Goal: Task Accomplishment & Management: Use online tool/utility

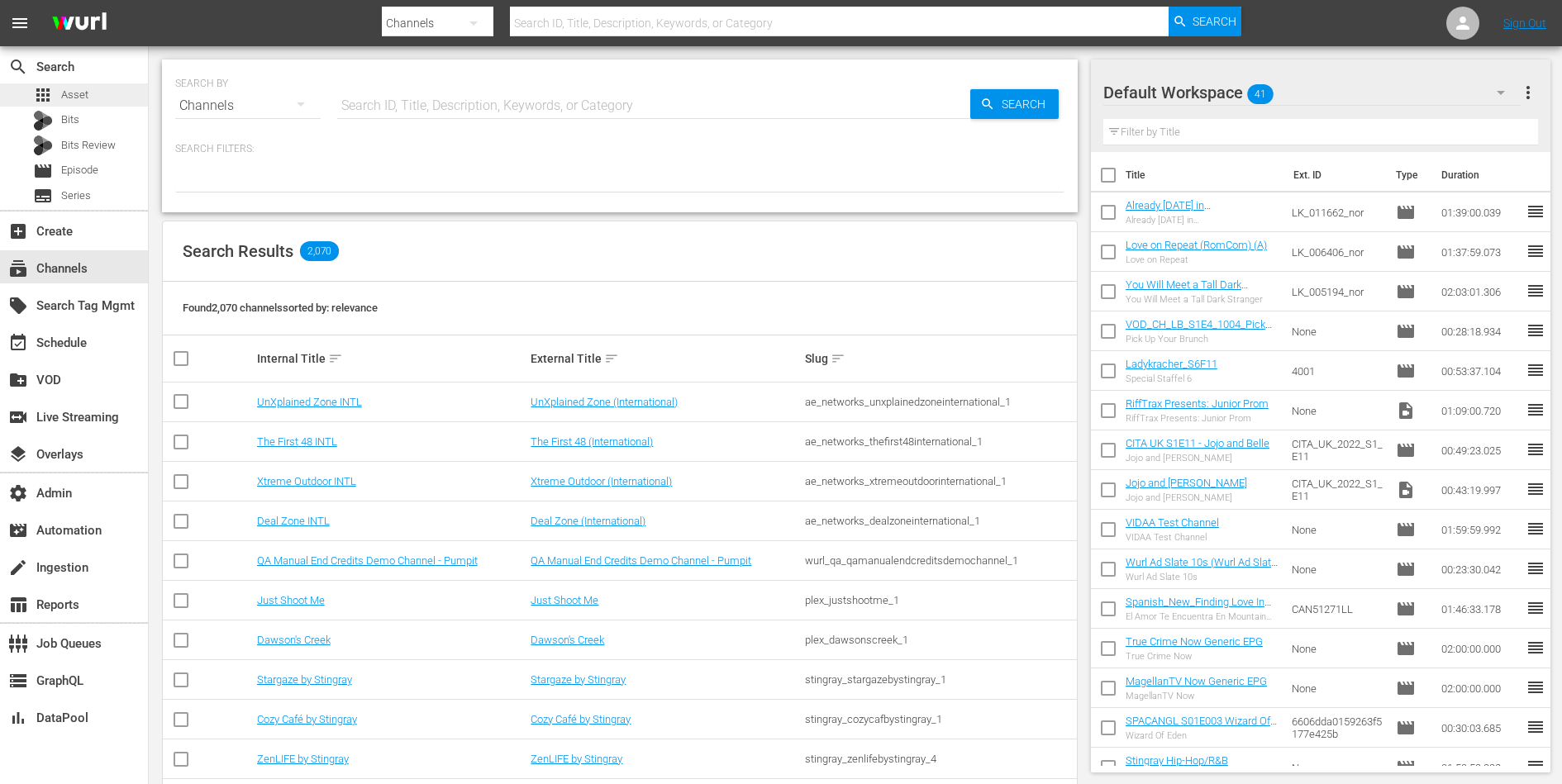
click at [89, 92] on div "apps Asset" at bounding box center [74, 95] width 148 height 23
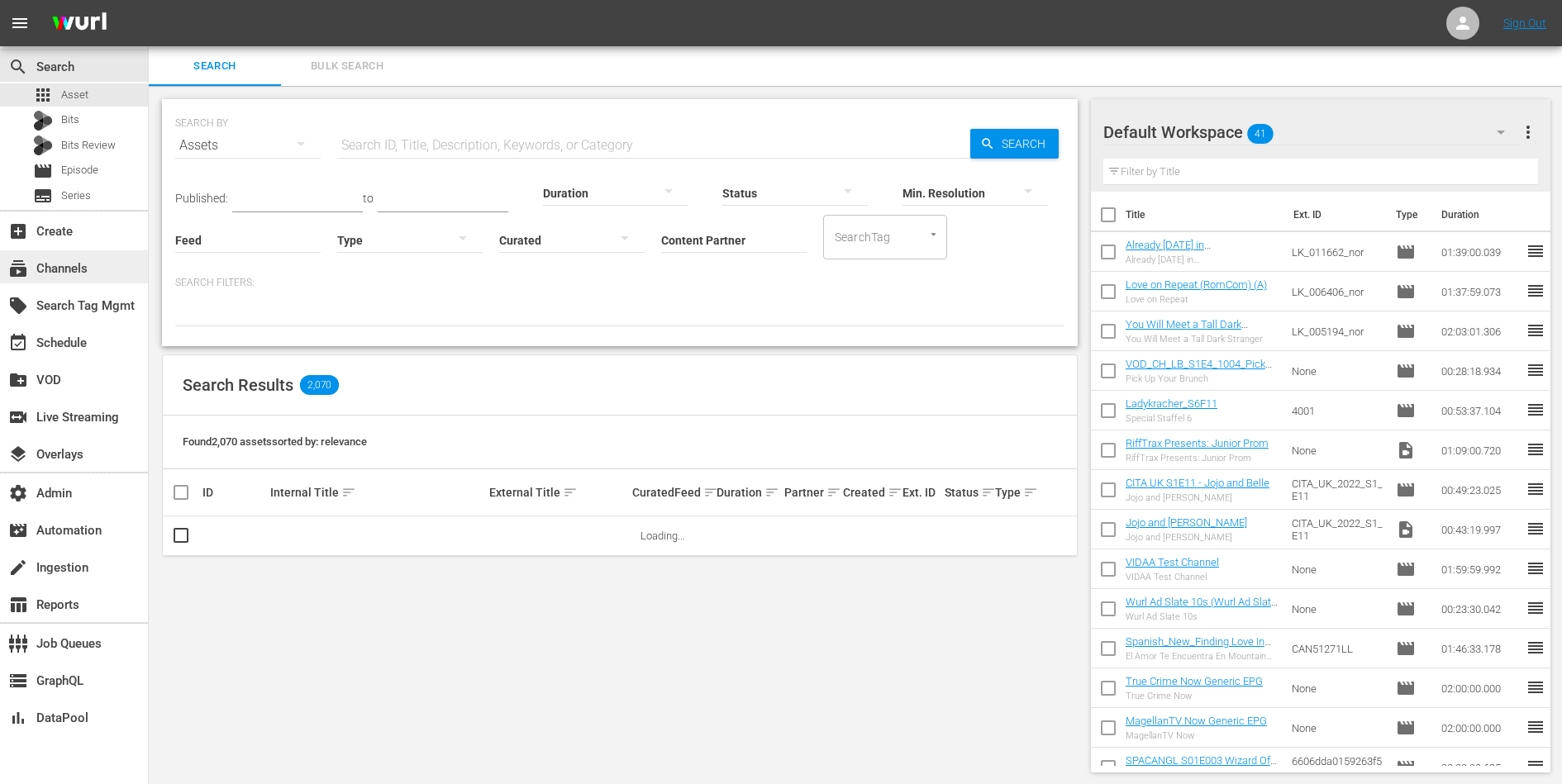
click at [79, 262] on div "subscriptions Channels" at bounding box center [46, 266] width 93 height 15
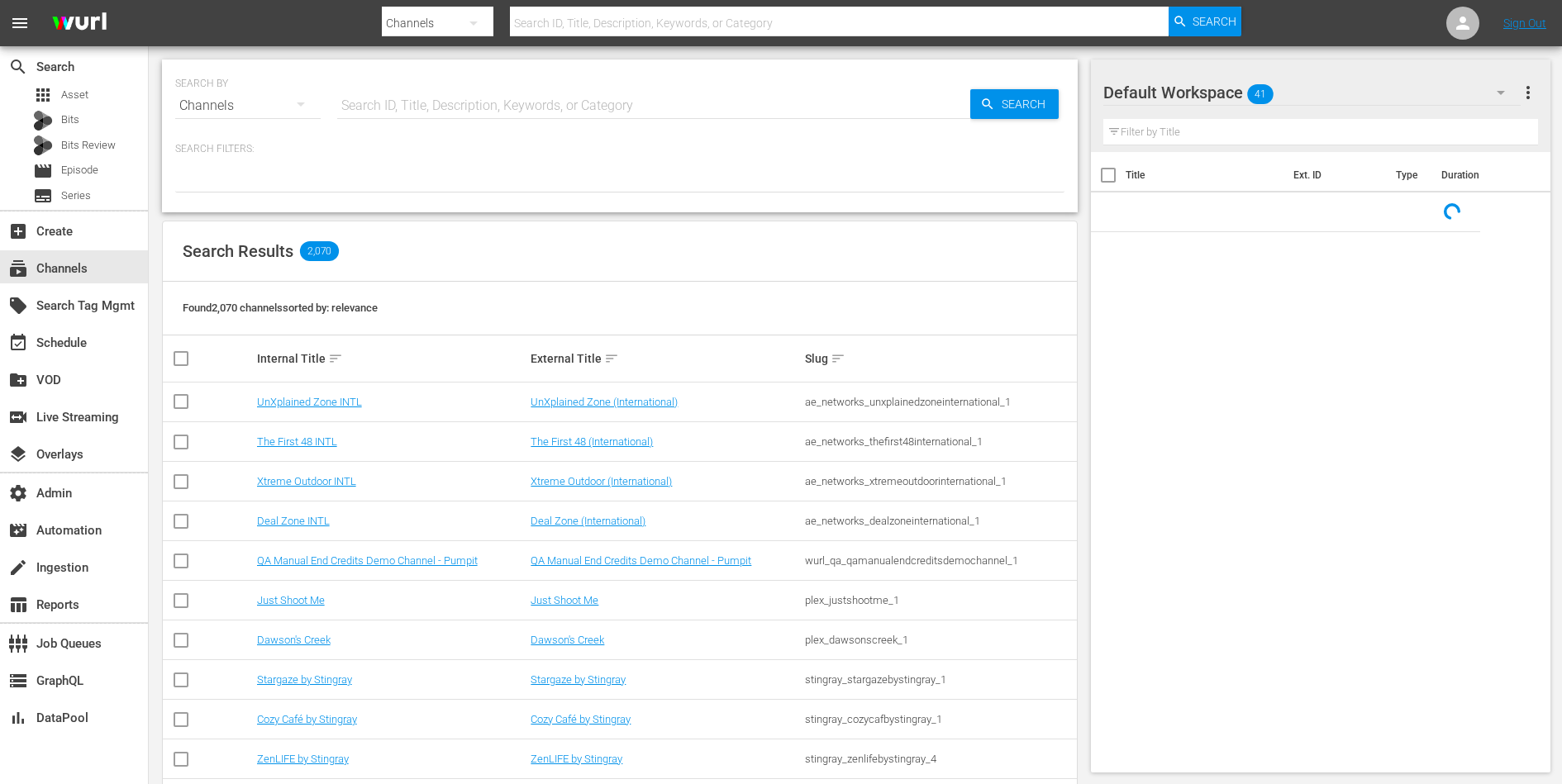
click at [378, 115] on input "text" at bounding box center [653, 105] width 633 height 39
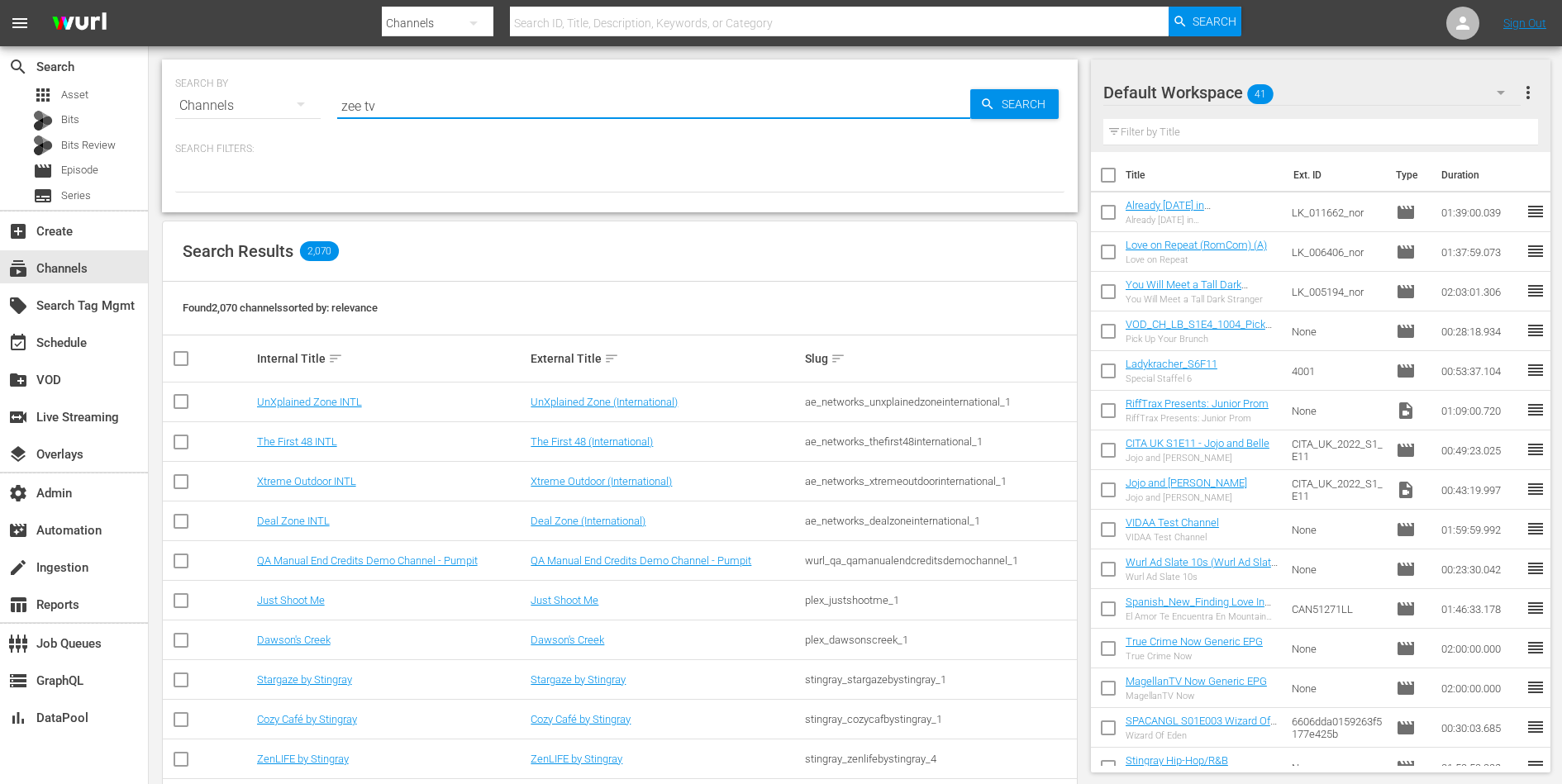
type input "zee tv"
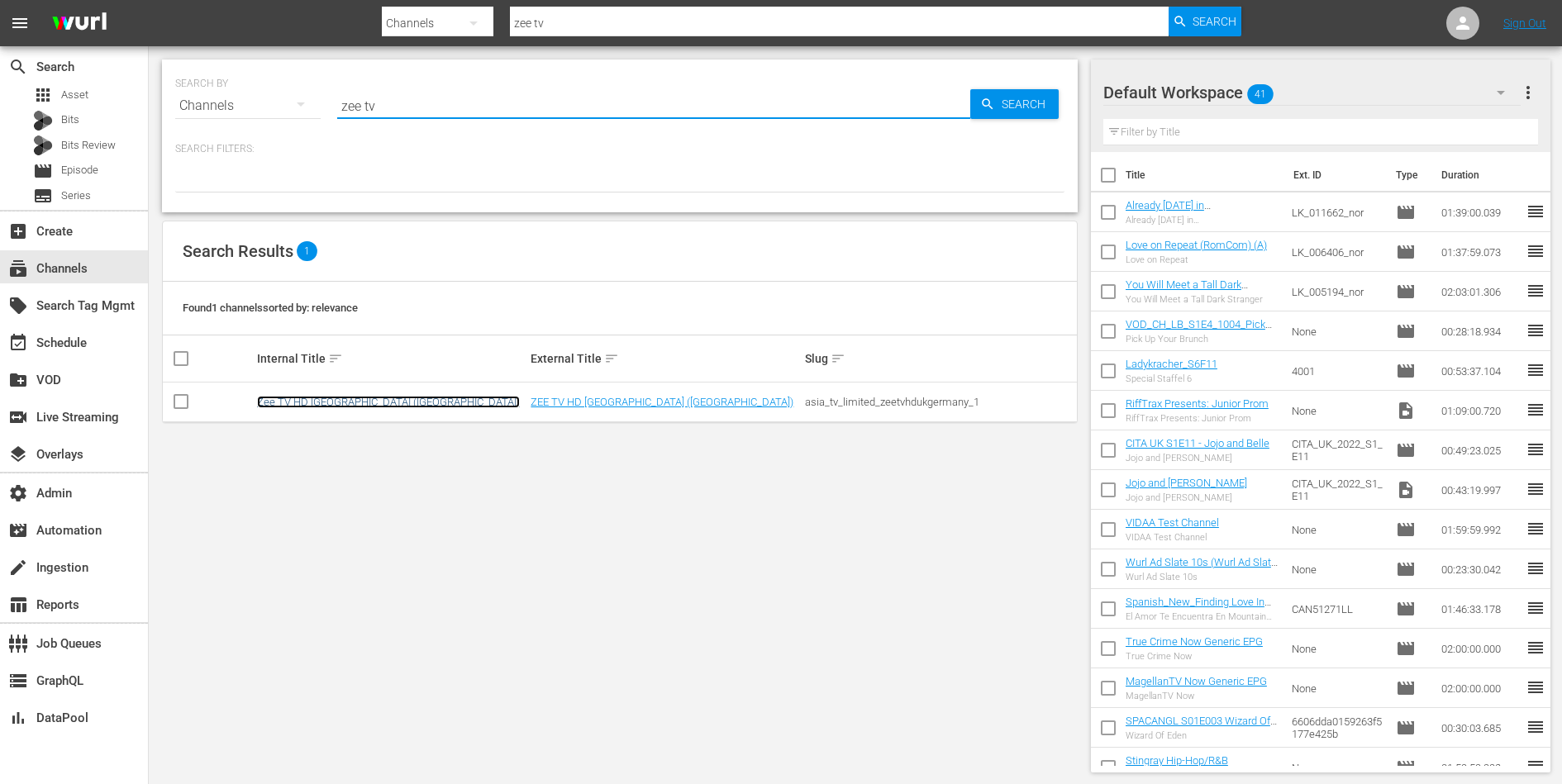
click at [315, 399] on link "Zee TV HD UK (Germany)" at bounding box center [388, 401] width 263 height 13
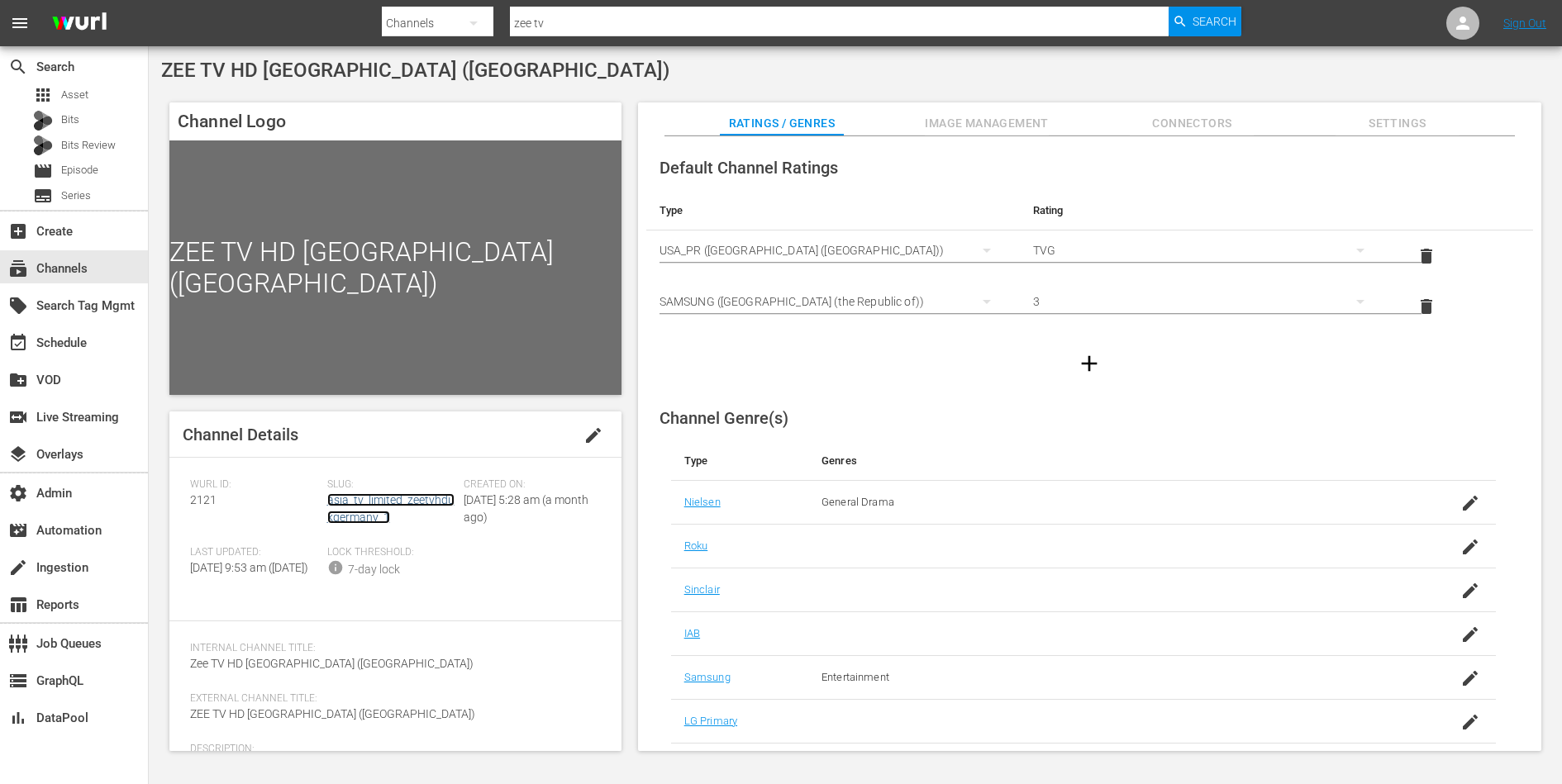
click at [371, 497] on link "asia_tv_limited_zeetvhdukgermany_1" at bounding box center [390, 508] width 127 height 31
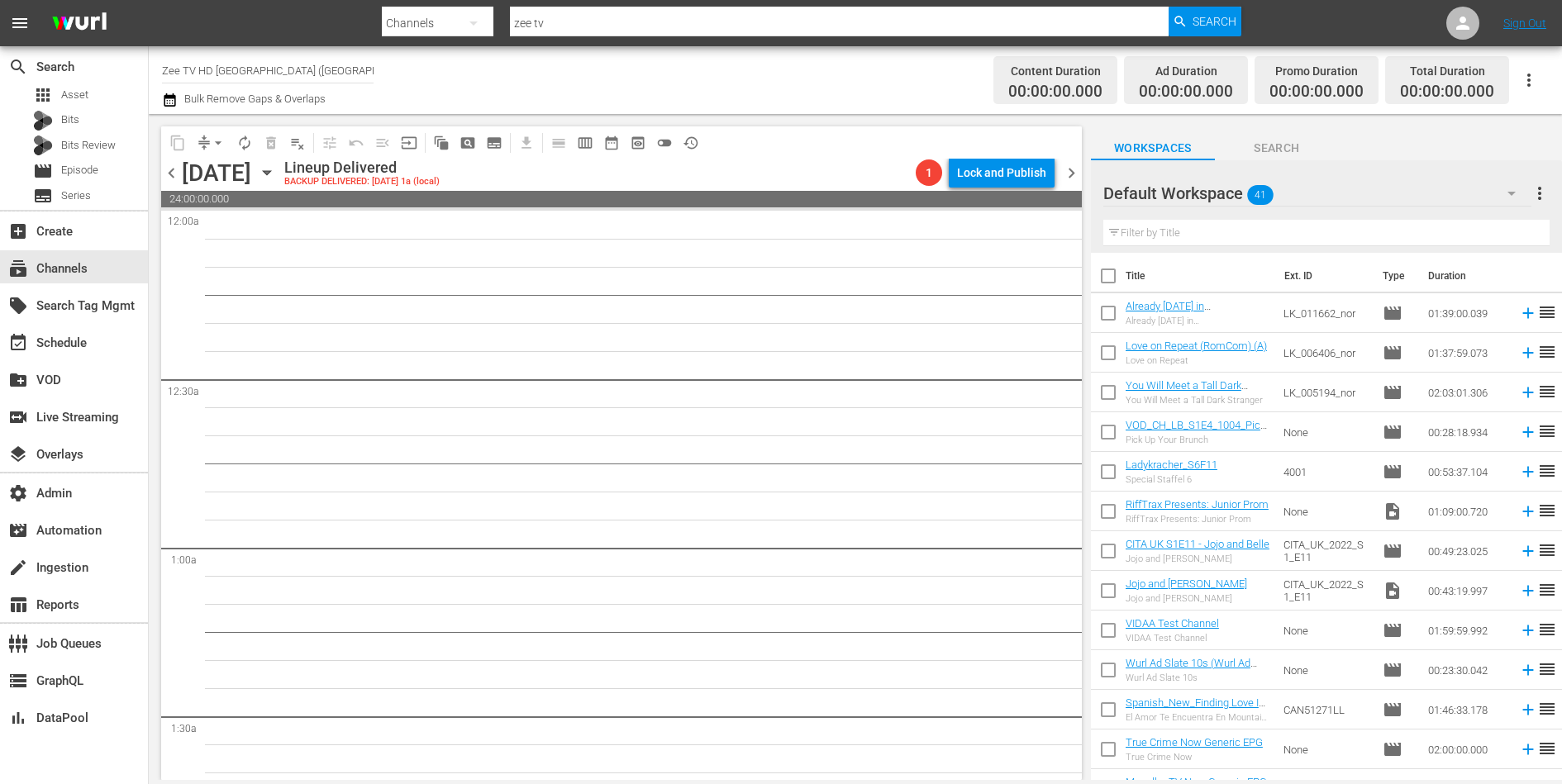
click at [637, 137] on span "preview_outlined" at bounding box center [638, 143] width 17 height 17
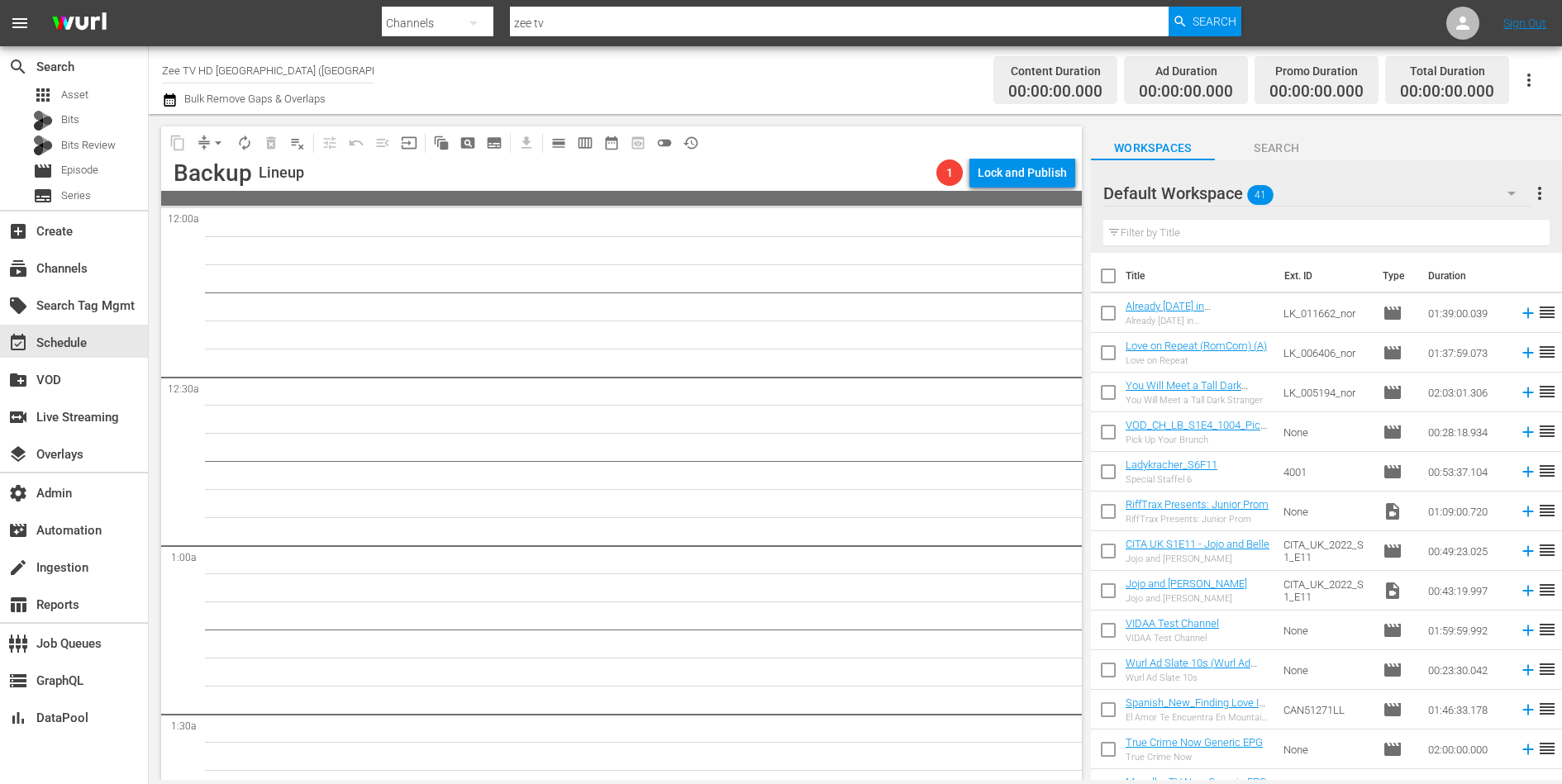
click at [283, 69] on input "Zee TV HD UK (Germany)" at bounding box center [268, 69] width 212 height 39
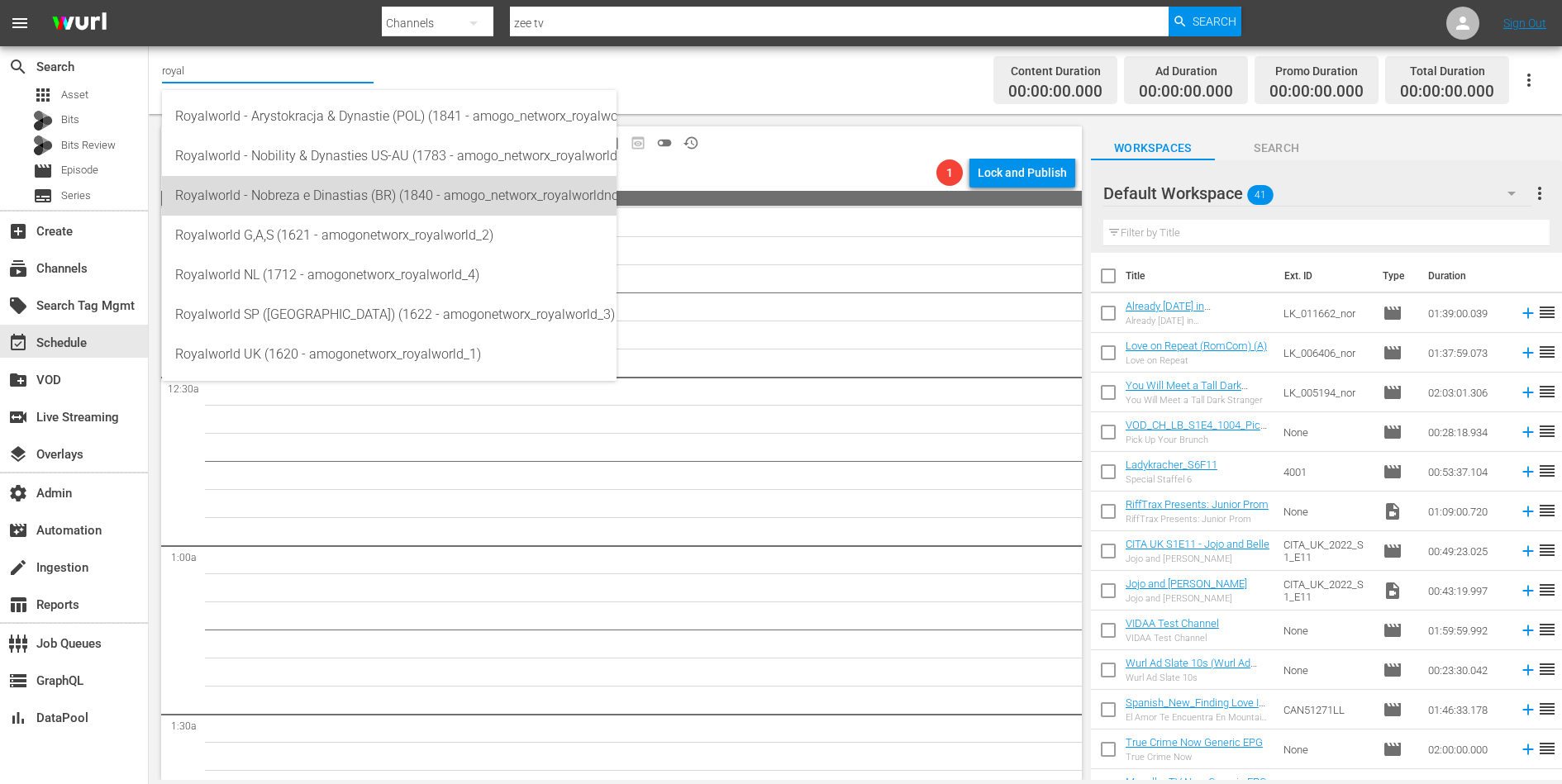
click at [267, 184] on div "Royalworld - Nobreza e Dinastias (BR) (1840 - amogo_networx_royalworldnobrezaed…" at bounding box center [390, 196] width 428 height 39
type input "Royalworld - Nobreza e Dinastias (BR) (1840 - amogo_networx_royalworldnobrezaed…"
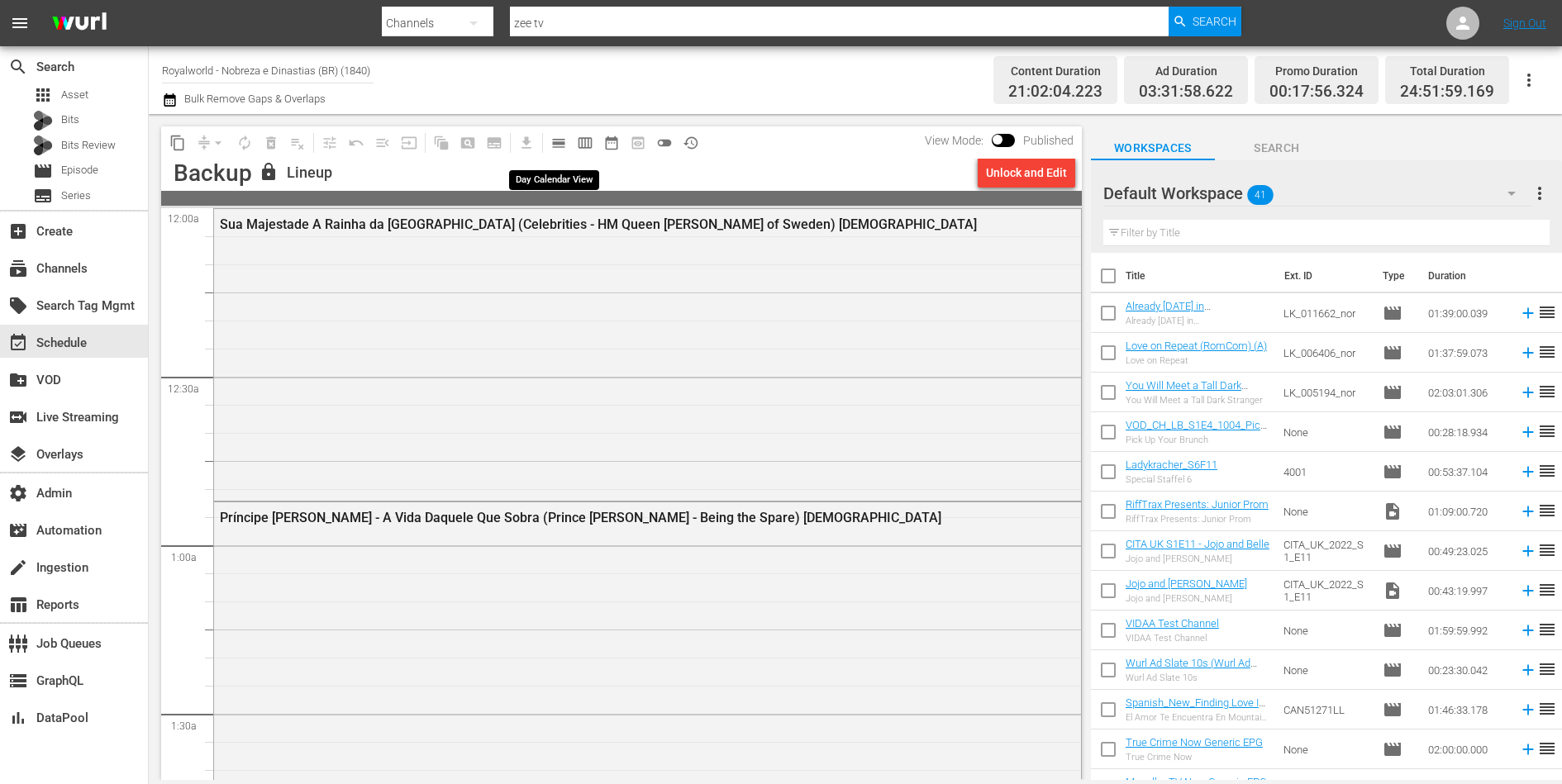
click at [566, 151] on button "calendar_view_day_outlined" at bounding box center [559, 143] width 27 height 27
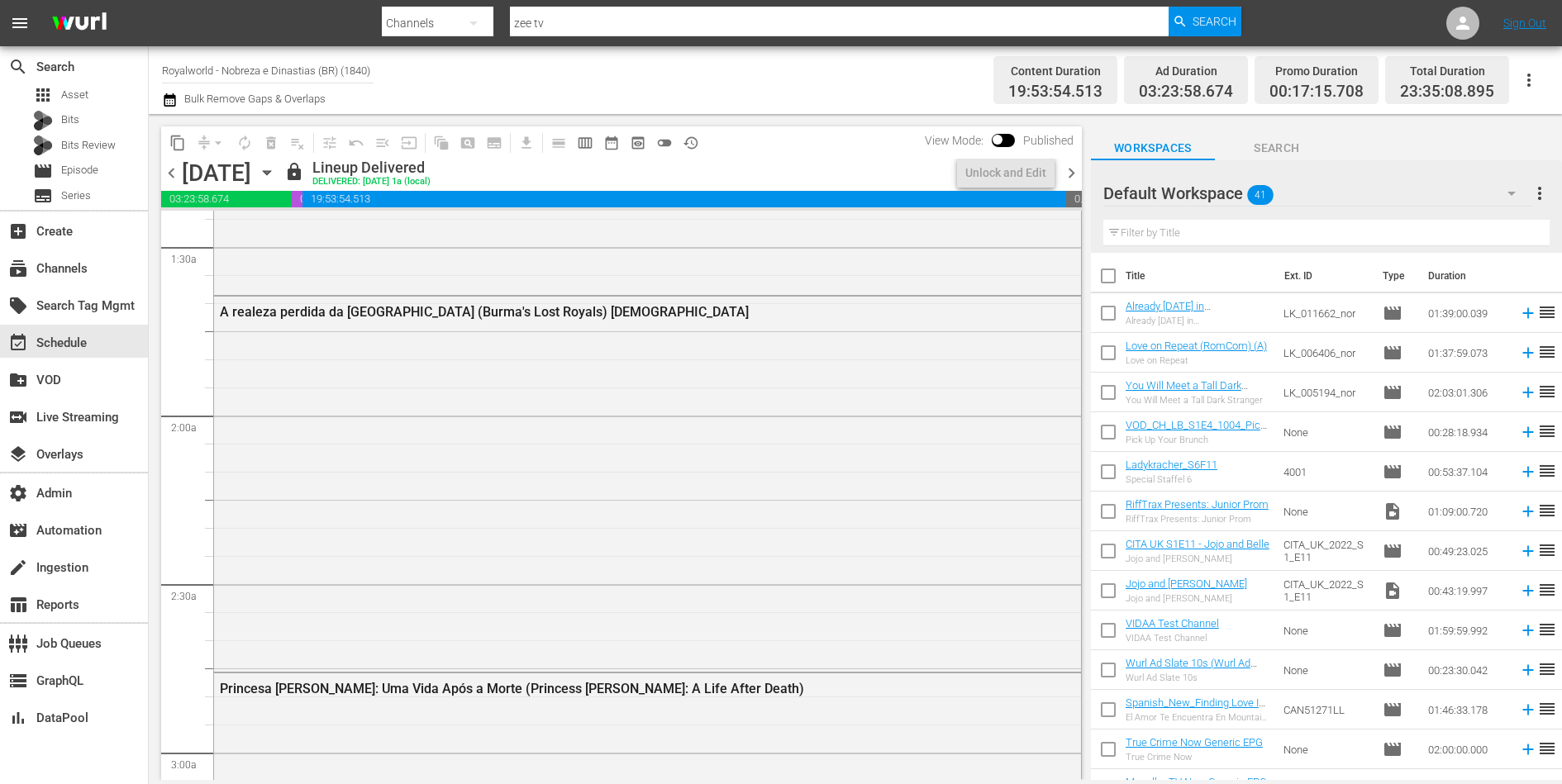
scroll to position [497, 0]
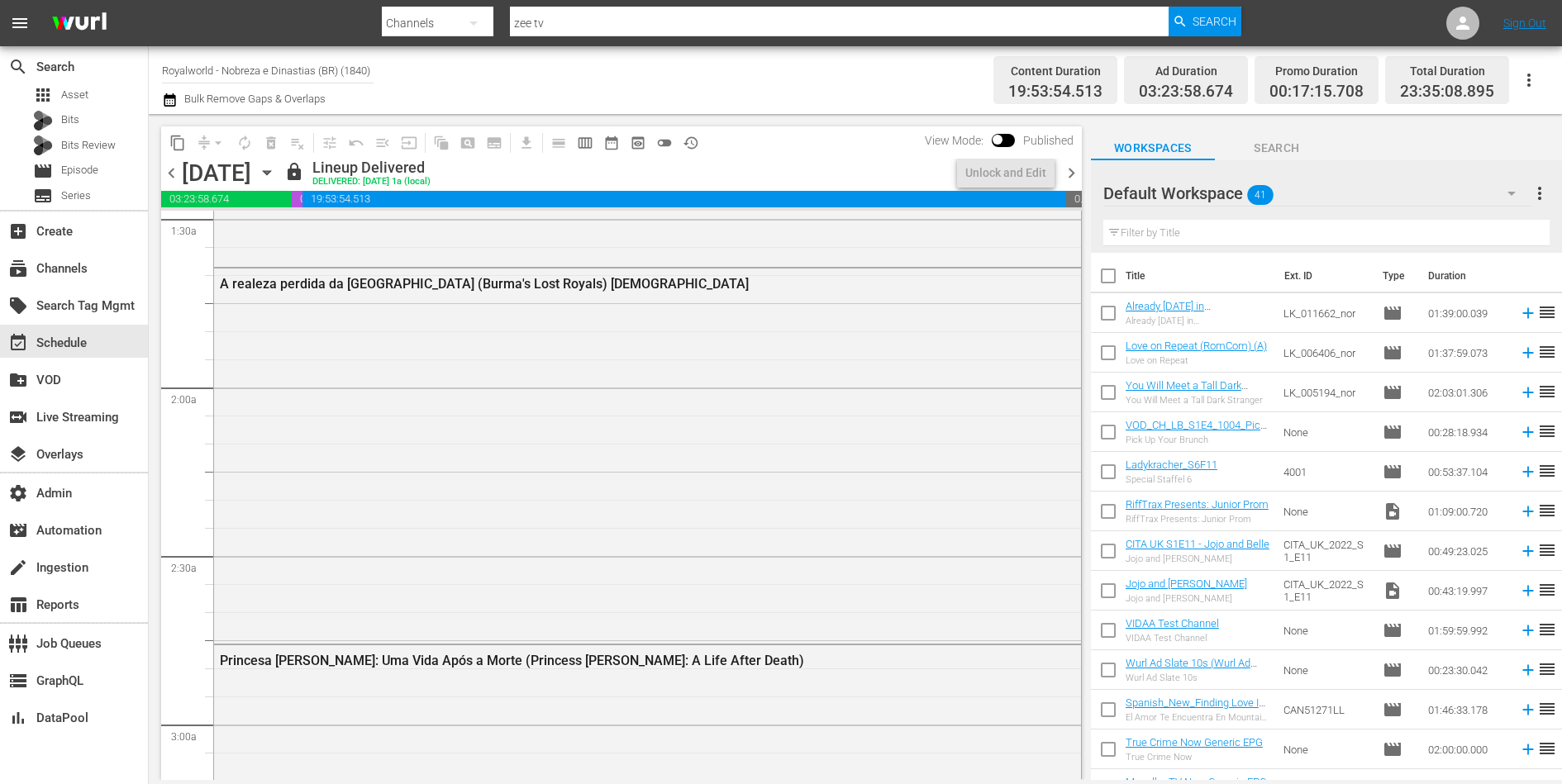
click at [530, 398] on div "A realeza perdida da Birmânia (Burma's Lost Royals) Portuguese" at bounding box center [647, 454] width 867 height 371
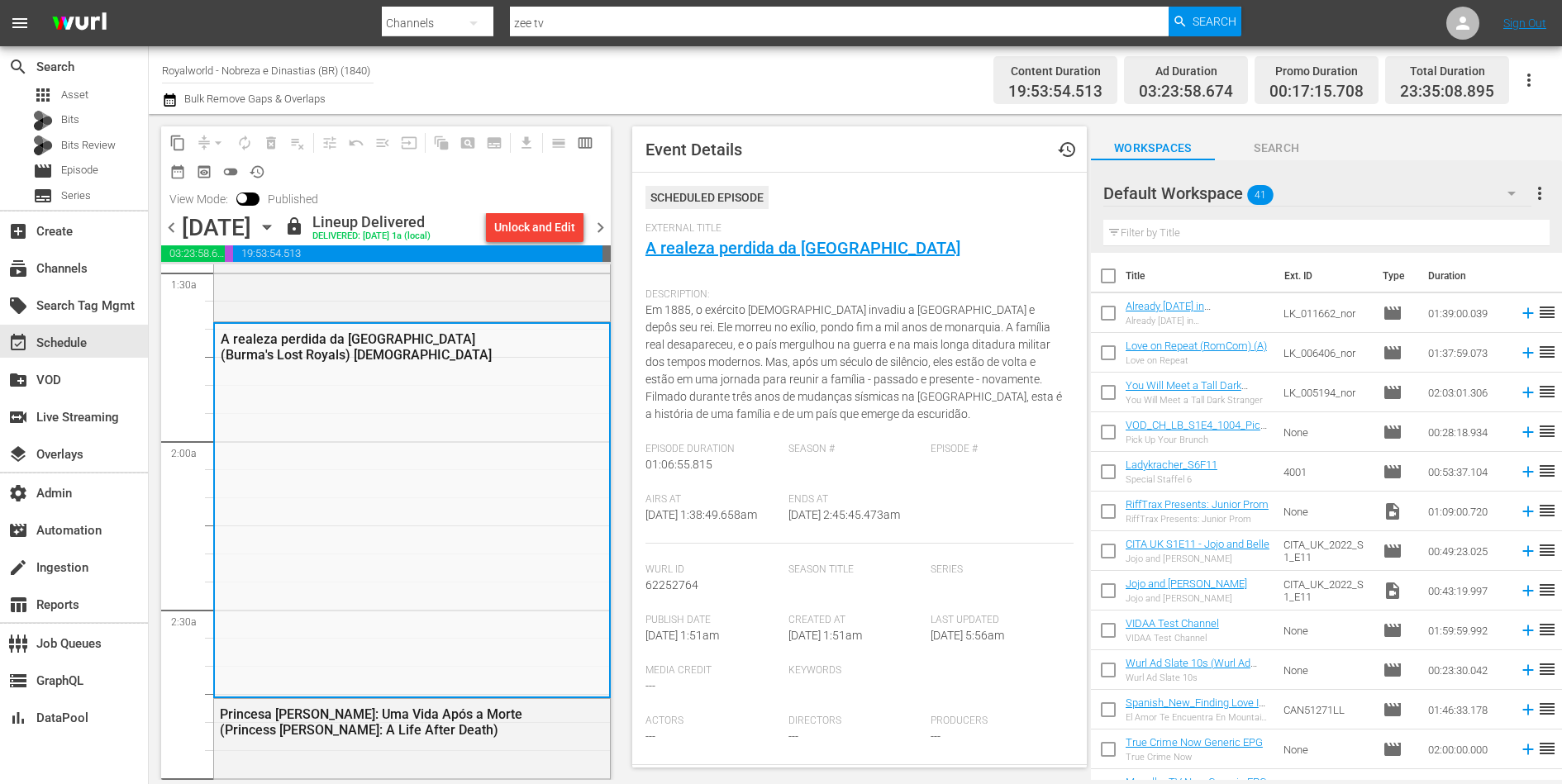
click at [598, 227] on span "chevron_right" at bounding box center [600, 227] width 21 height 21
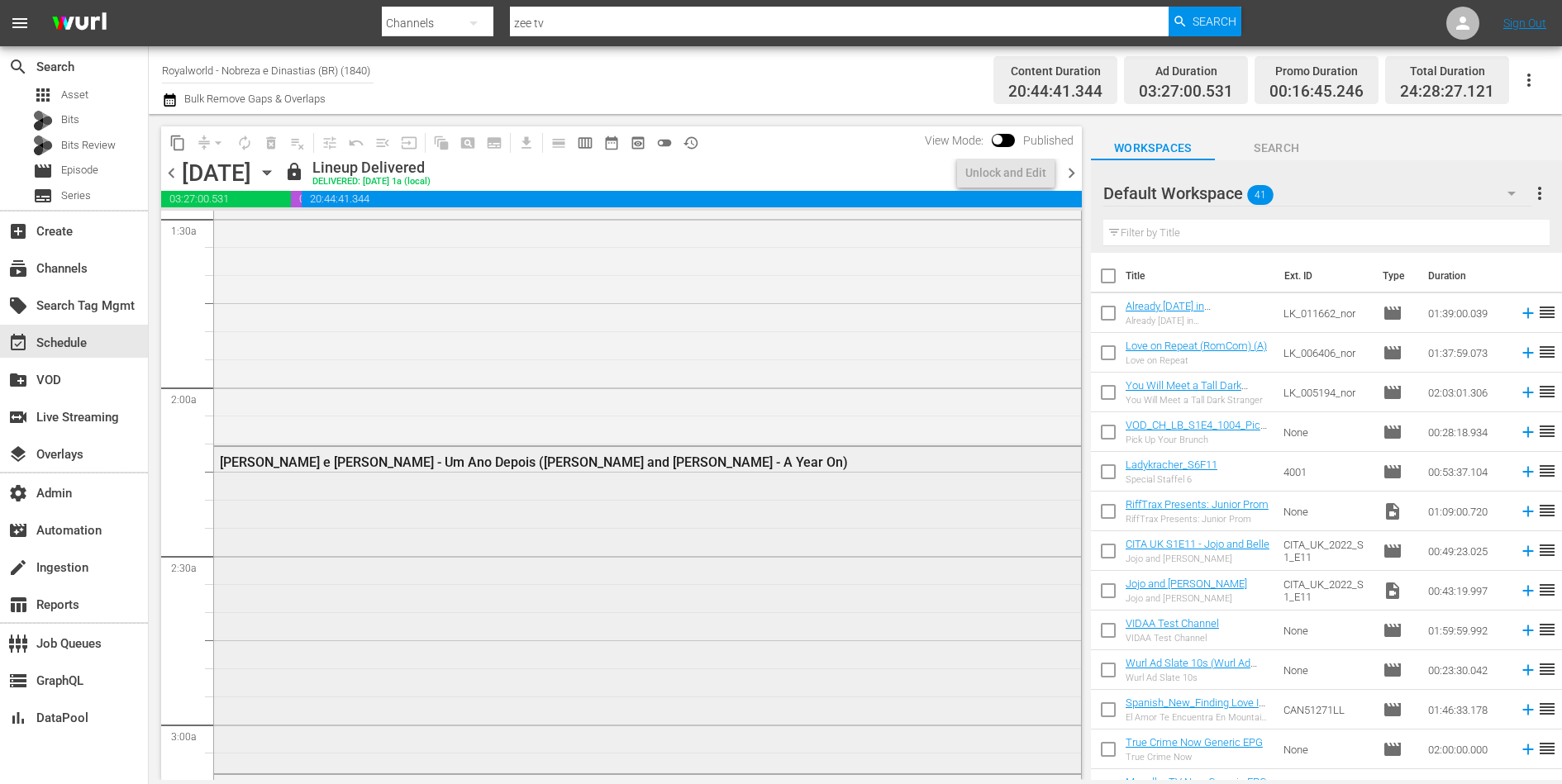
click at [569, 551] on div "William e Kate - Um Ano Depois (William and Kate - A Year On)" at bounding box center [647, 608] width 867 height 323
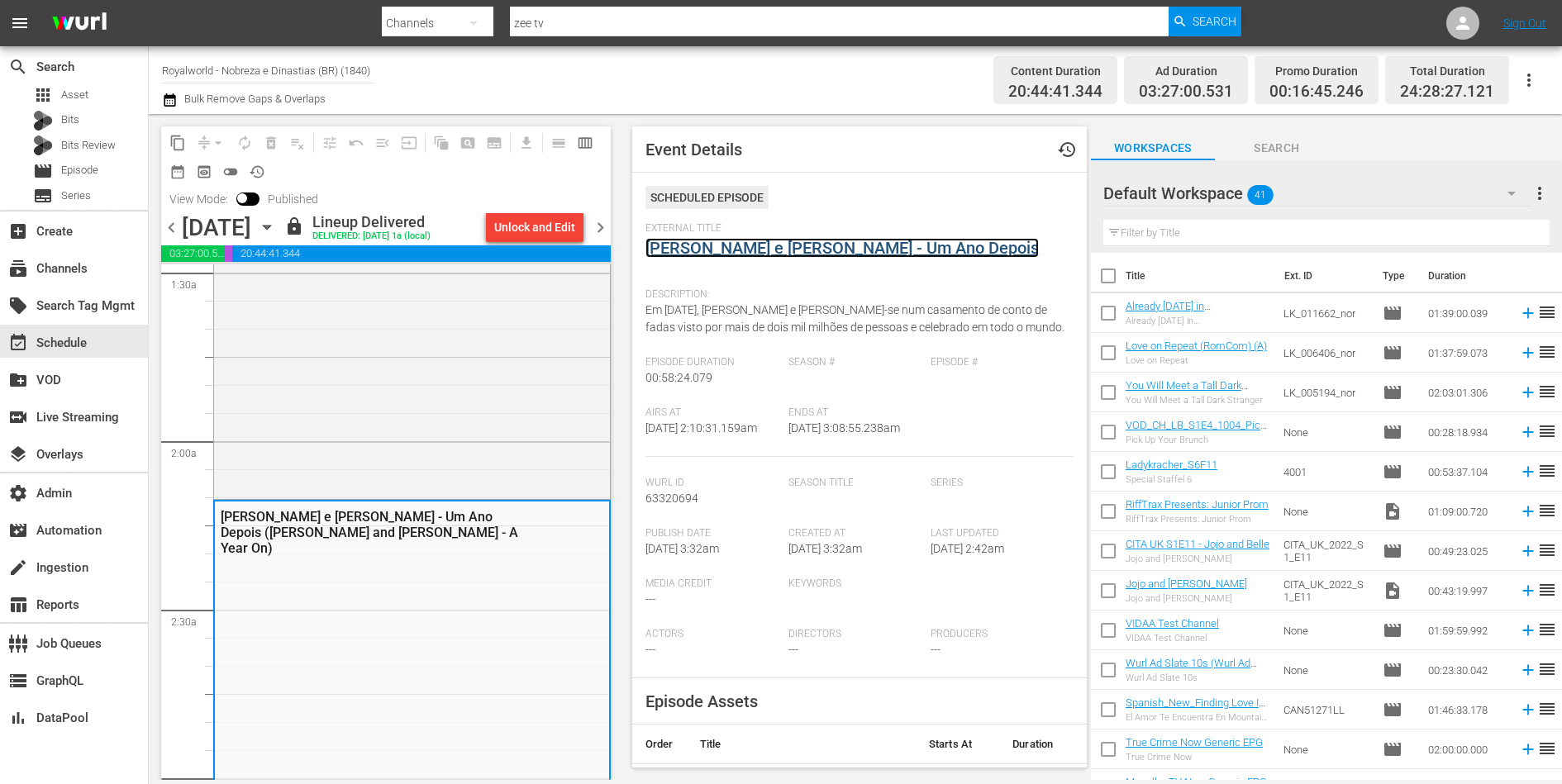
click at [722, 252] on link "William e Kate - Um Ano Depois" at bounding box center [842, 248] width 393 height 20
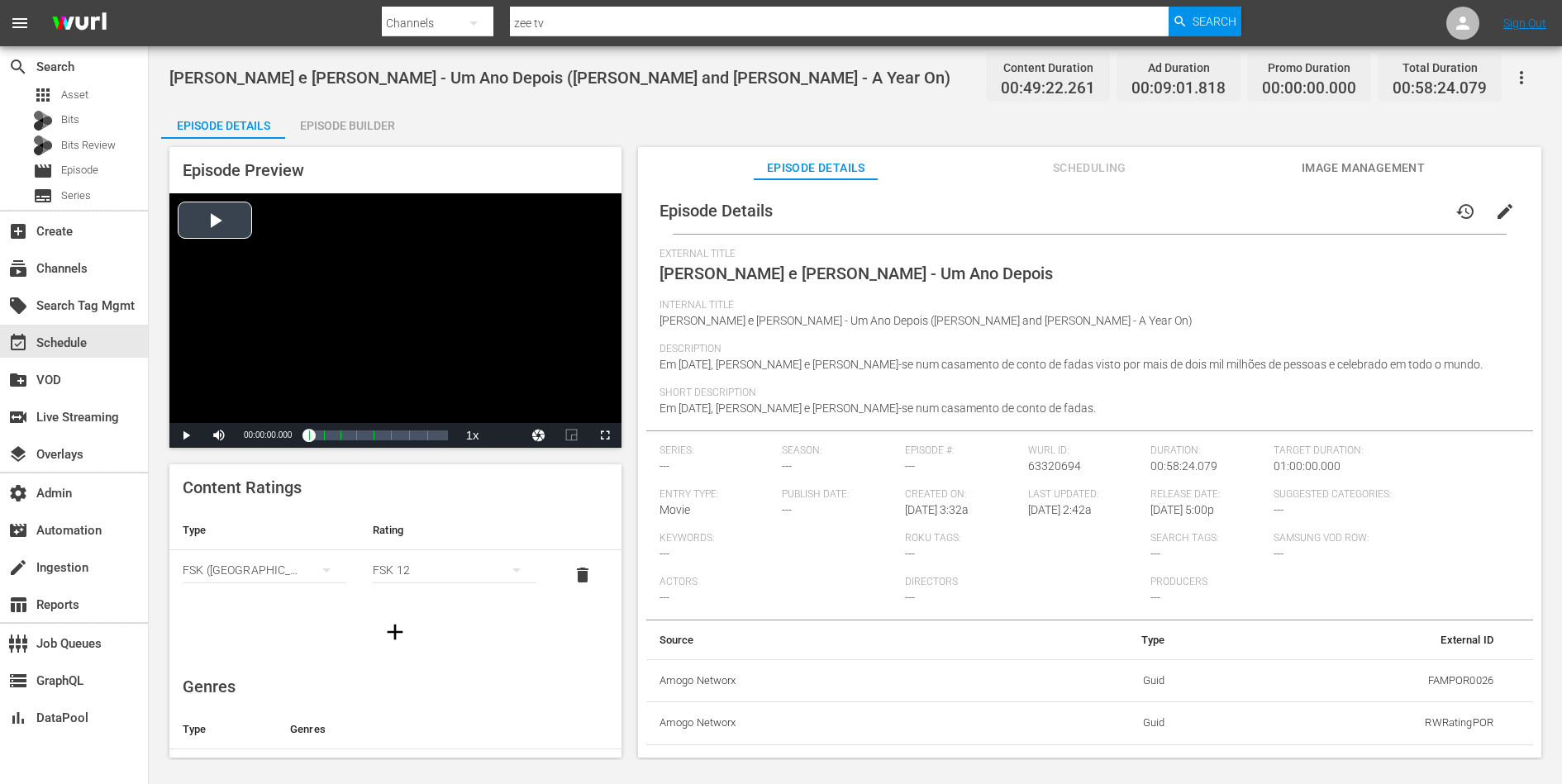
click at [310, 254] on div "Video Player" at bounding box center [396, 308] width 452 height 230
click at [186, 435] on span "Video Player" at bounding box center [186, 435] width 0 height 0
click at [441, 438] on div "Loaded : 100.00% 00:55:16.360 William e Kate - Um Ano Depois (8/8) 00:00:04.408…" at bounding box center [378, 435] width 139 height 17
click at [360, 143] on div "Episode Preview Video Player is loading. Play Video Pause Mute Current Time 00:…" at bounding box center [855, 455] width 1389 height 632
click at [358, 126] on div "Episode Builder" at bounding box center [347, 125] width 124 height 39
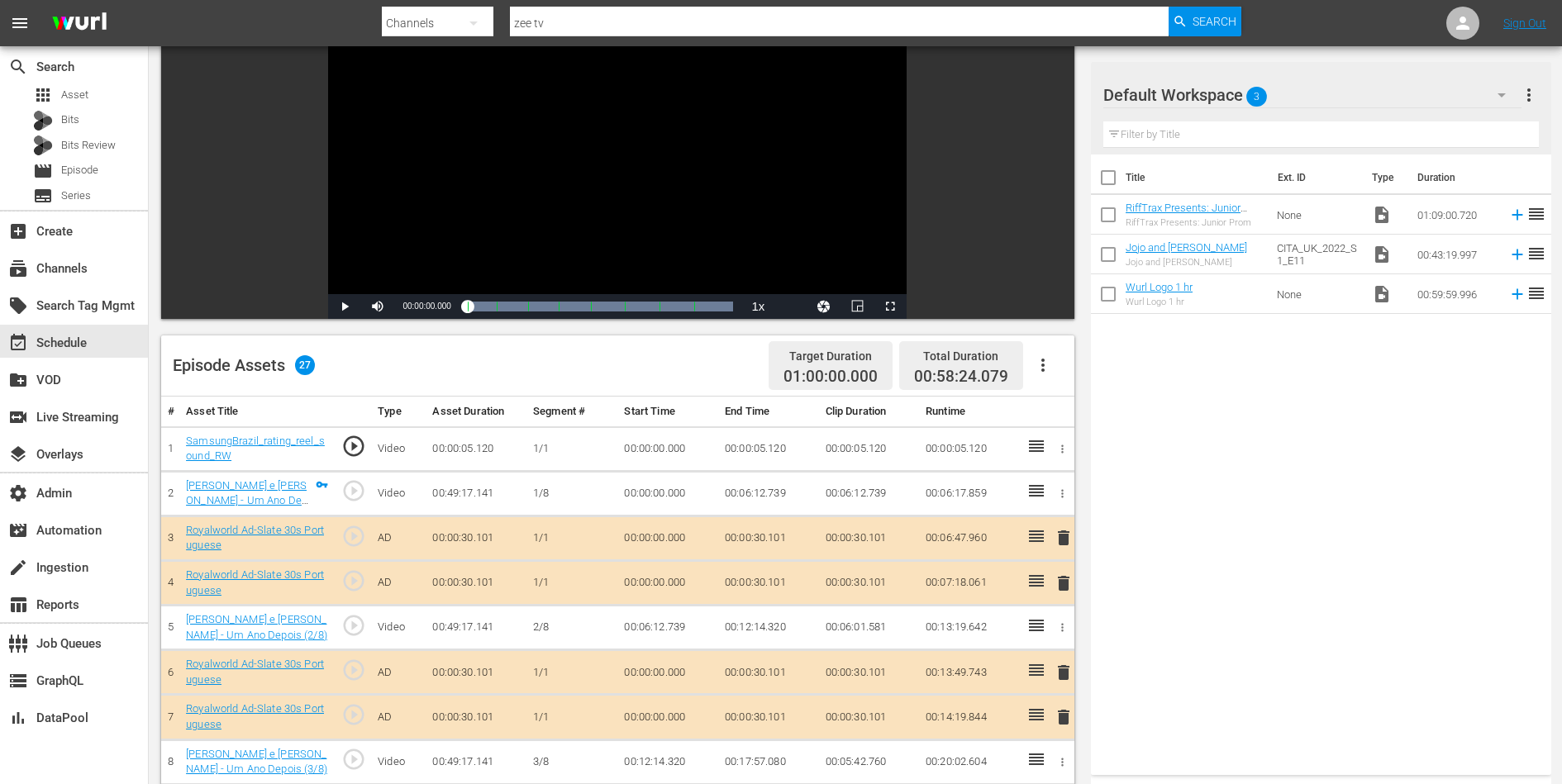
scroll to position [167, 0]
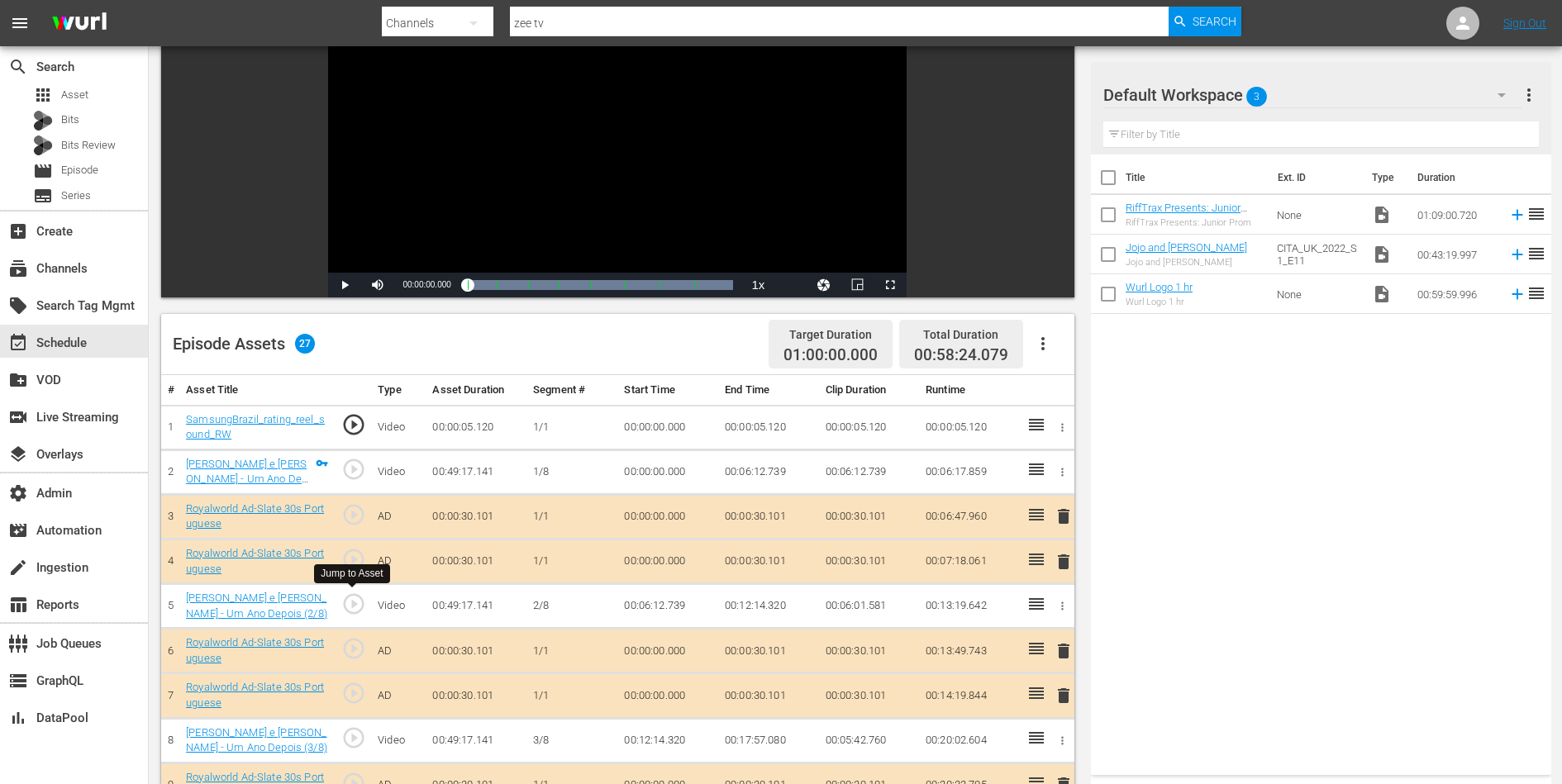
click at [350, 603] on span "play_circle_outline" at bounding box center [354, 604] width 25 height 25
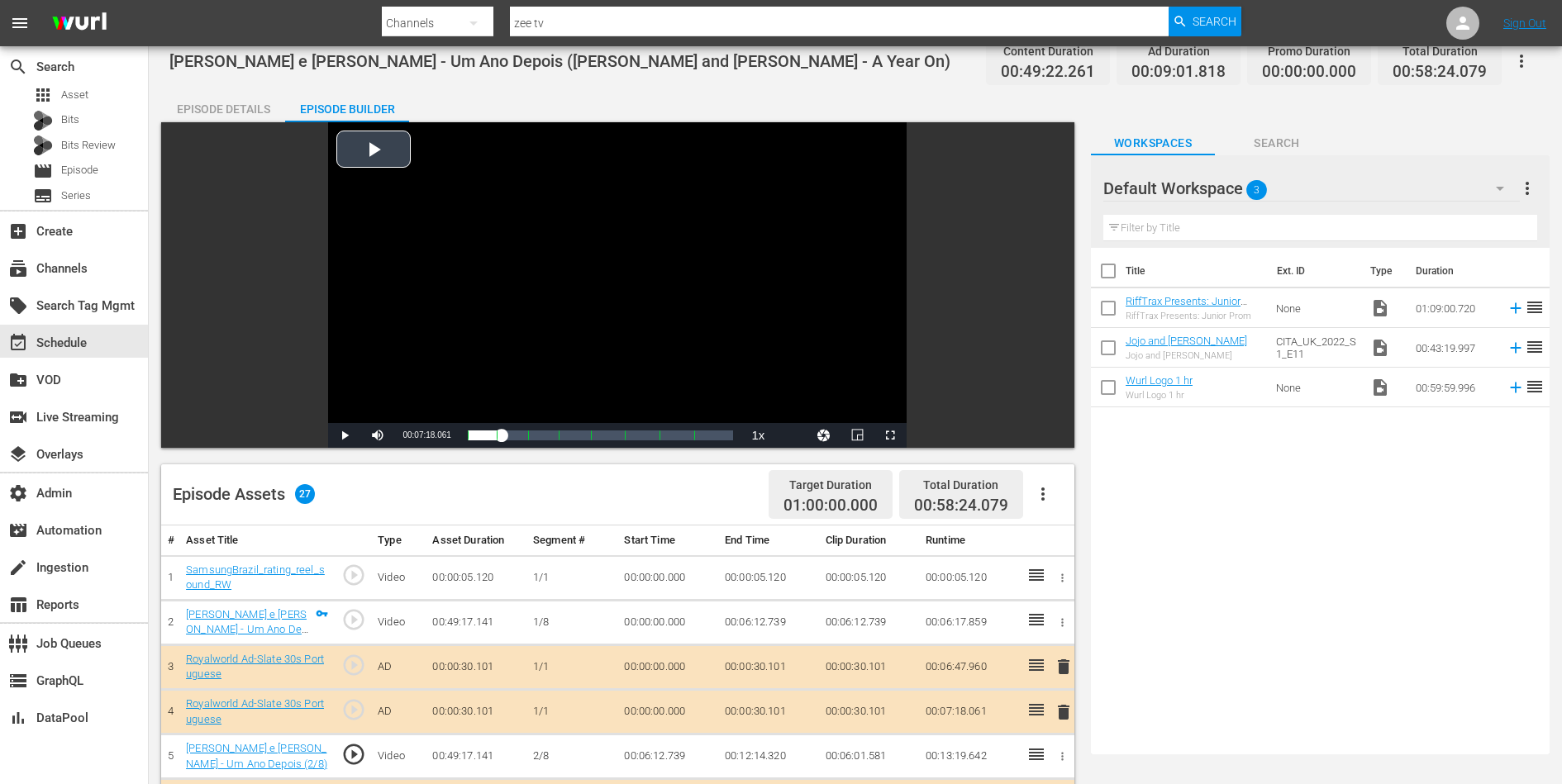
scroll to position [0, 0]
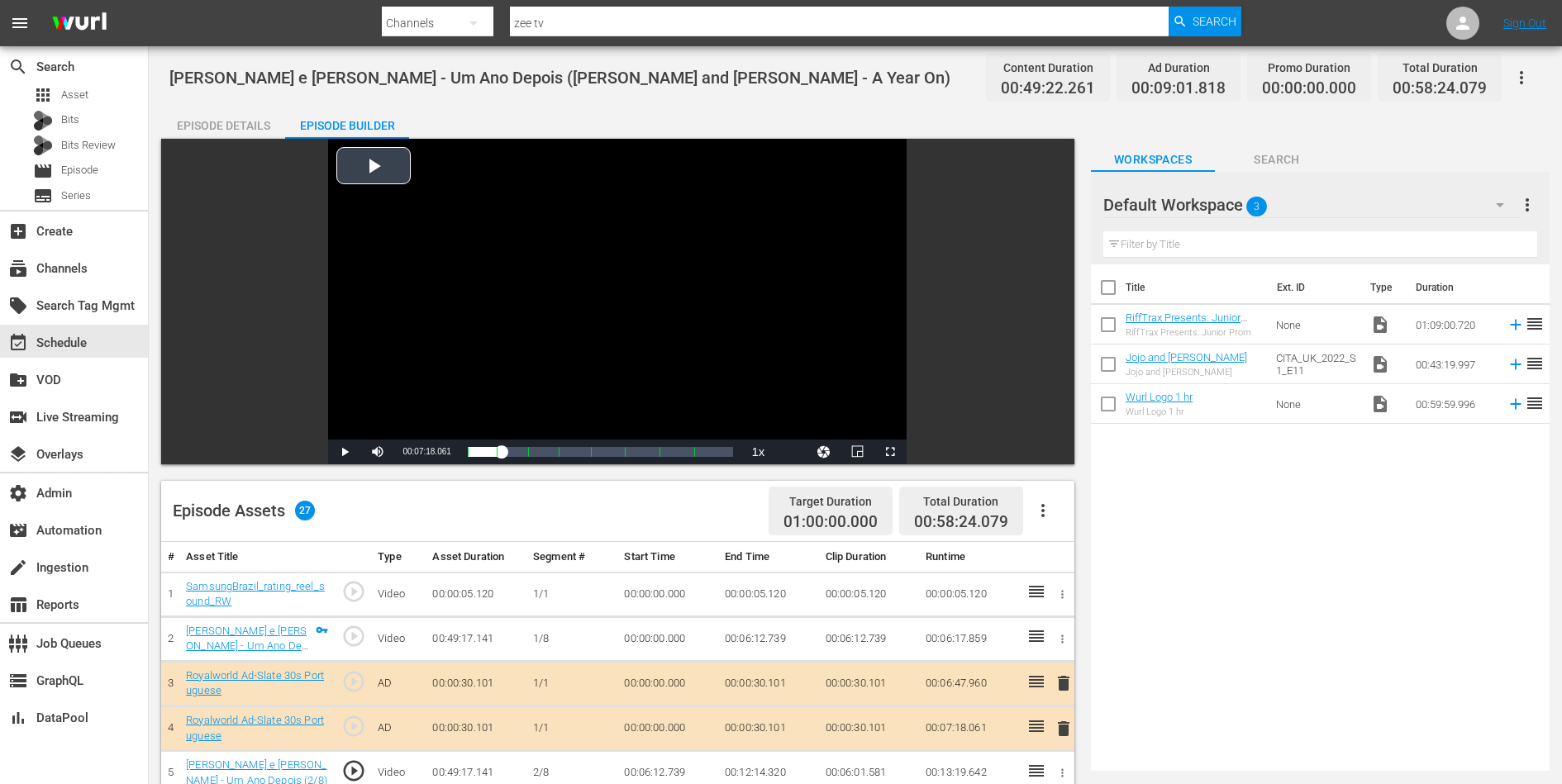
click at [390, 176] on div "Video Player" at bounding box center [617, 289] width 579 height 301
click at [246, 125] on div "Episode Details" at bounding box center [223, 125] width 124 height 39
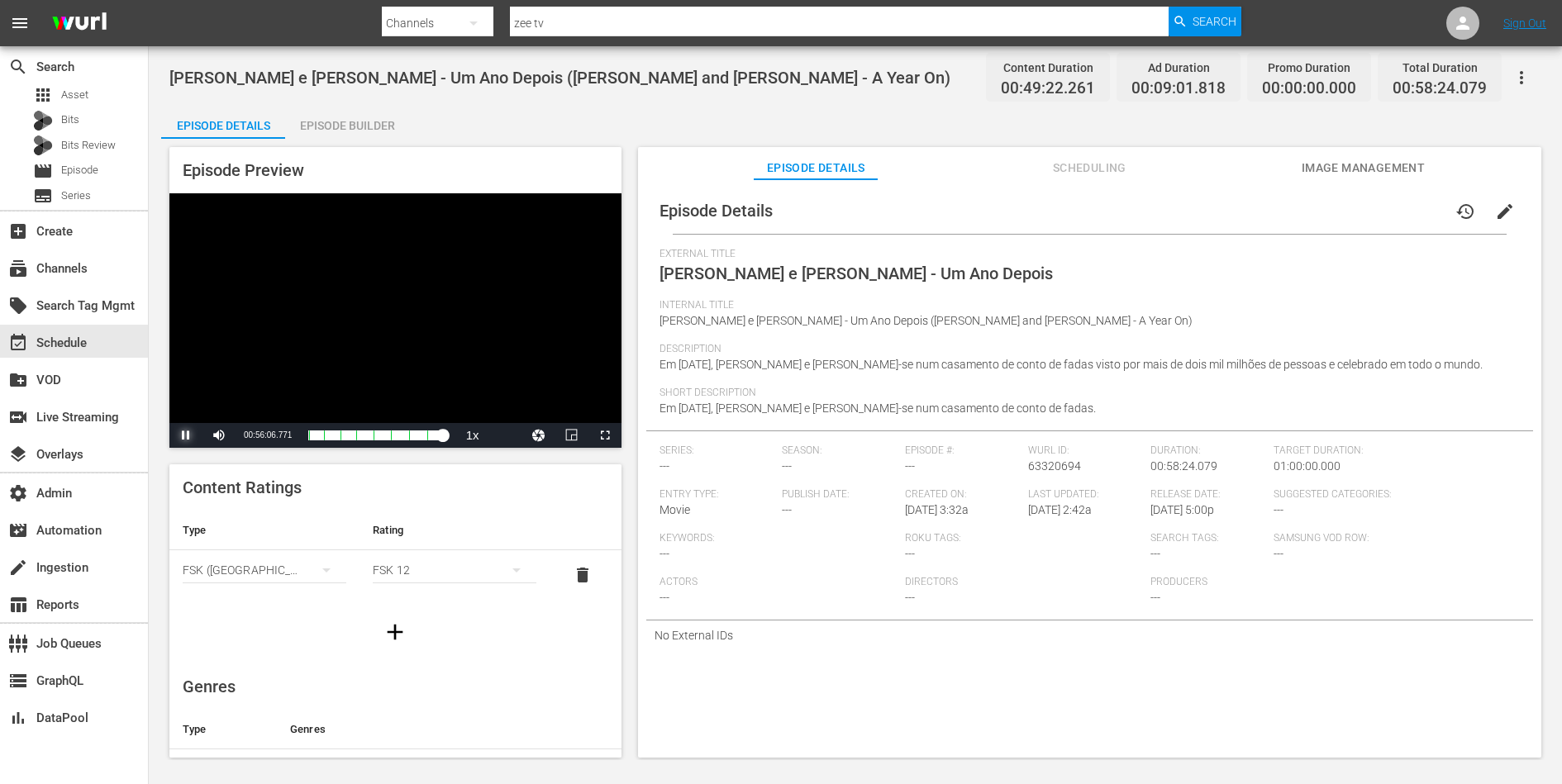
click at [186, 435] on span "Video Player" at bounding box center [186, 435] width 0 height 0
click at [344, 114] on div "Episode Builder" at bounding box center [347, 125] width 124 height 39
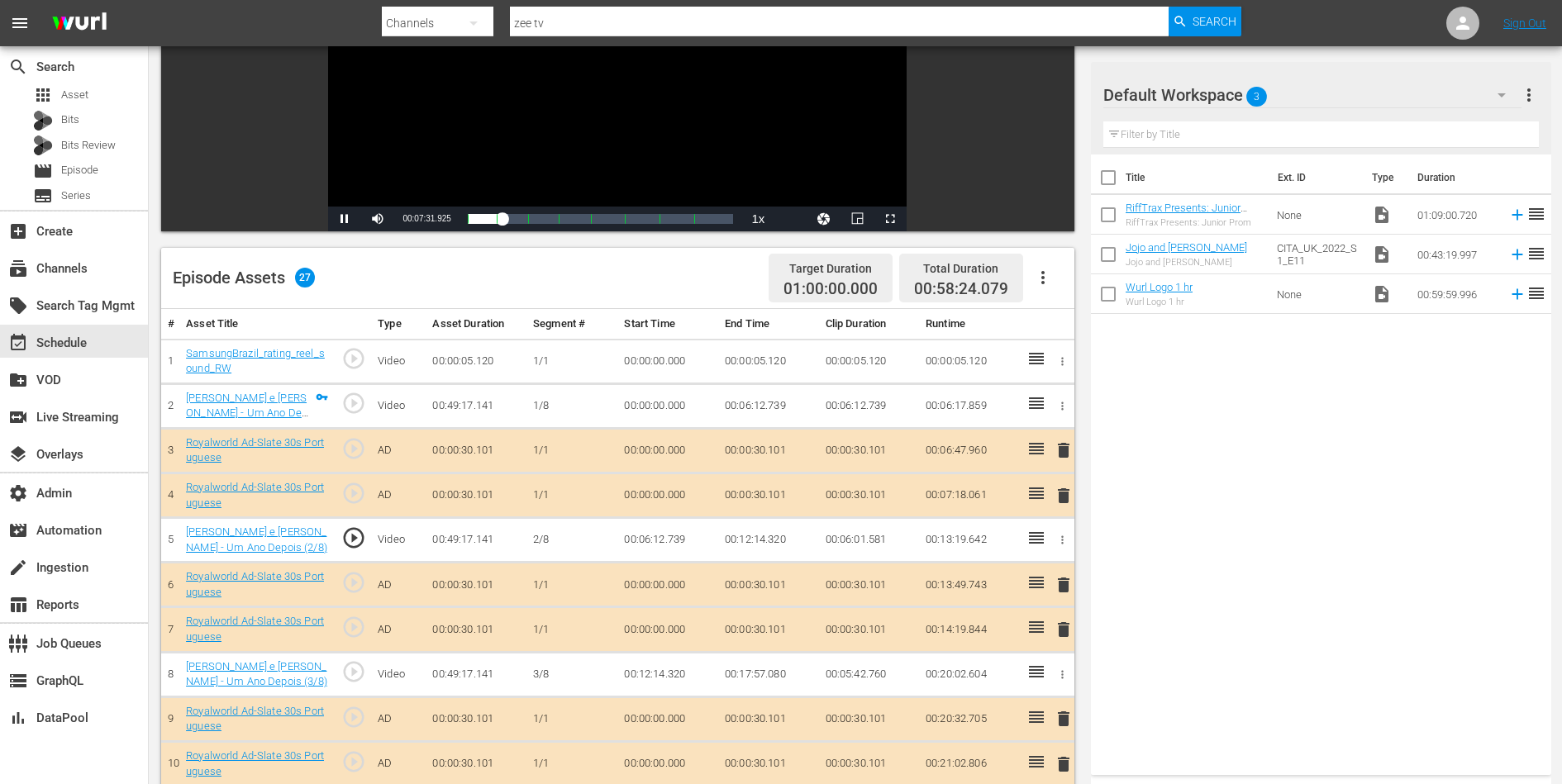
scroll to position [240, 0]
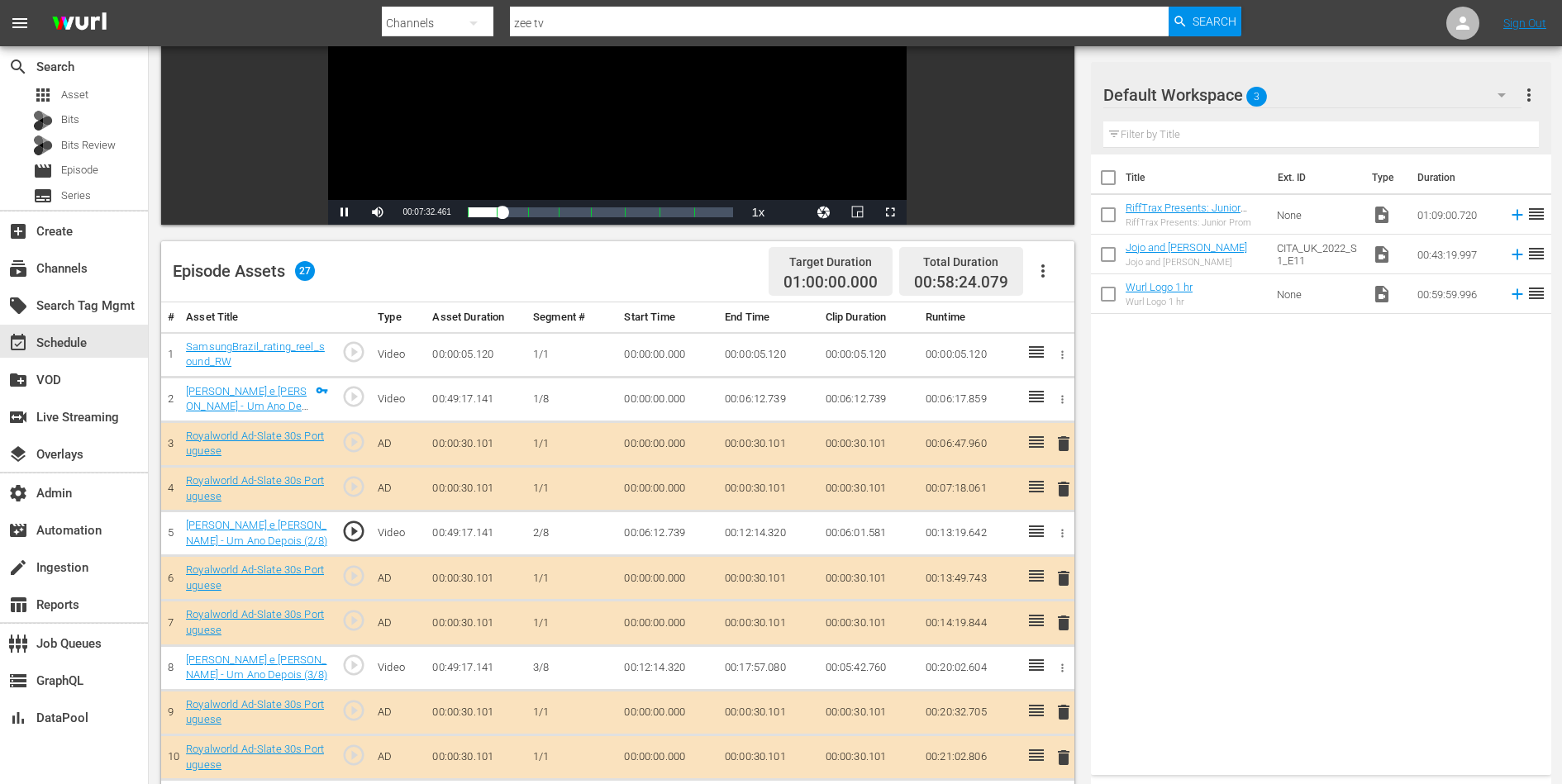
click at [351, 659] on span "play_circle_outline" at bounding box center [354, 665] width 25 height 25
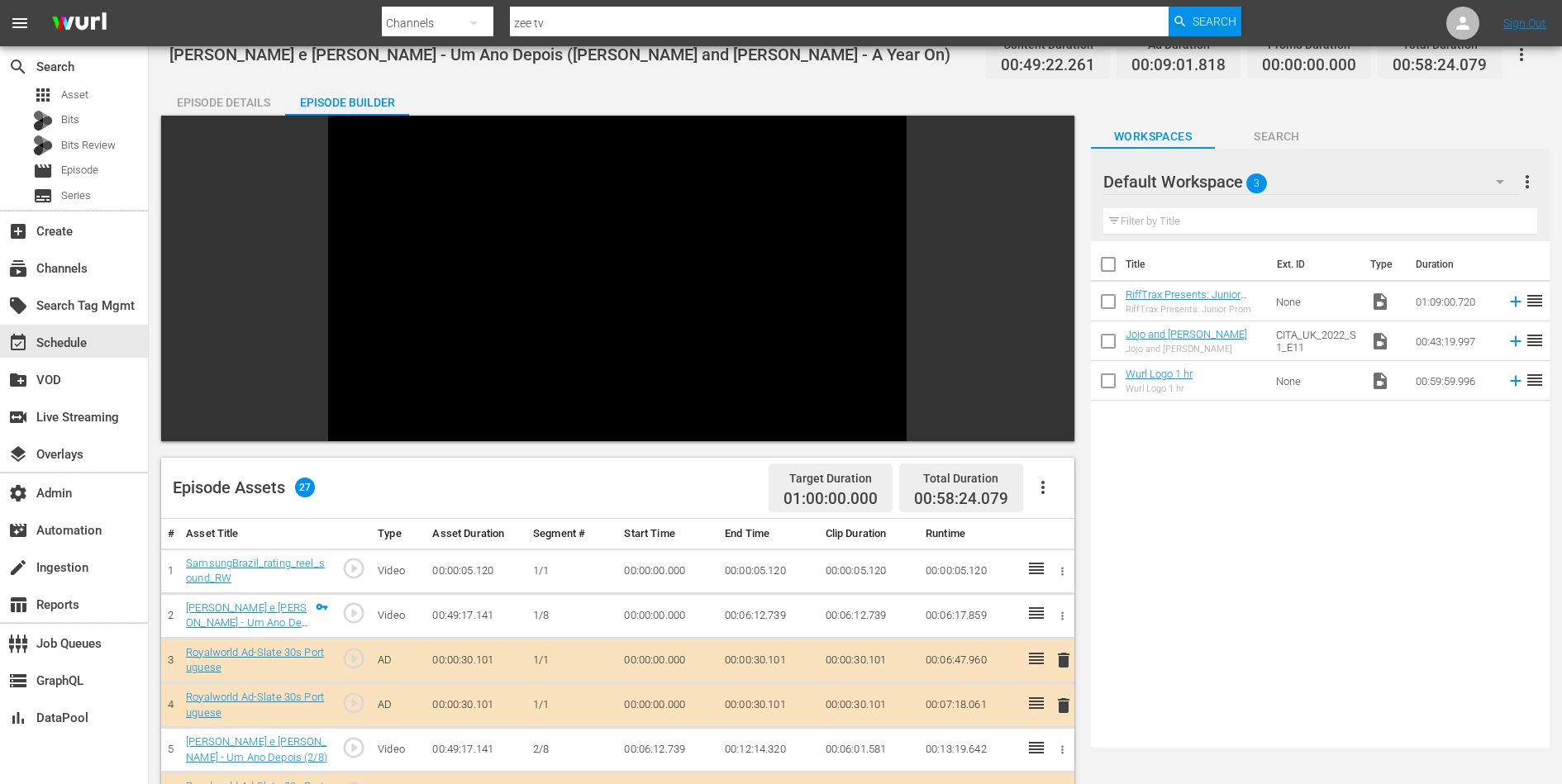
scroll to position [0, 0]
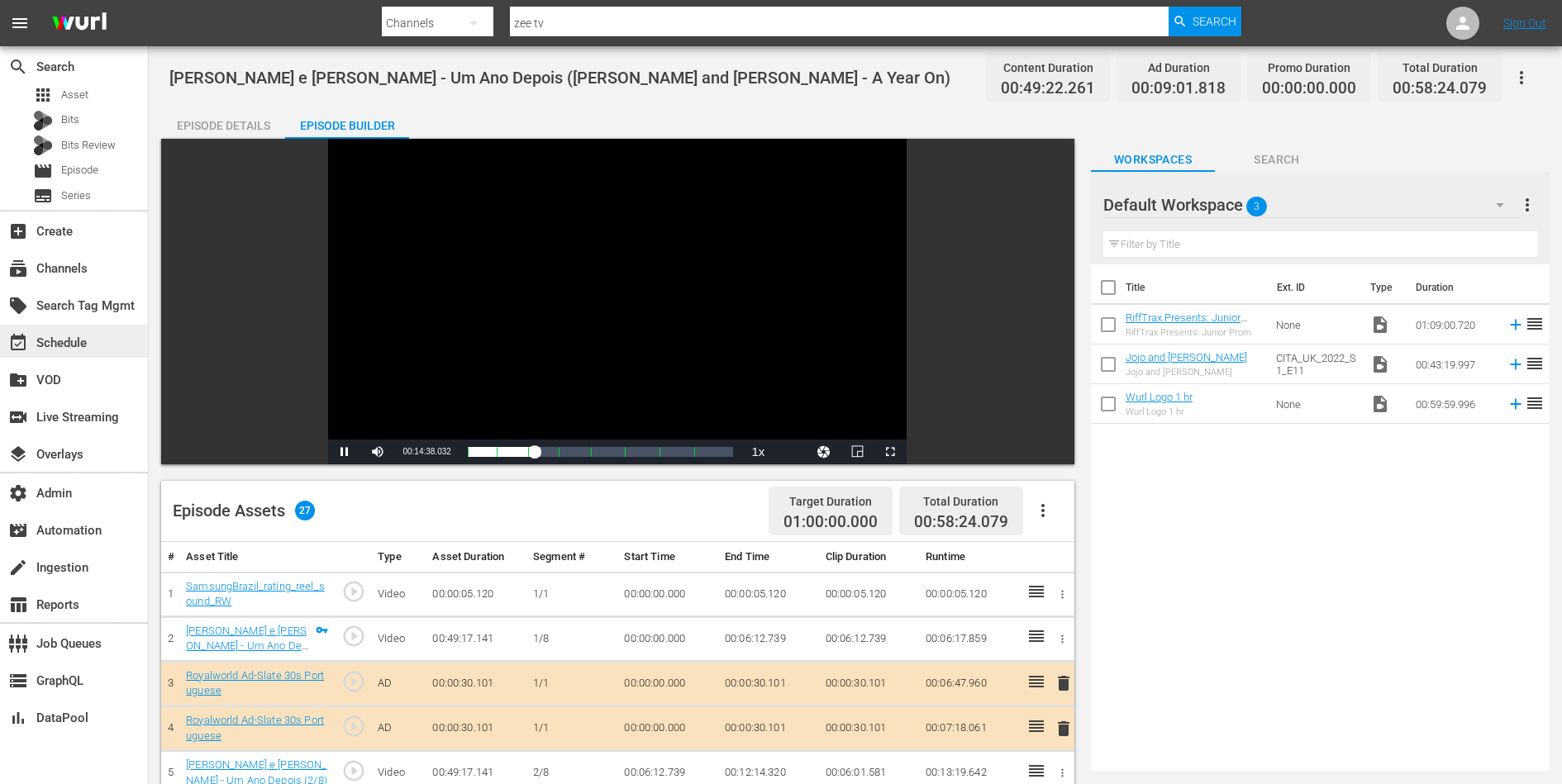
click at [84, 341] on div "event_available Schedule" at bounding box center [46, 340] width 93 height 15
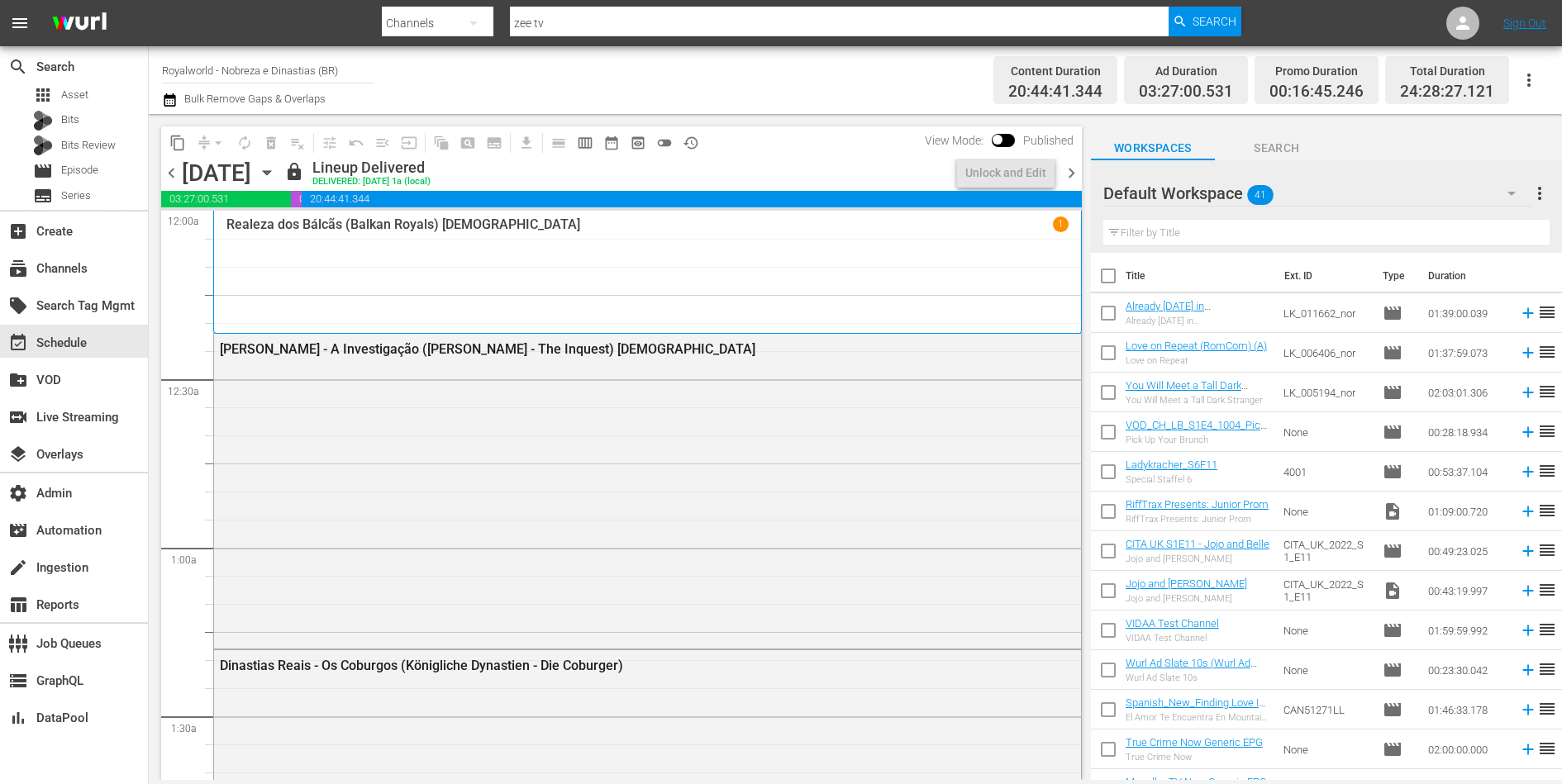
click at [562, 23] on input "zee tv" at bounding box center [840, 23] width 659 height 39
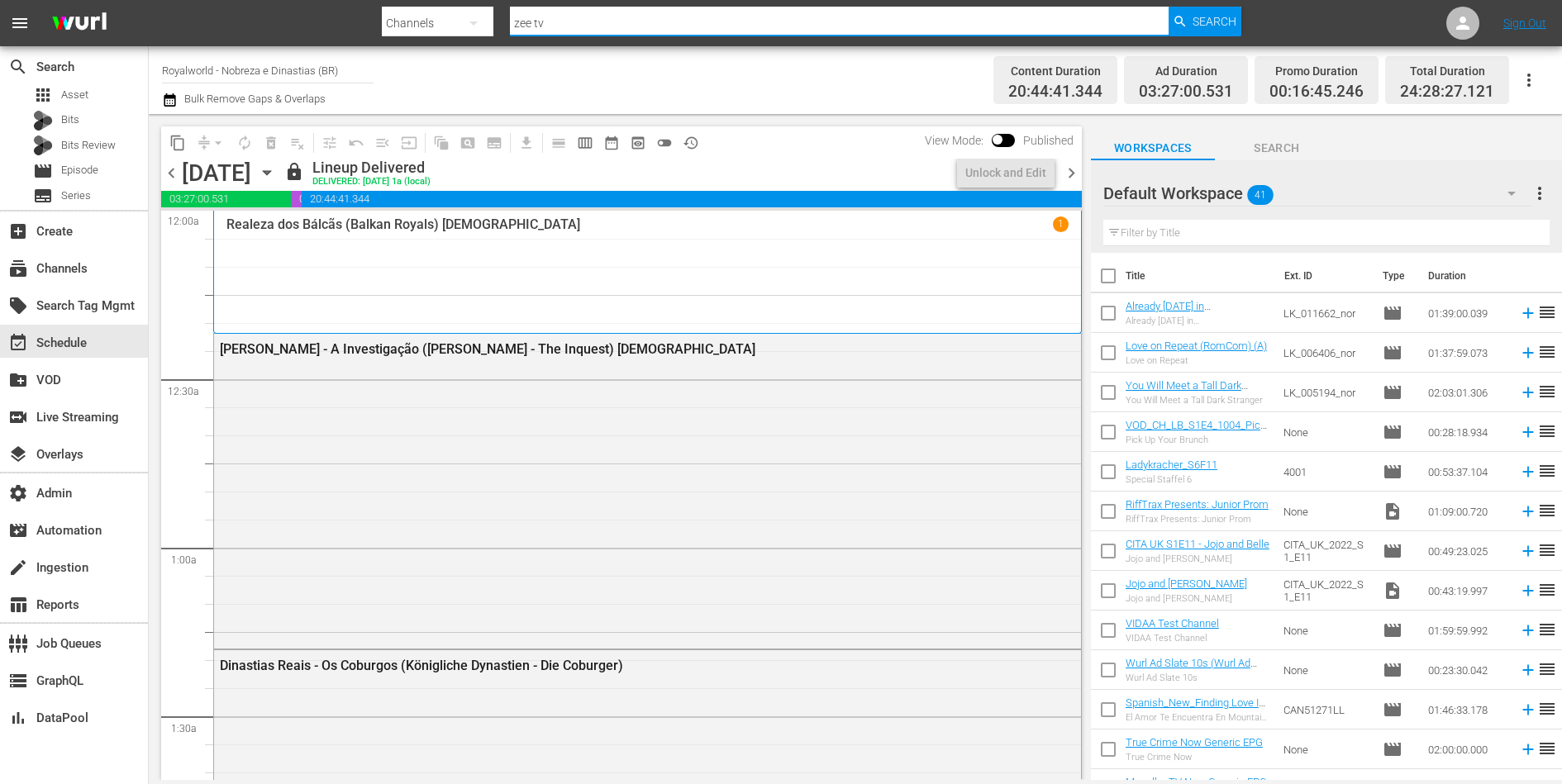
click at [562, 23] on input "zee tv" at bounding box center [840, 23] width 659 height 39
type input "grjngo"
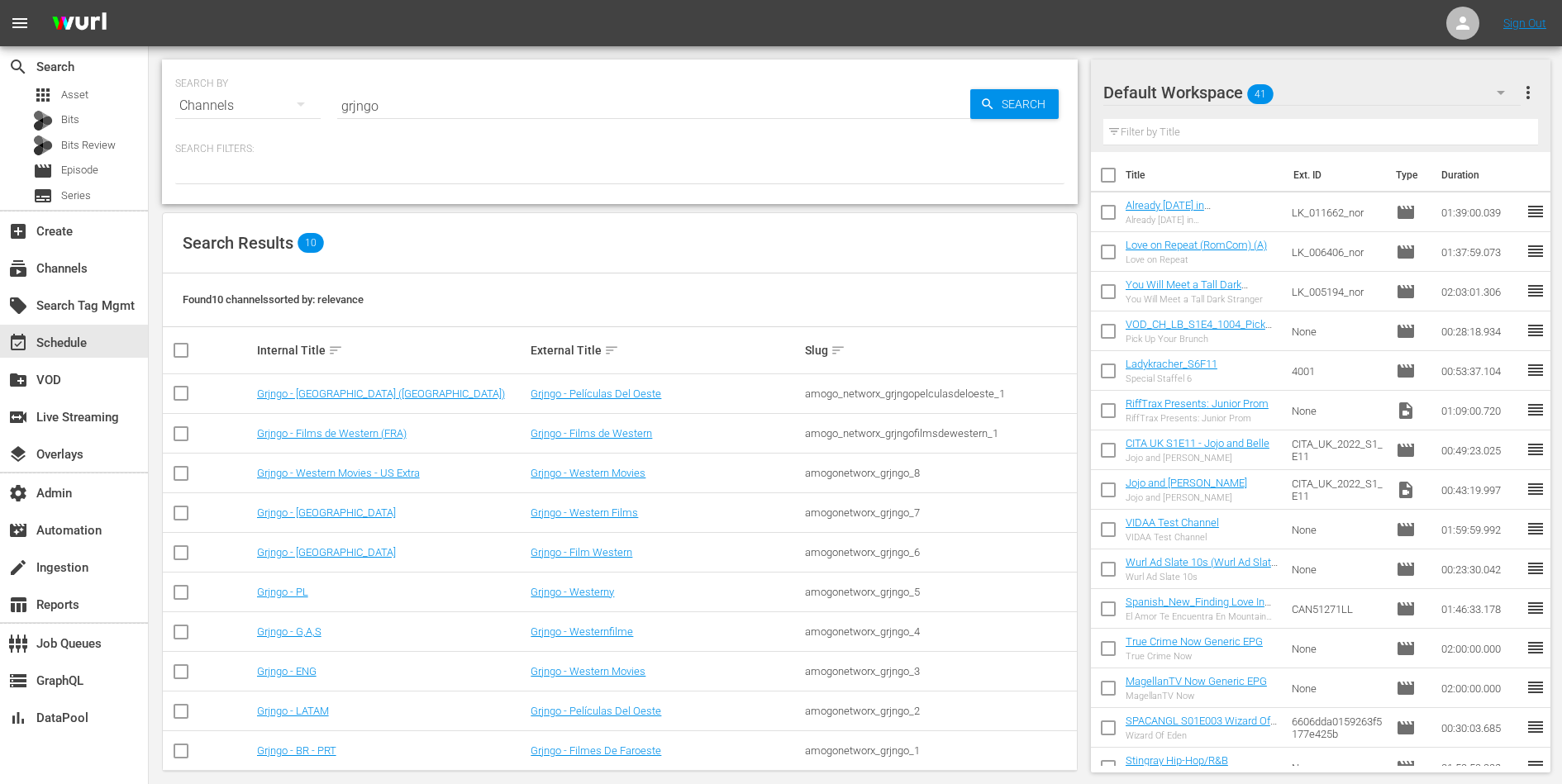
scroll to position [17, 0]
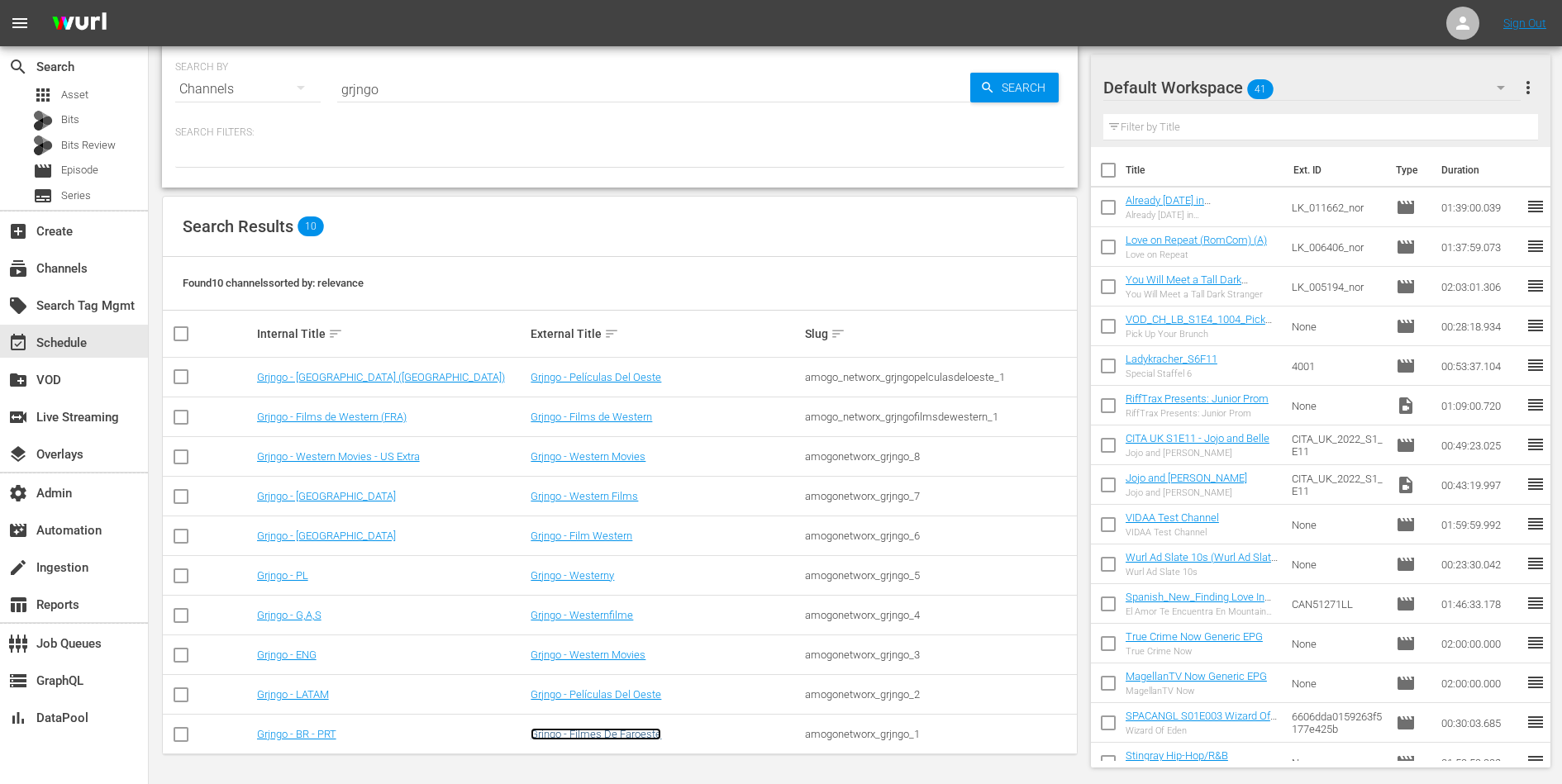
click at [558, 734] on link "Grjngo - Filmes De Faroeste" at bounding box center [596, 734] width 130 height 13
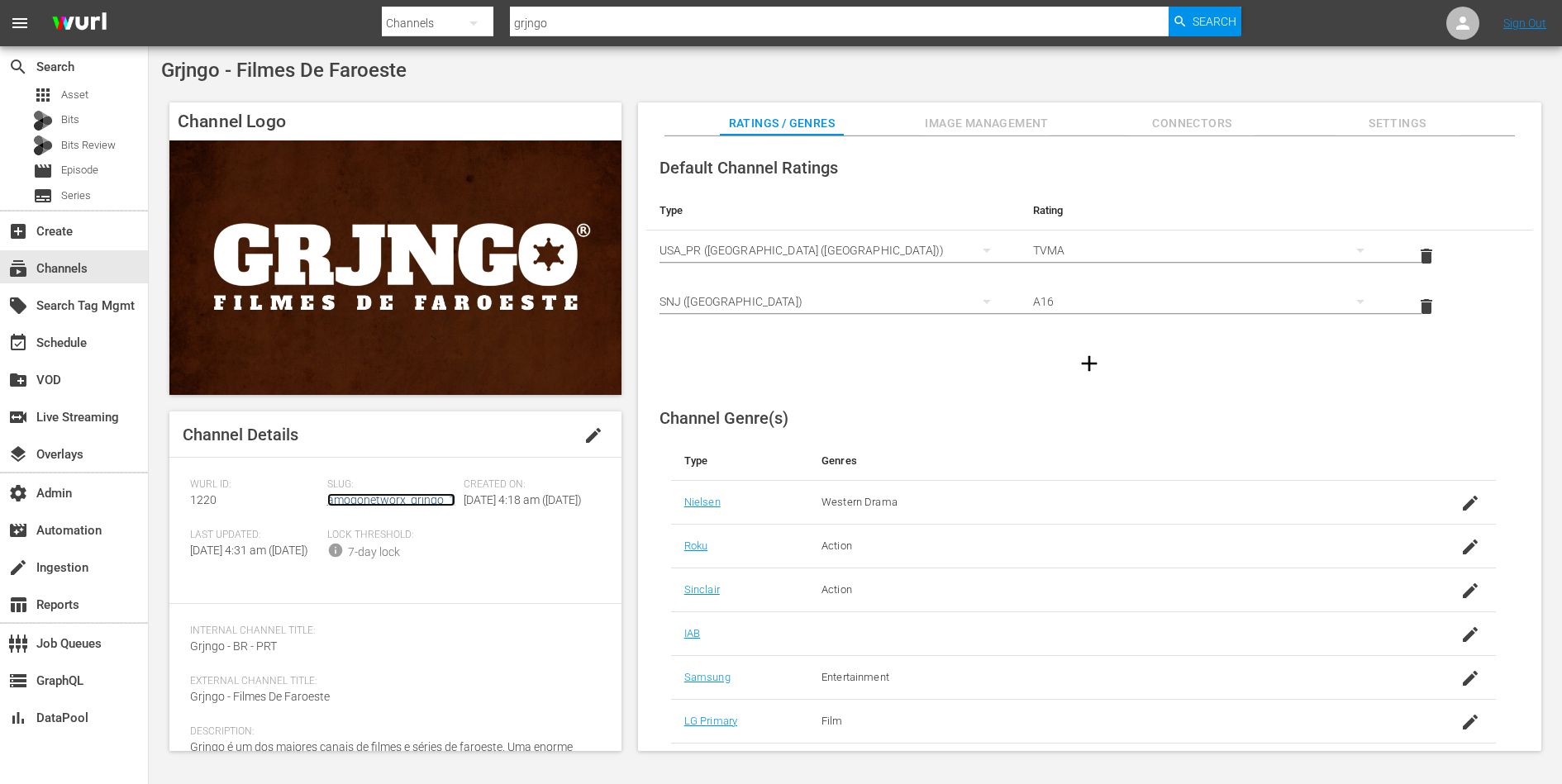
click at [380, 501] on link "amogonetworx_grjngo_1" at bounding box center [390, 500] width 128 height 13
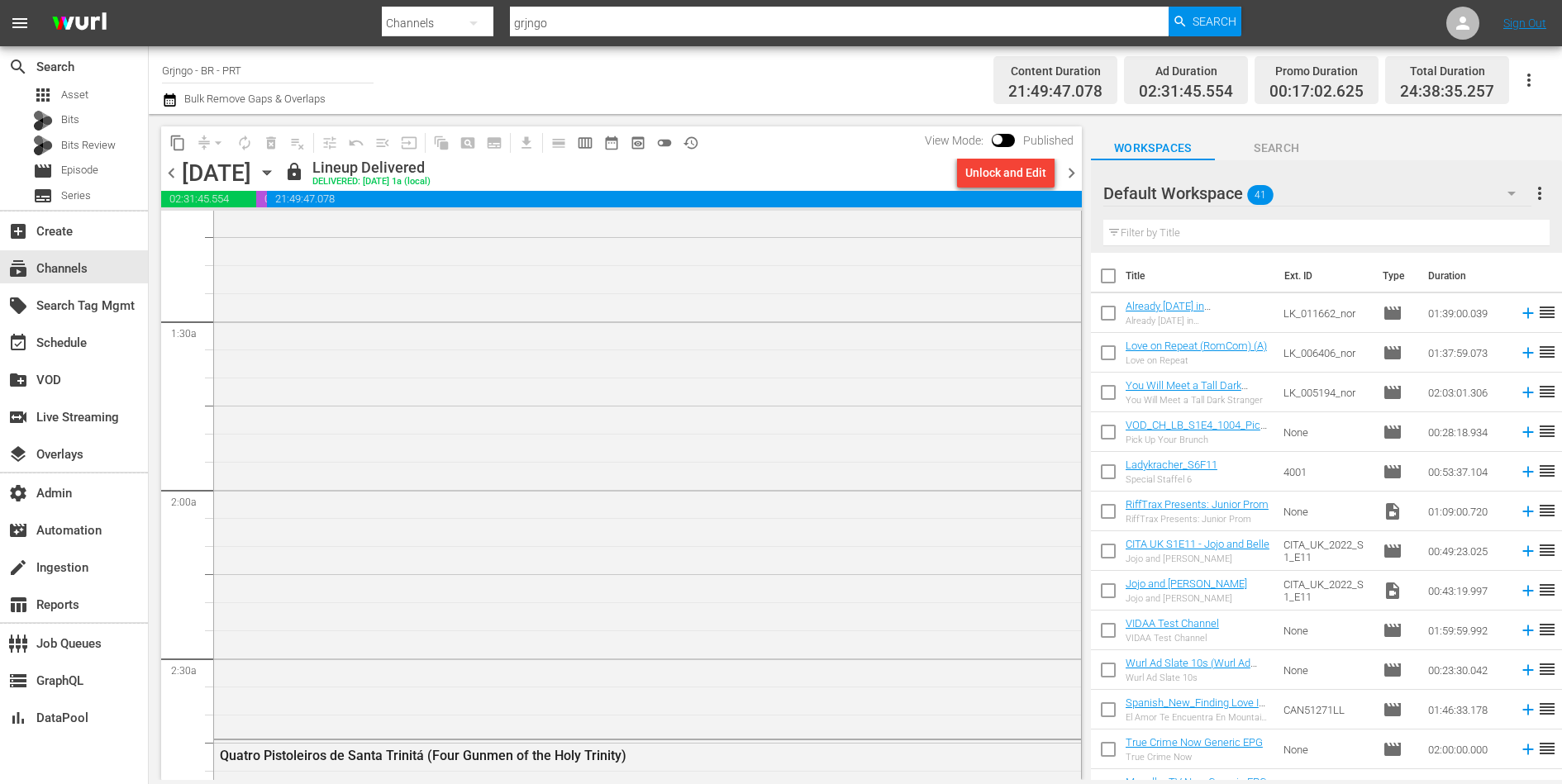
scroll to position [630, 0]
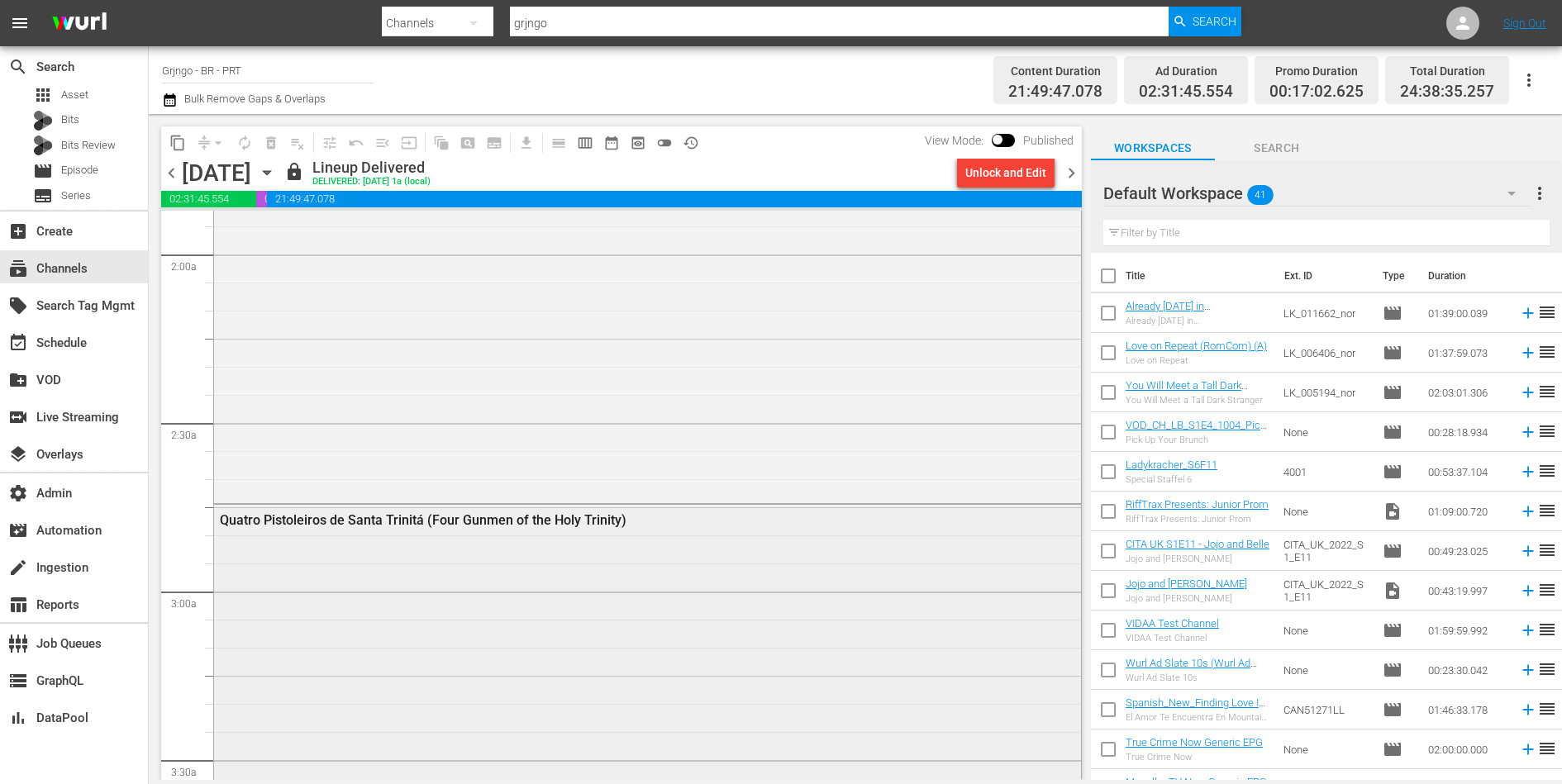
click at [464, 575] on div "Quatro Pistoleiros de Santa Trinitá (Four Gunmen of the Holy Trinity)" at bounding box center [647, 795] width 867 height 581
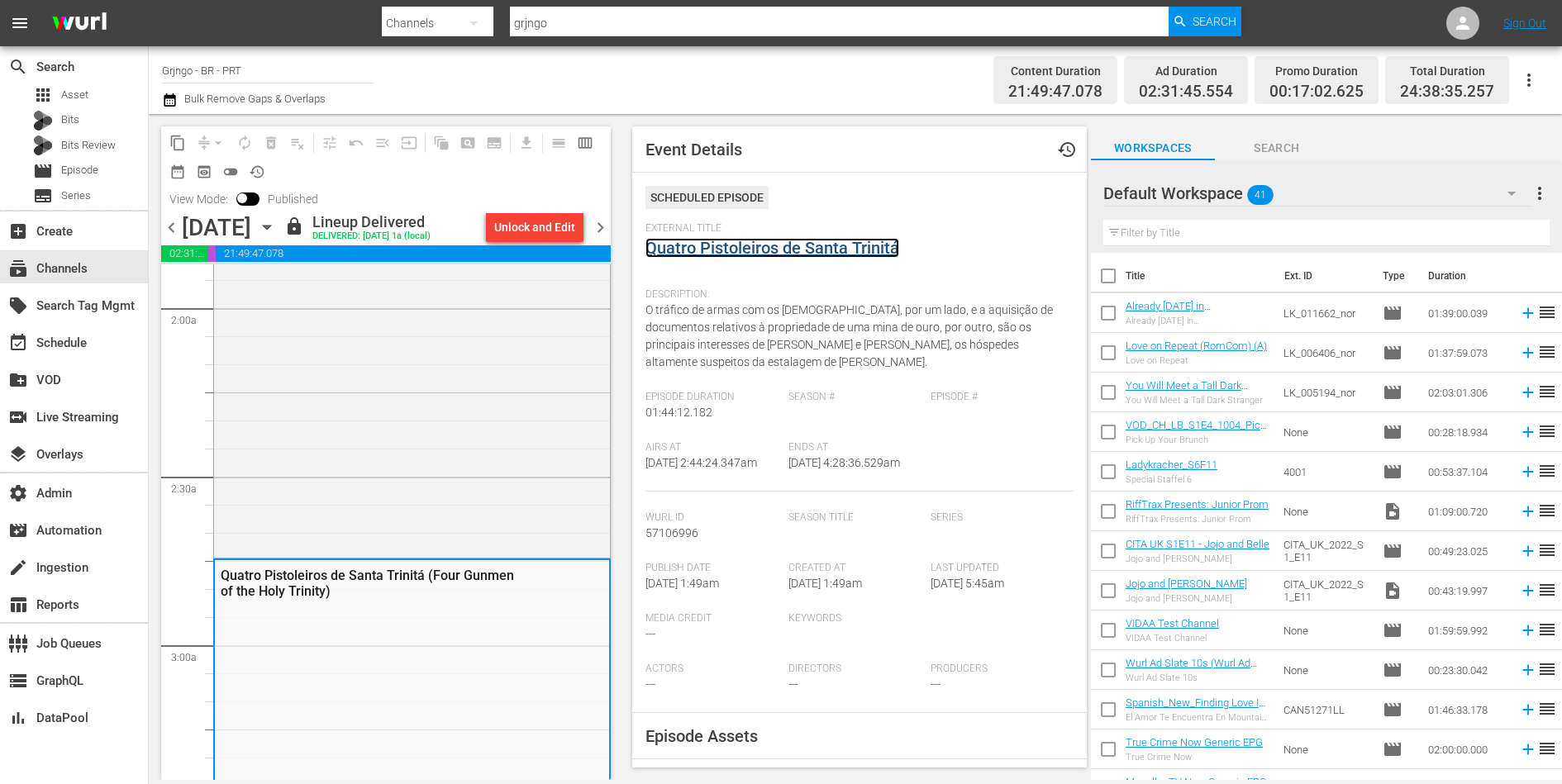
click at [731, 252] on link "Quatro Pistoleiros de Santa Trinitá" at bounding box center [772, 248] width 253 height 20
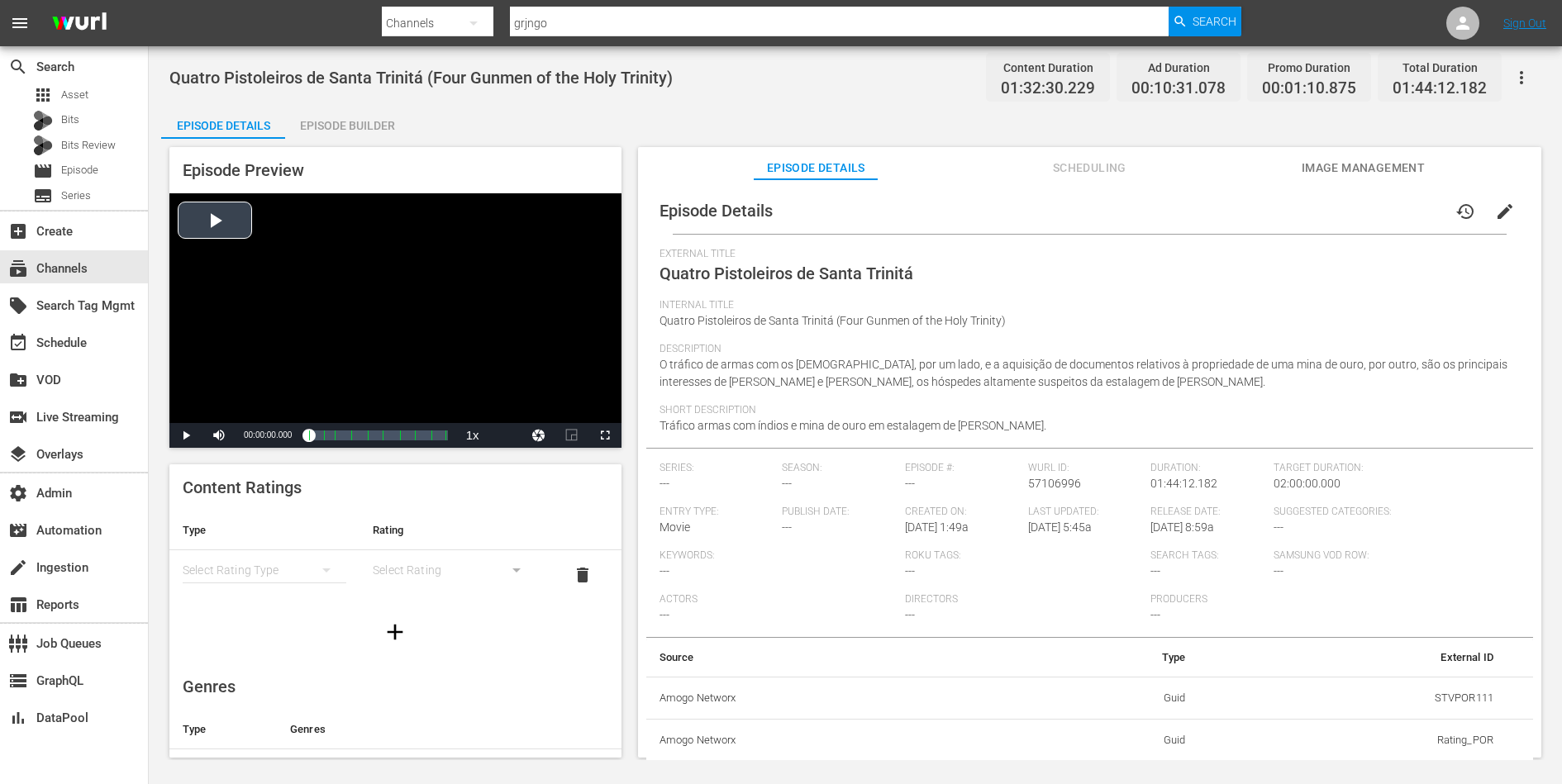
click at [382, 299] on div "Video Player" at bounding box center [396, 308] width 452 height 230
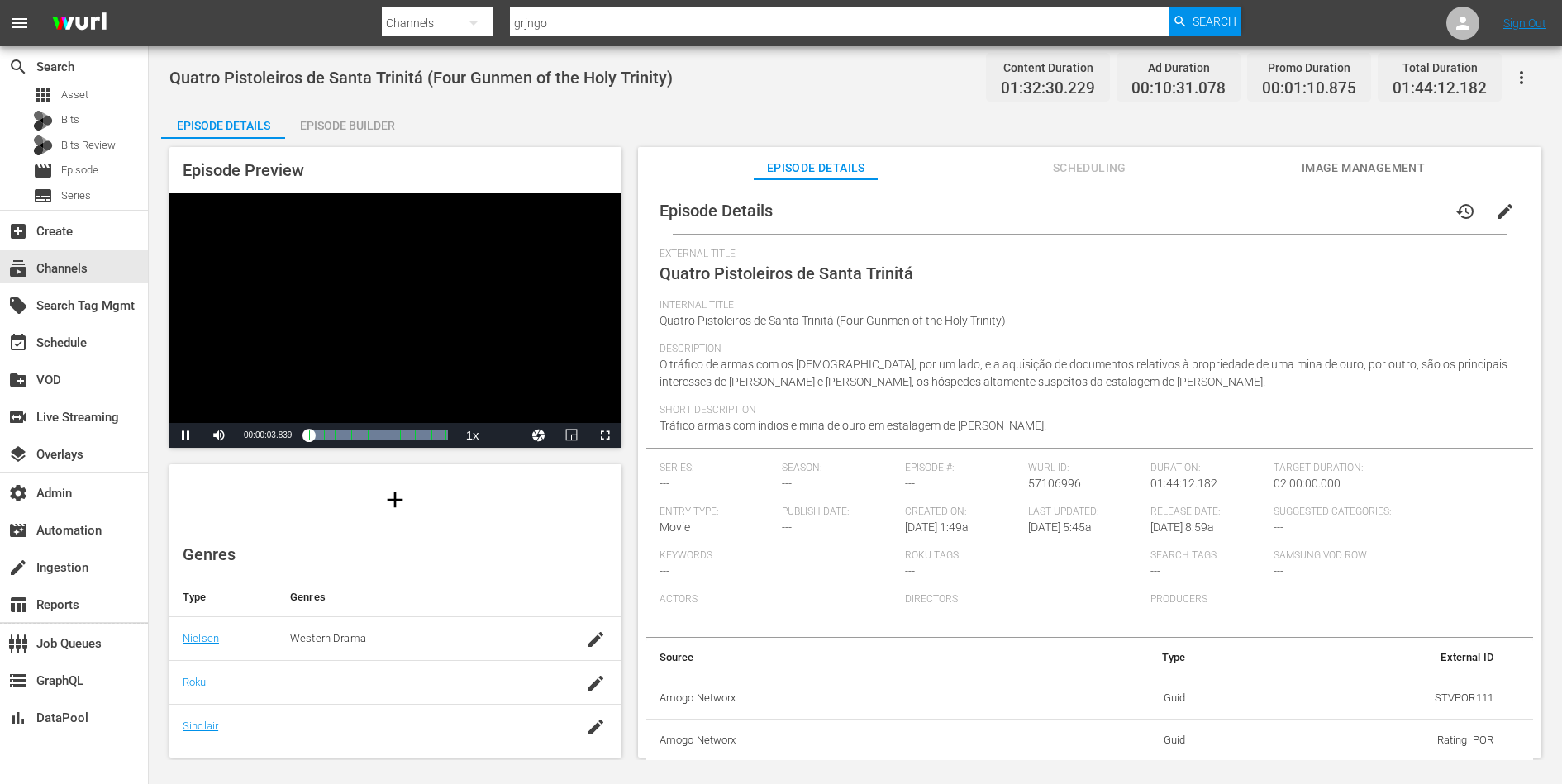
scroll to position [230, 0]
click at [365, 130] on div "Episode Builder" at bounding box center [347, 125] width 124 height 39
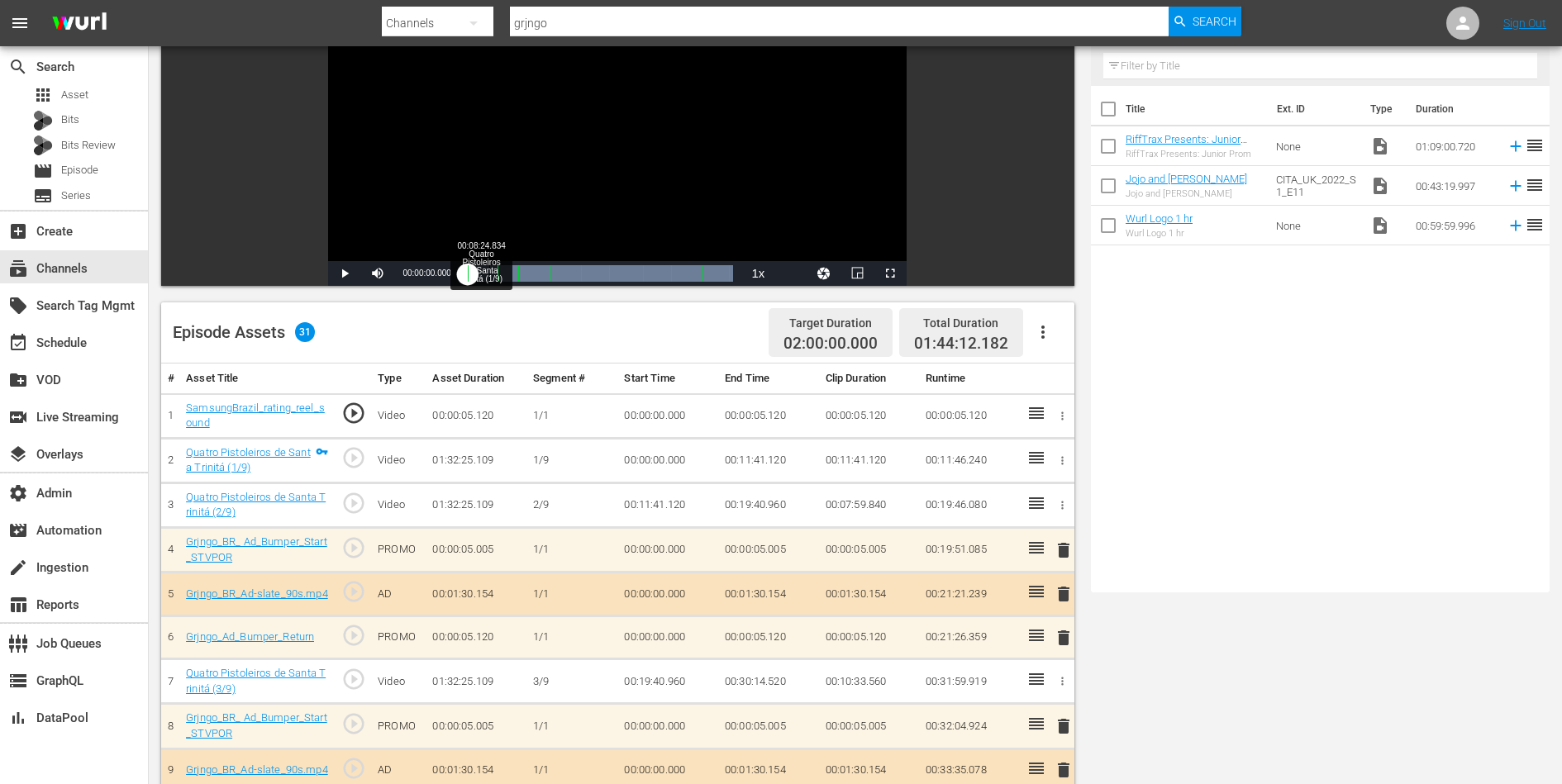
scroll to position [237, 0]
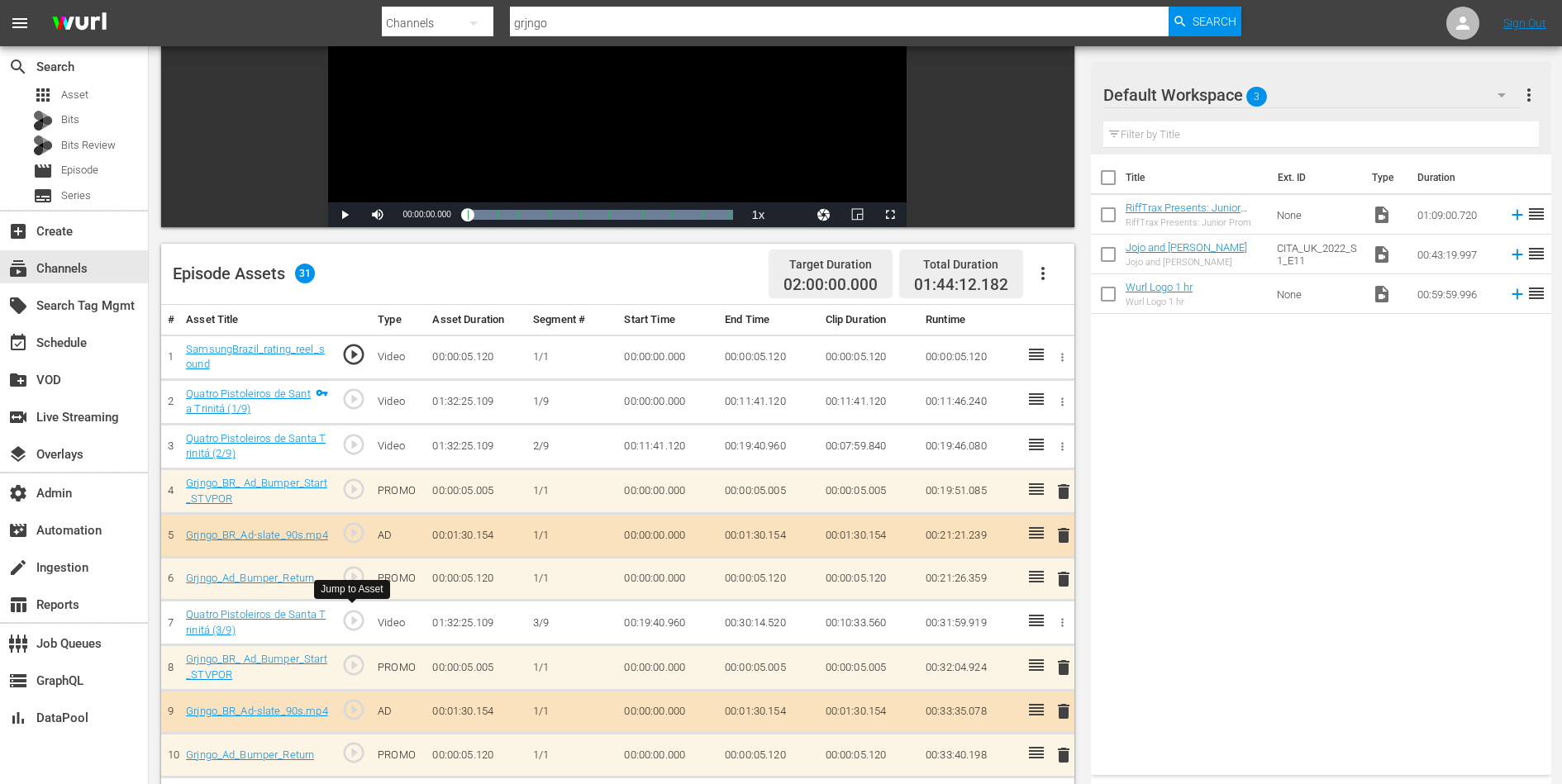
click at [355, 621] on span "play_circle_outline" at bounding box center [354, 620] width 25 height 25
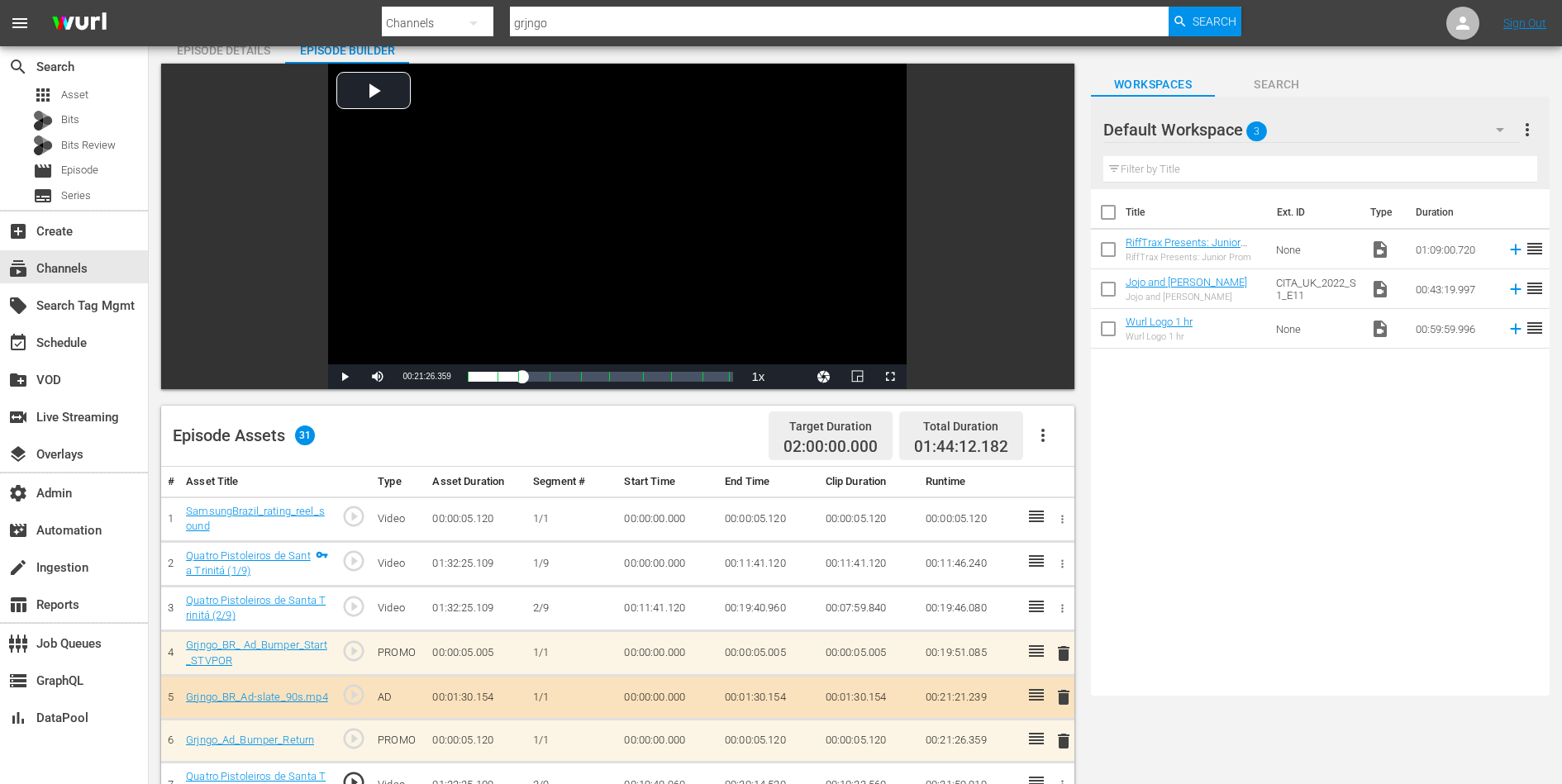
scroll to position [23, 0]
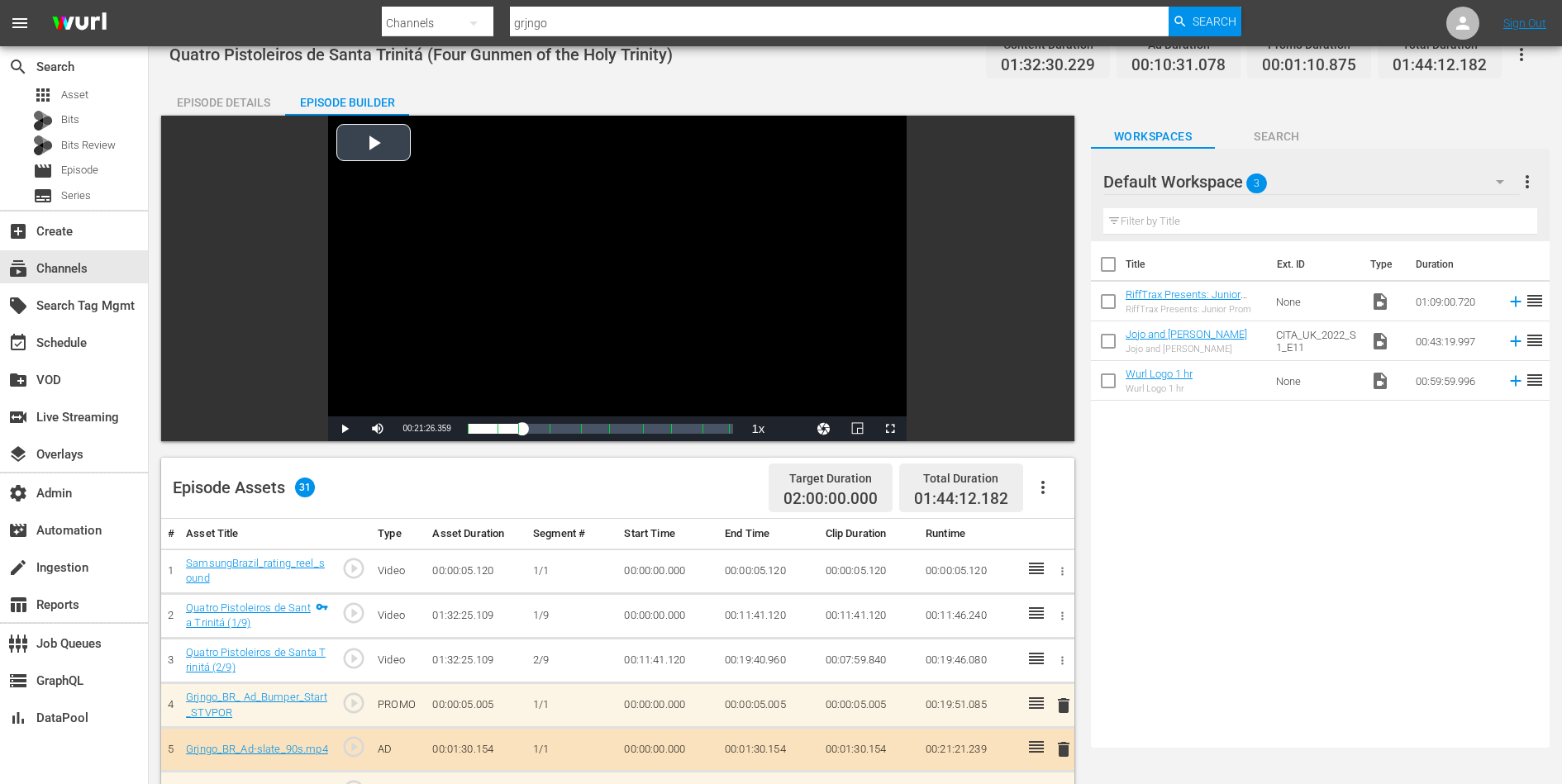
click at [382, 140] on div "Video Player" at bounding box center [617, 266] width 579 height 301
click at [258, 99] on div "Episode Details" at bounding box center [223, 102] width 124 height 39
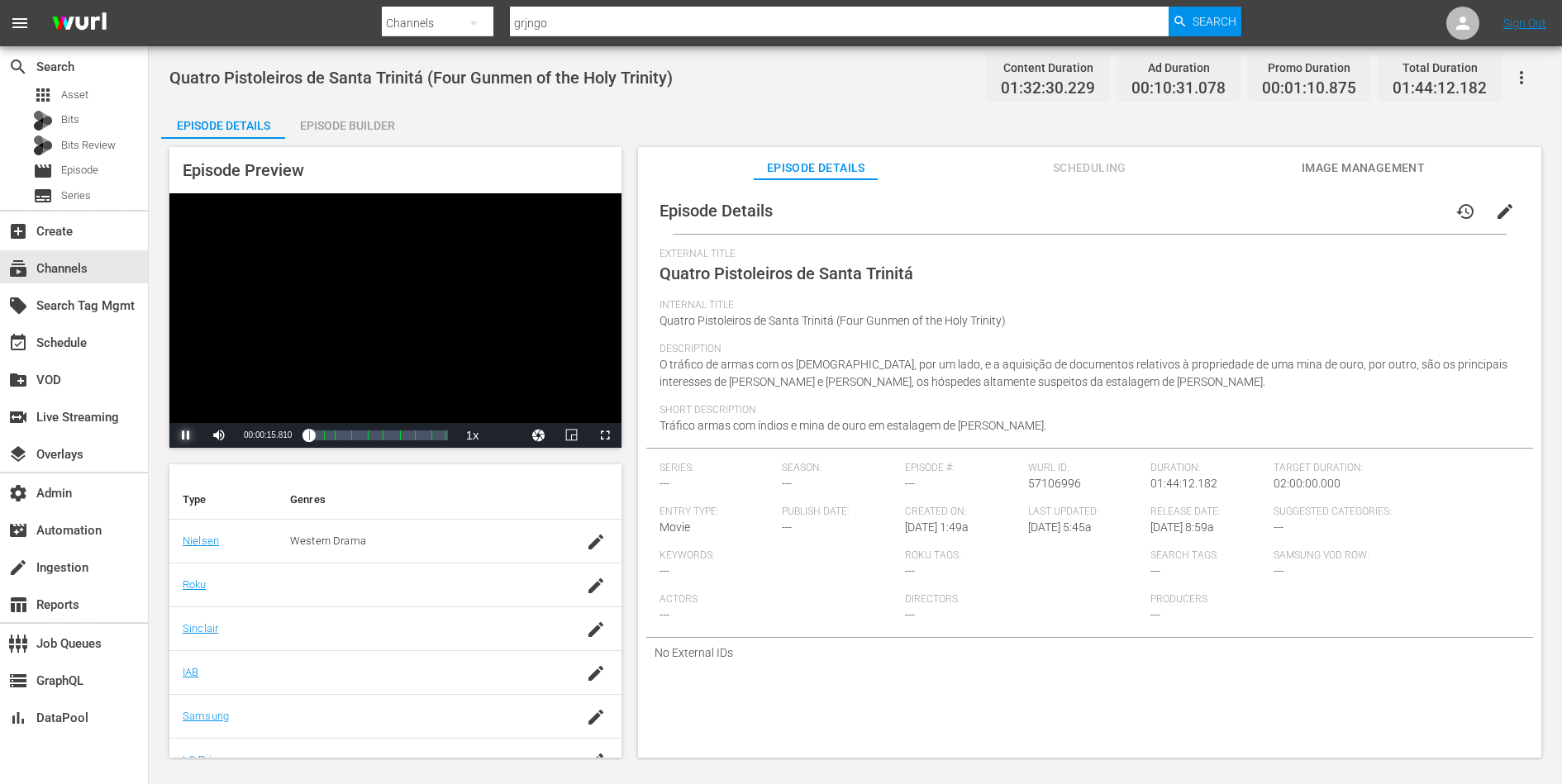
click at [186, 435] on span "Video Player" at bounding box center [186, 435] width 0 height 0
click at [359, 129] on div "Episode Builder" at bounding box center [347, 125] width 124 height 39
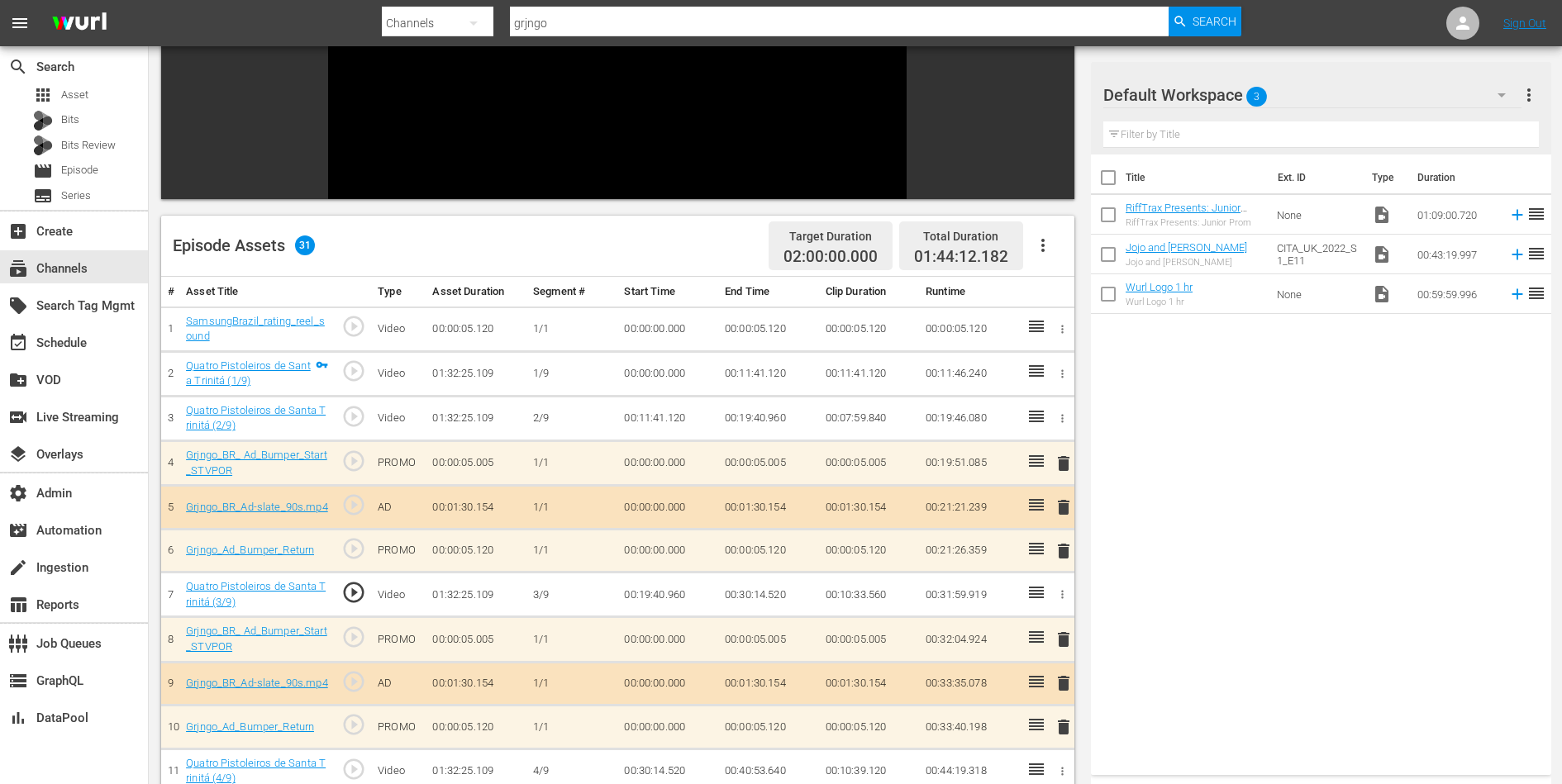
scroll to position [275, 0]
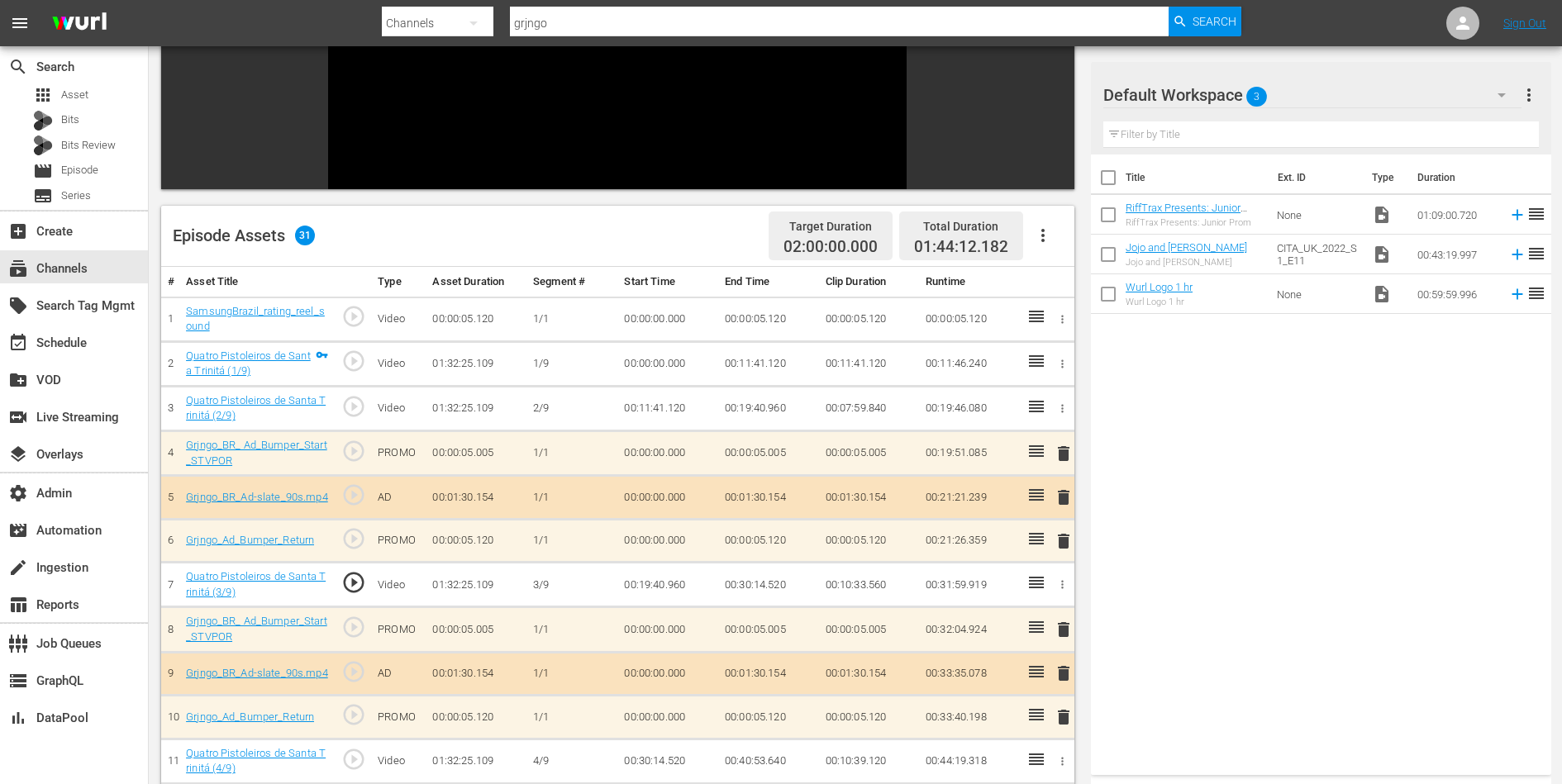
click at [357, 754] on span "play_circle_outline" at bounding box center [354, 760] width 25 height 25
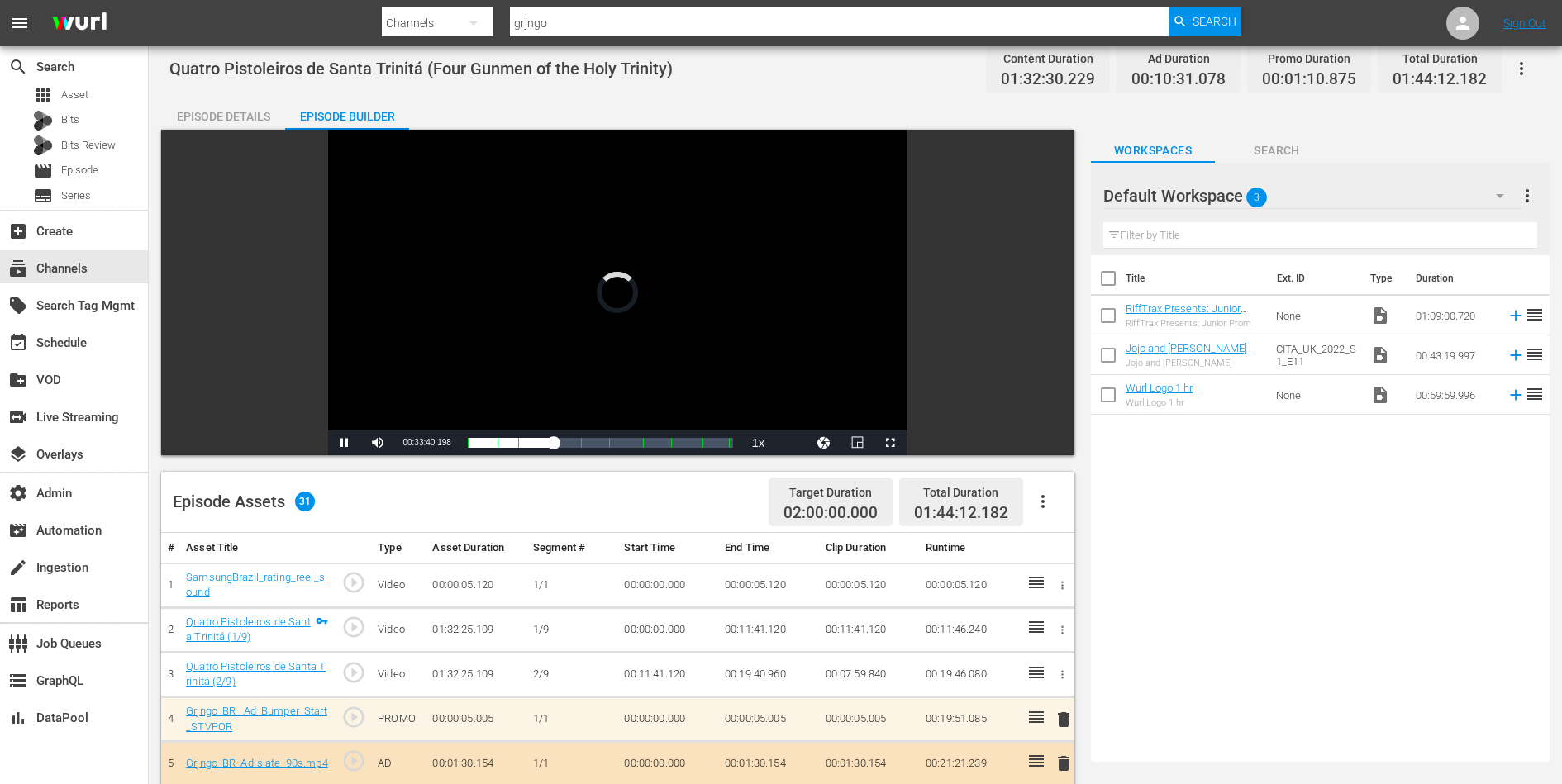
scroll to position [0, 0]
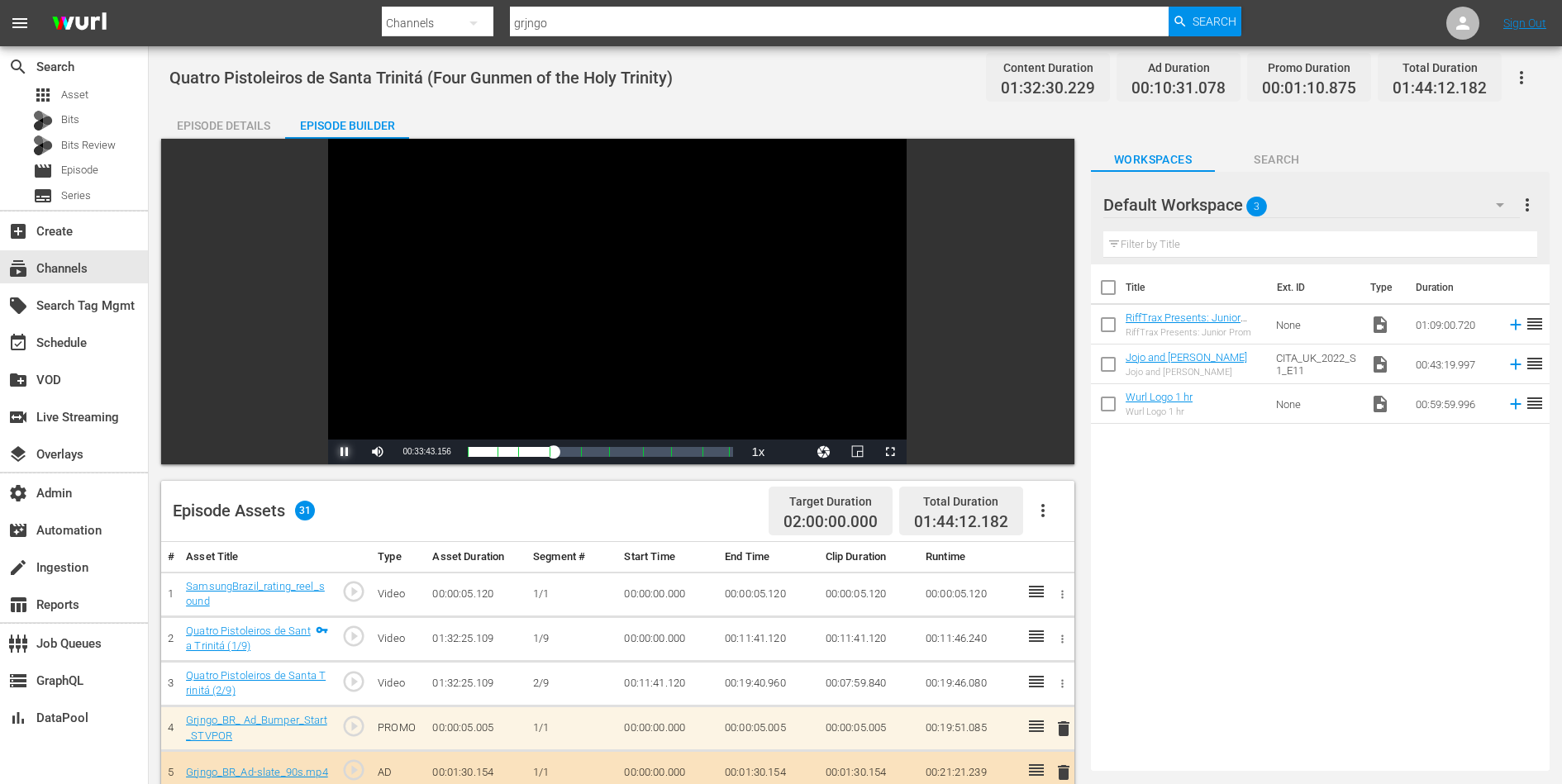
click at [345, 452] on span "Video Player" at bounding box center [345, 452] width 0 height 0
click at [573, 313] on div "Video Player" at bounding box center [617, 289] width 579 height 301
click at [596, 456] on div "Loaded : 33.90% 00:50:29.007 Quatro Pistoleiros de Santa Trinitá (5/9) 00:30:19…" at bounding box center [600, 452] width 266 height 17
click at [345, 452] on span "Video Player" at bounding box center [345, 452] width 0 height 0
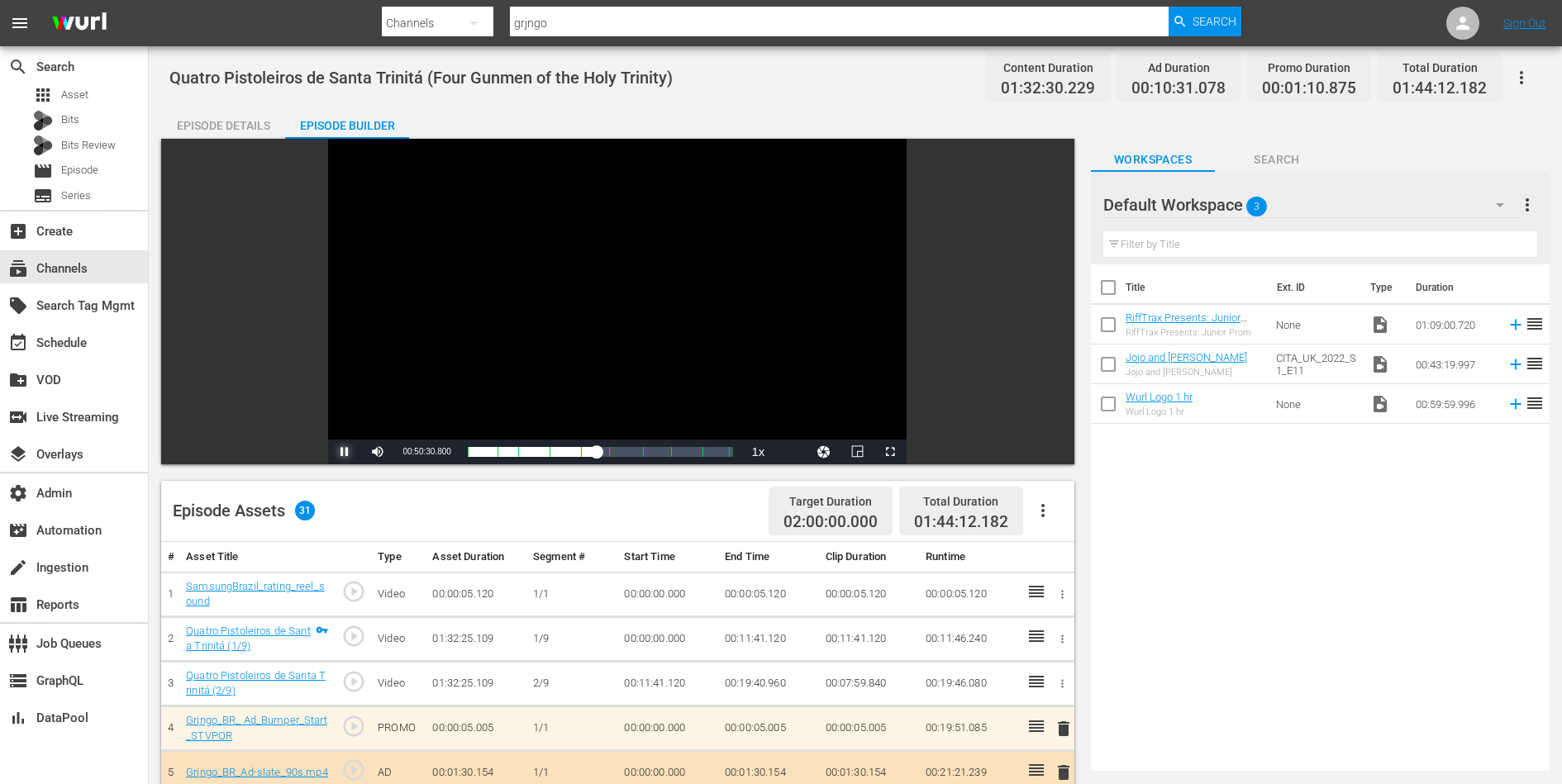
click at [345, 452] on span "Video Player" at bounding box center [345, 452] width 0 height 0
click at [625, 460] on div "Loaded : 50.26% 00:58:53.841 Quatro Pistoleiros de Santa Trinitá (6/9) 00:45:25…" at bounding box center [600, 452] width 266 height 17
click at [345, 452] on span "Video Player" at bounding box center [345, 452] width 0 height 0
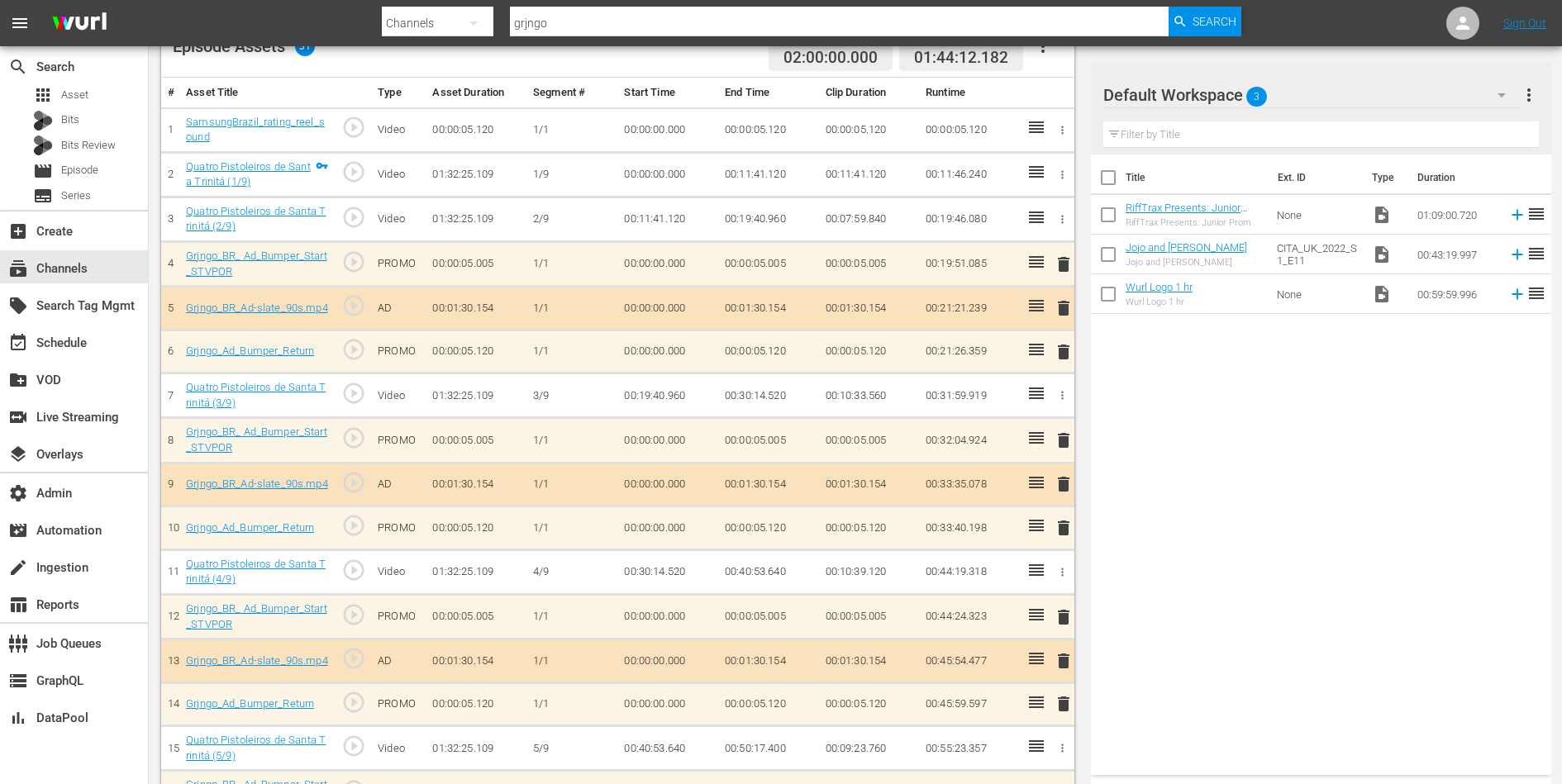
scroll to position [489, 0]
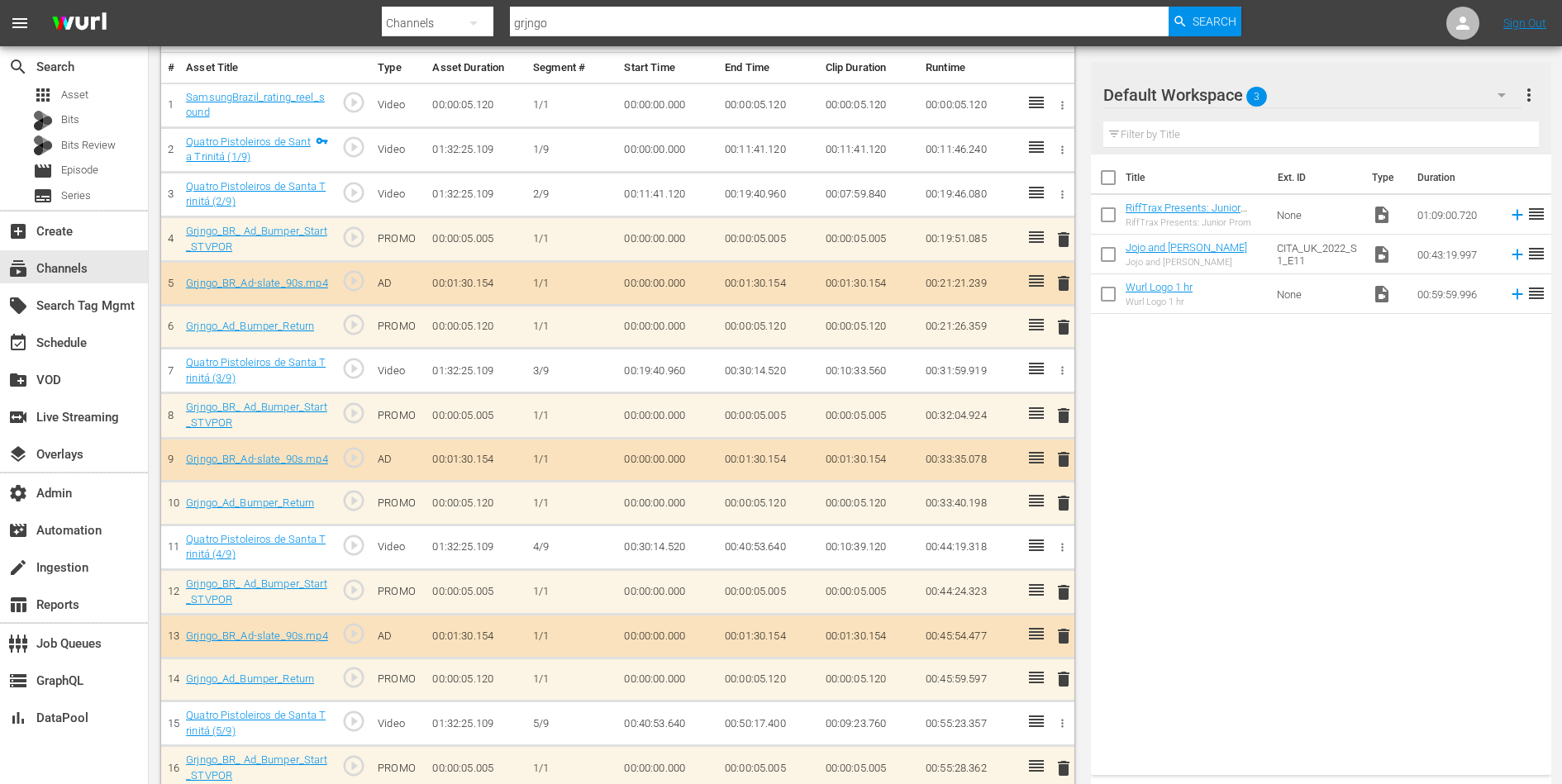
click at [352, 239] on span "play_circle_outline" at bounding box center [354, 237] width 25 height 25
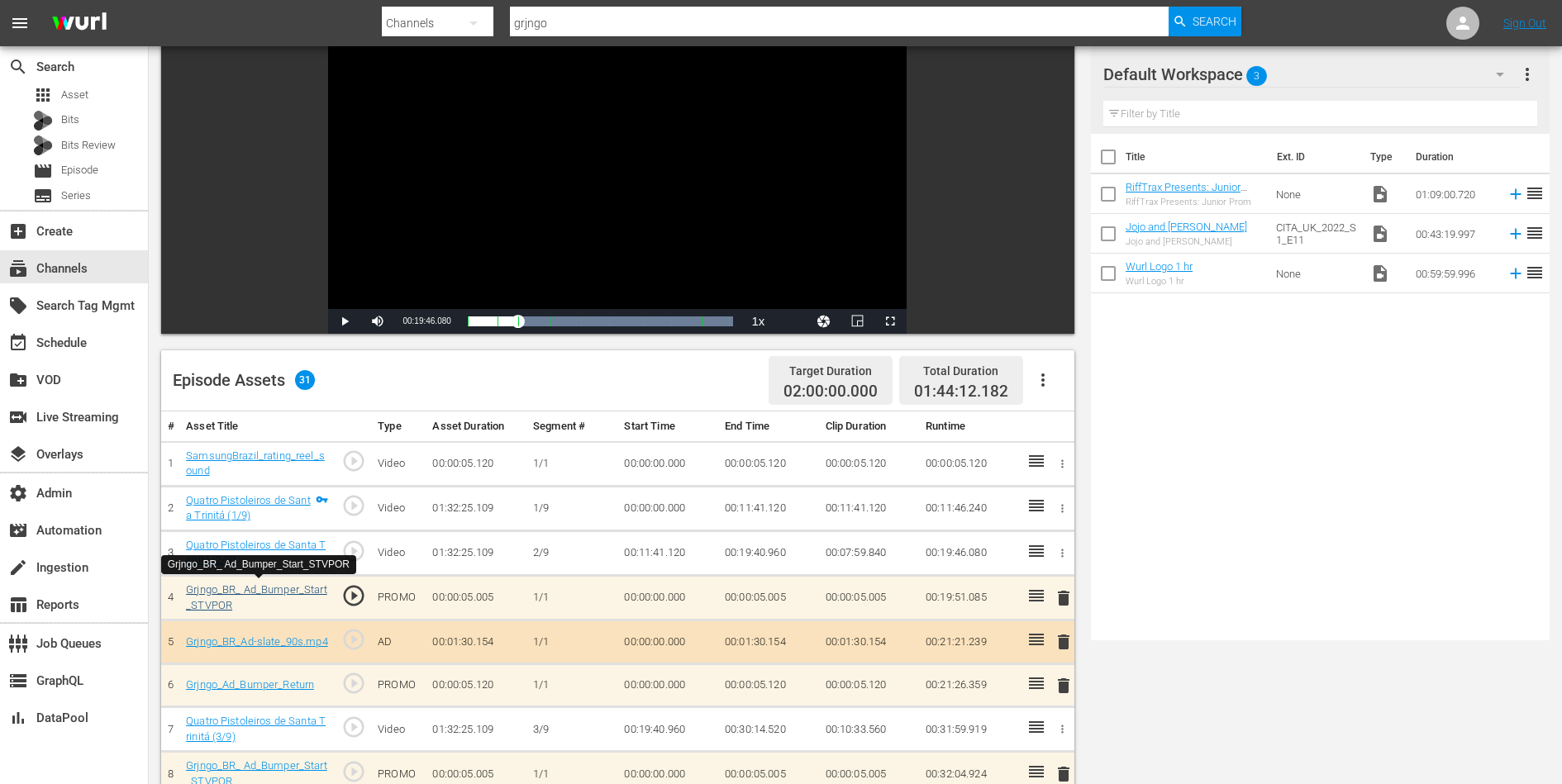
scroll to position [137, 0]
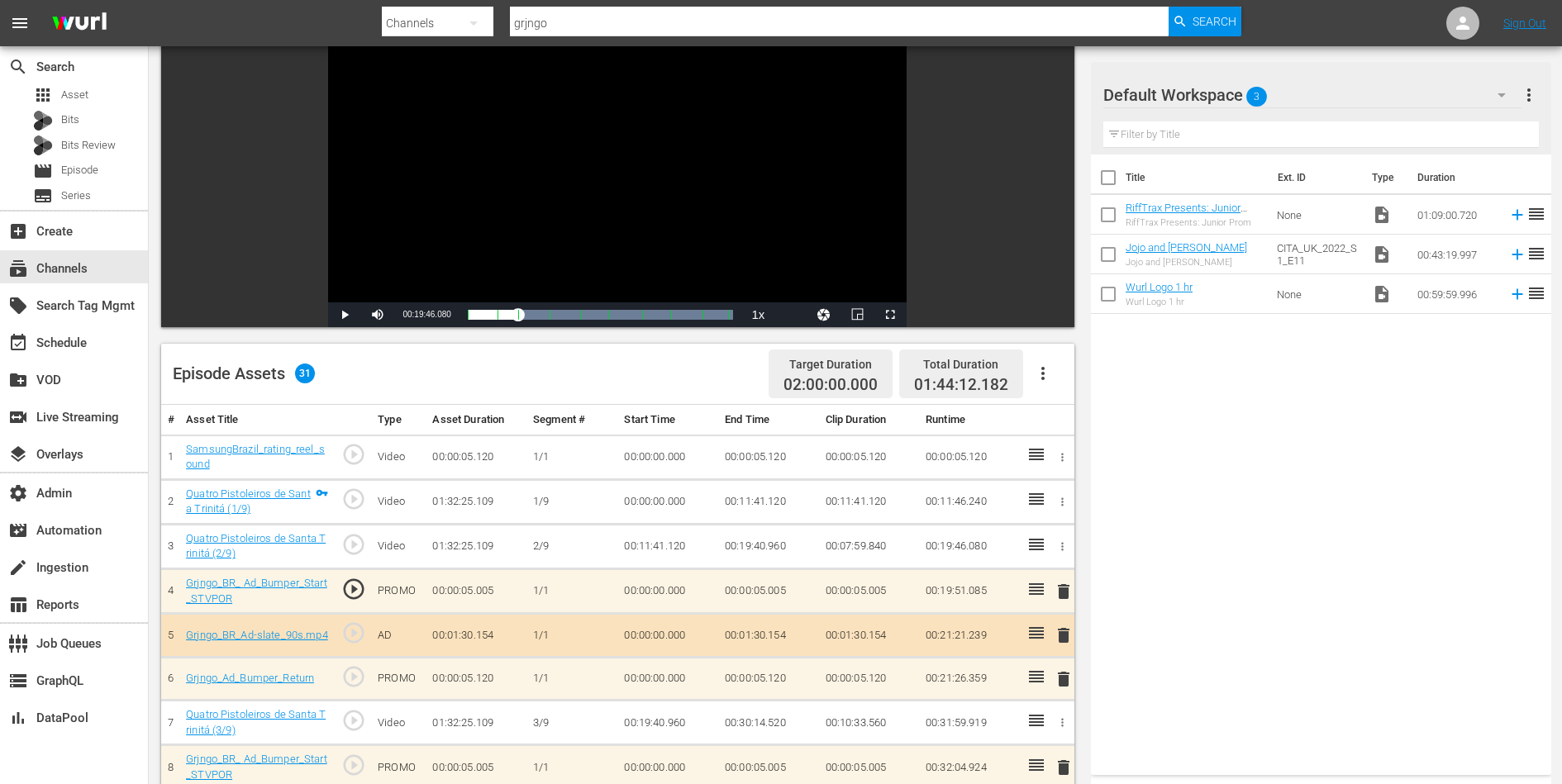
click at [356, 675] on span "play_circle_outline" at bounding box center [354, 677] width 25 height 25
click at [278, 679] on link "Grjngo_Ad_Bumper_Return" at bounding box center [249, 678] width 128 height 13
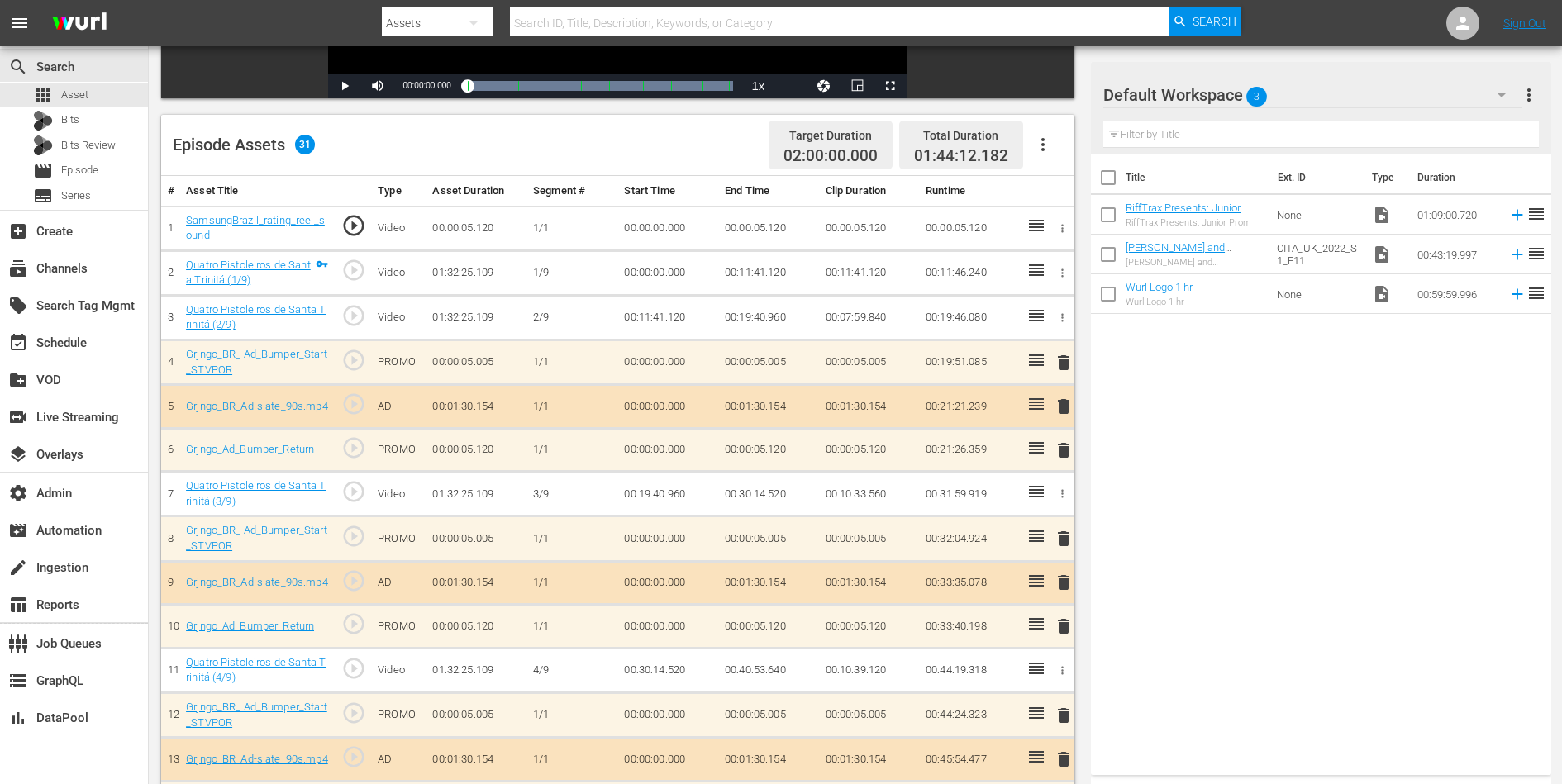
scroll to position [372, 0]
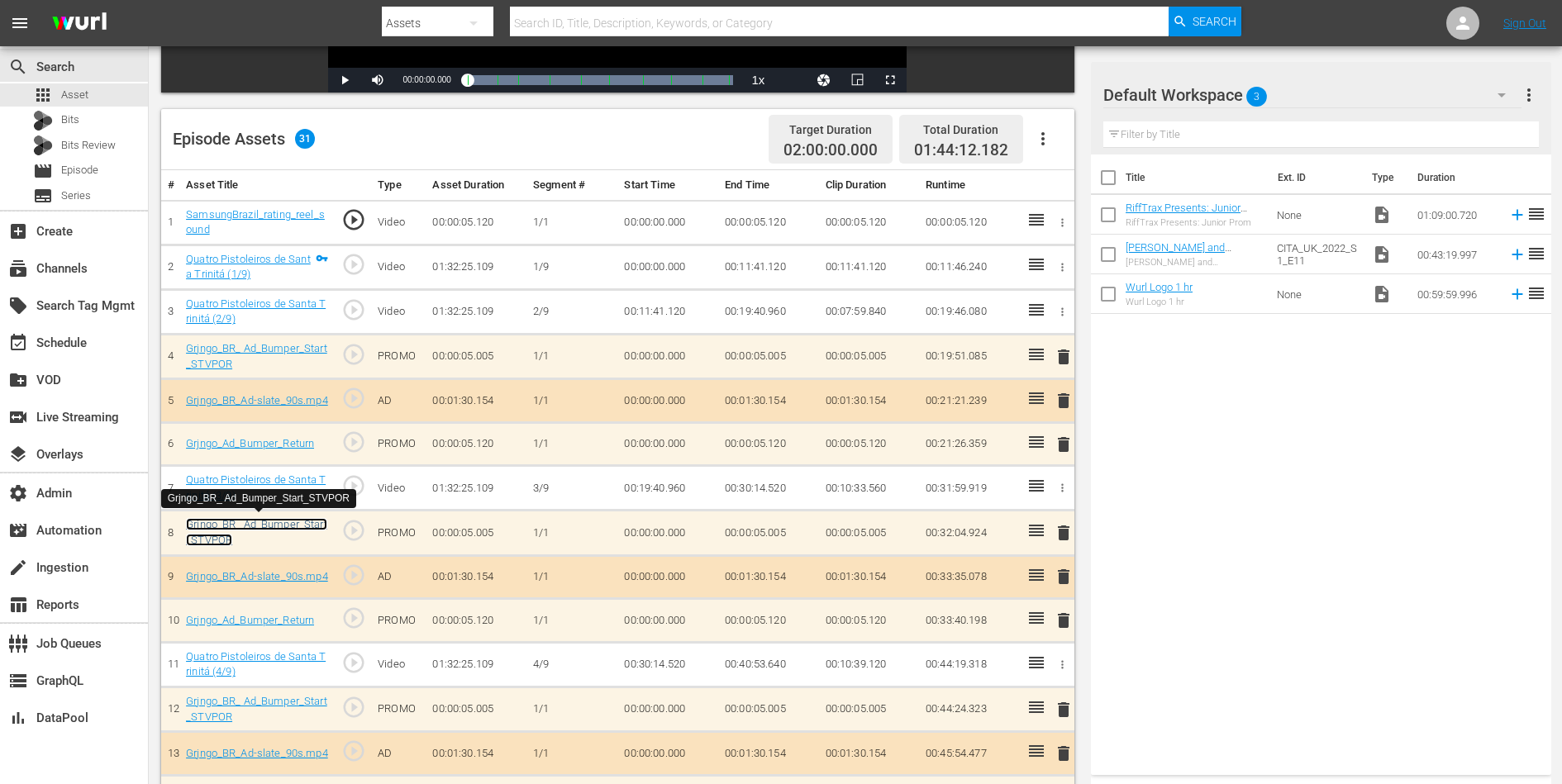
click at [266, 523] on link "Grjngo_BR_ Ad_Bumper_Start_STVPOR" at bounding box center [256, 532] width 141 height 28
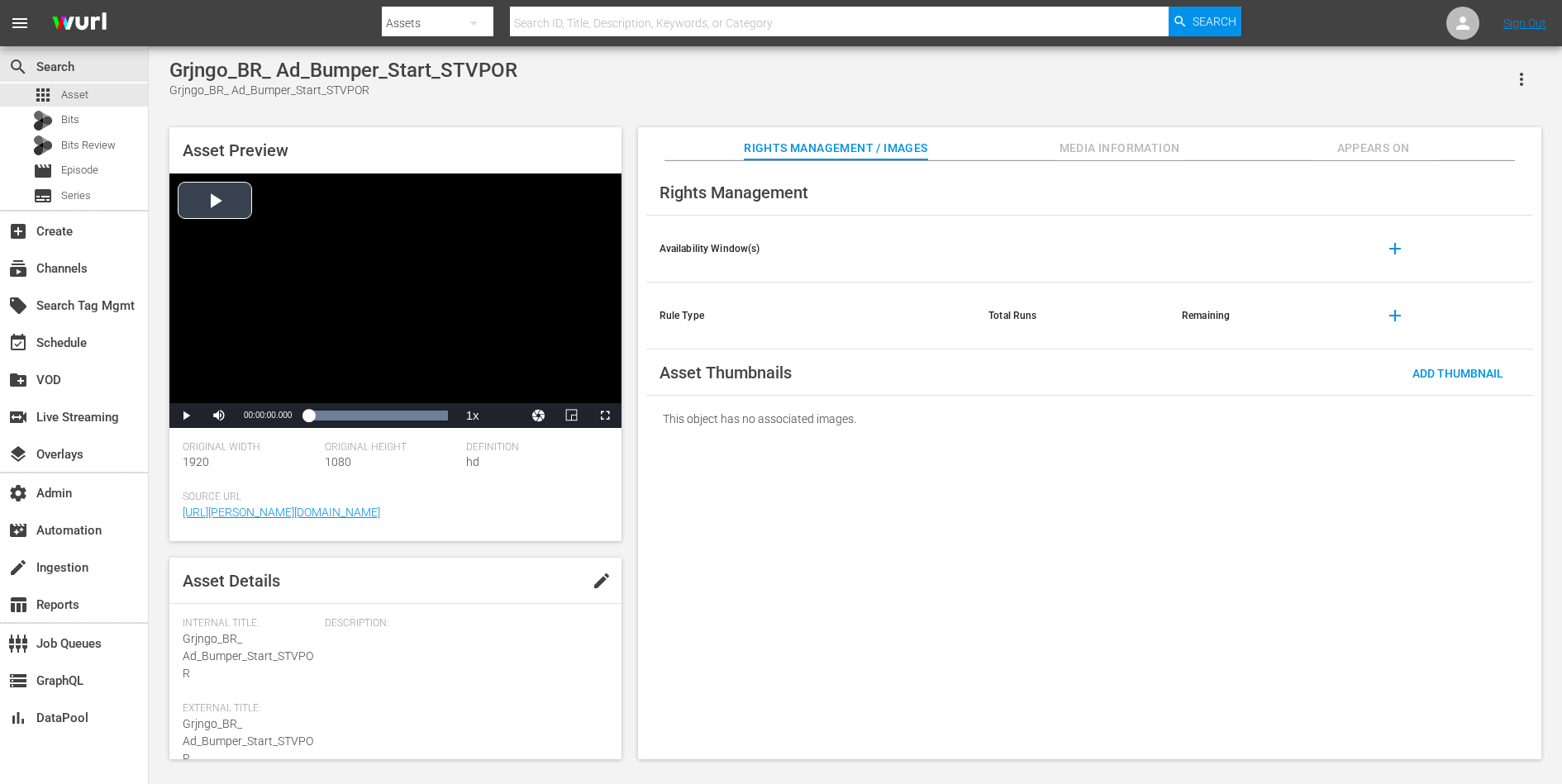
click at [345, 343] on div "Video Player" at bounding box center [396, 288] width 452 height 230
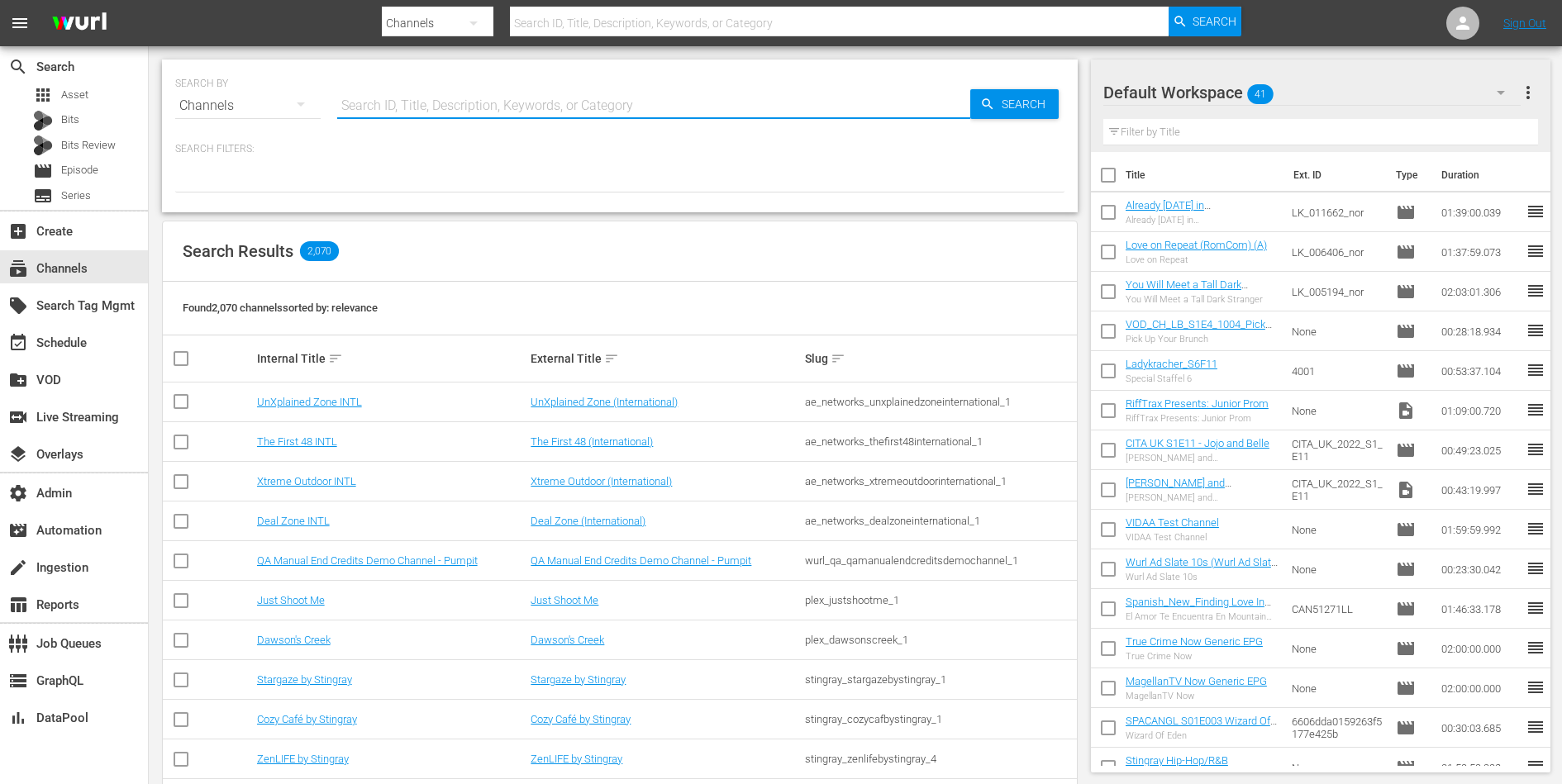
click at [487, 115] on input "text" at bounding box center [653, 105] width 633 height 39
type input "cine"
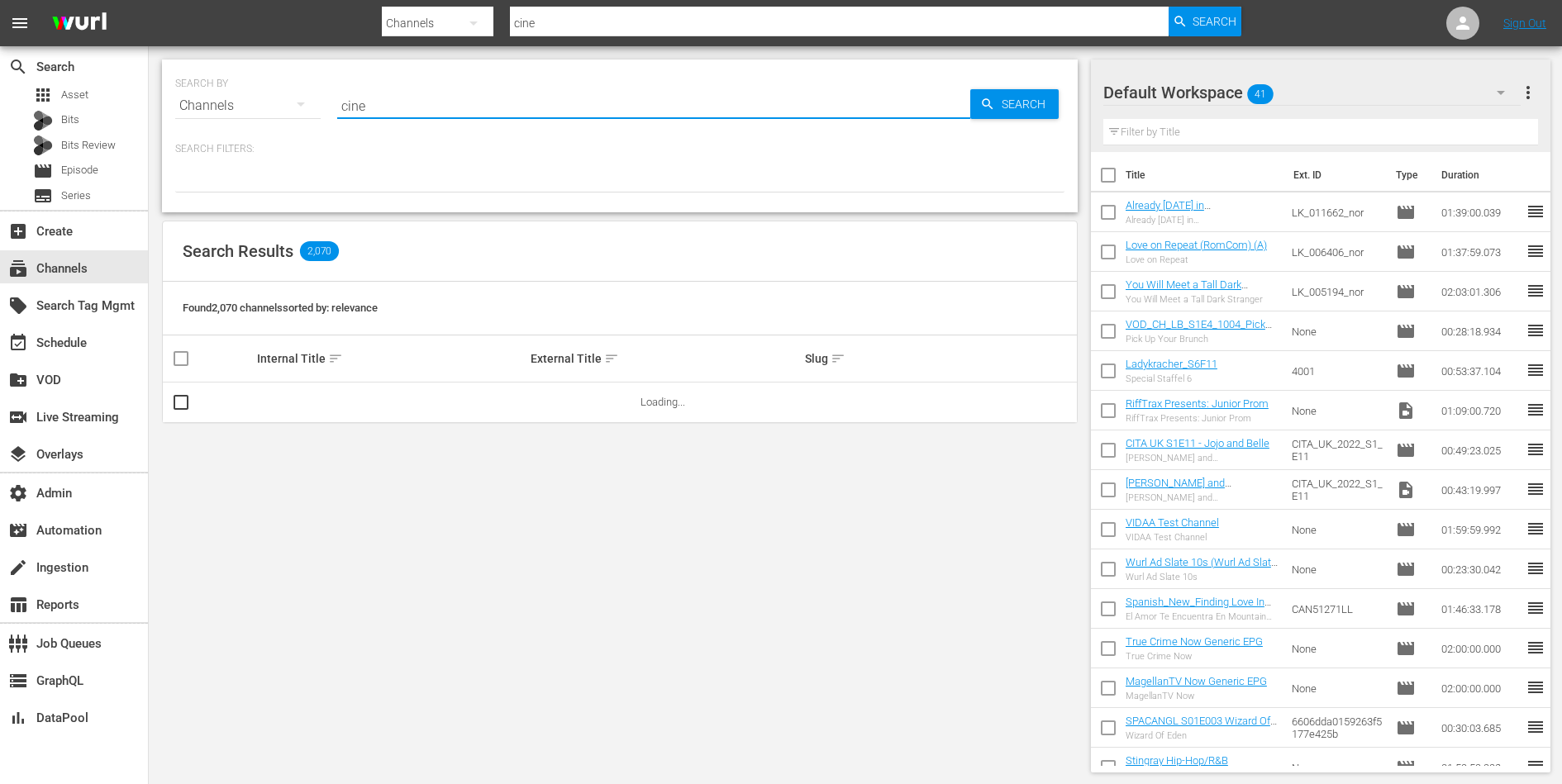
type input "cine"
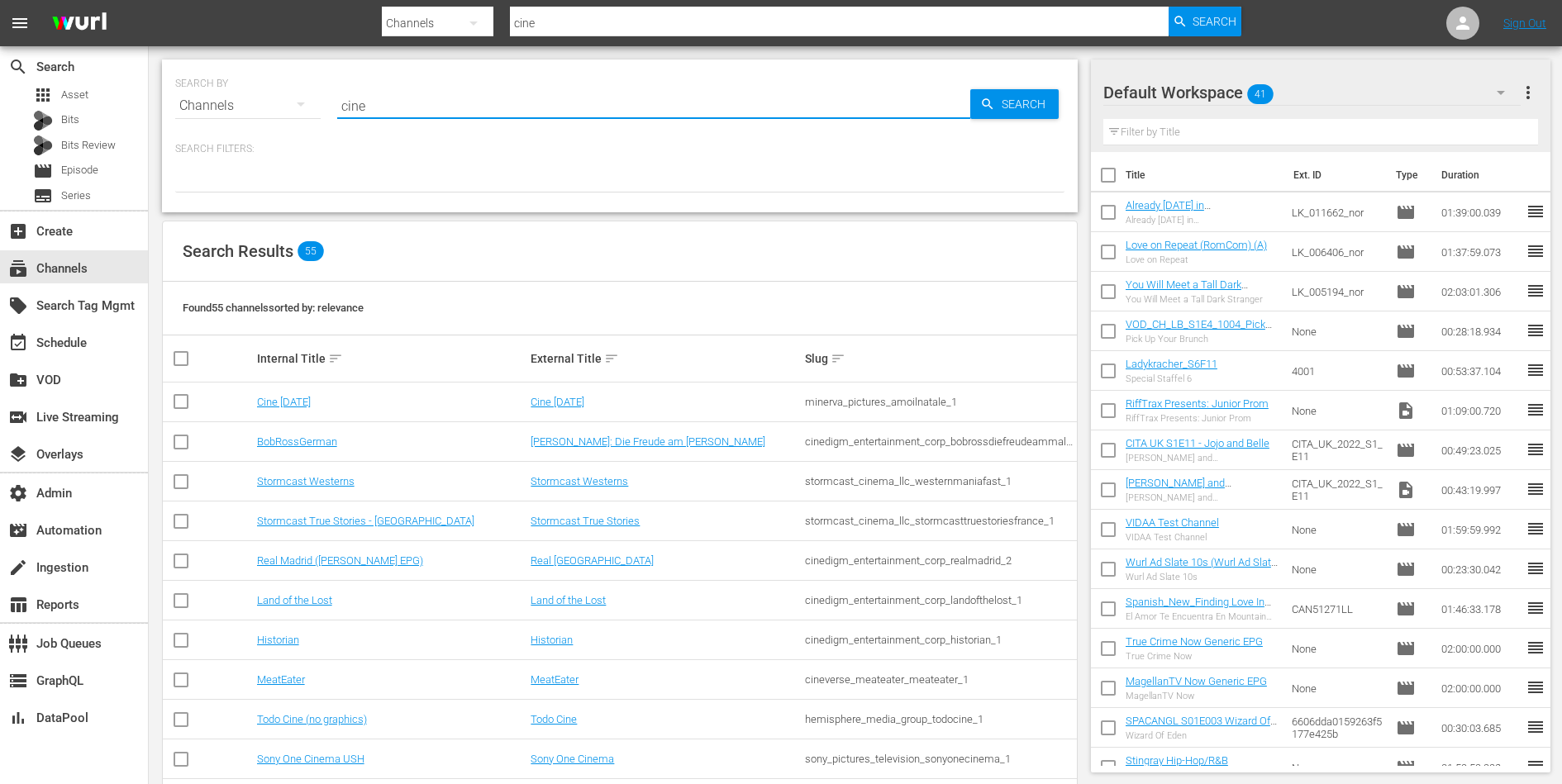
click at [297, 392] on td "Cine [DATE]" at bounding box center [391, 402] width 274 height 39
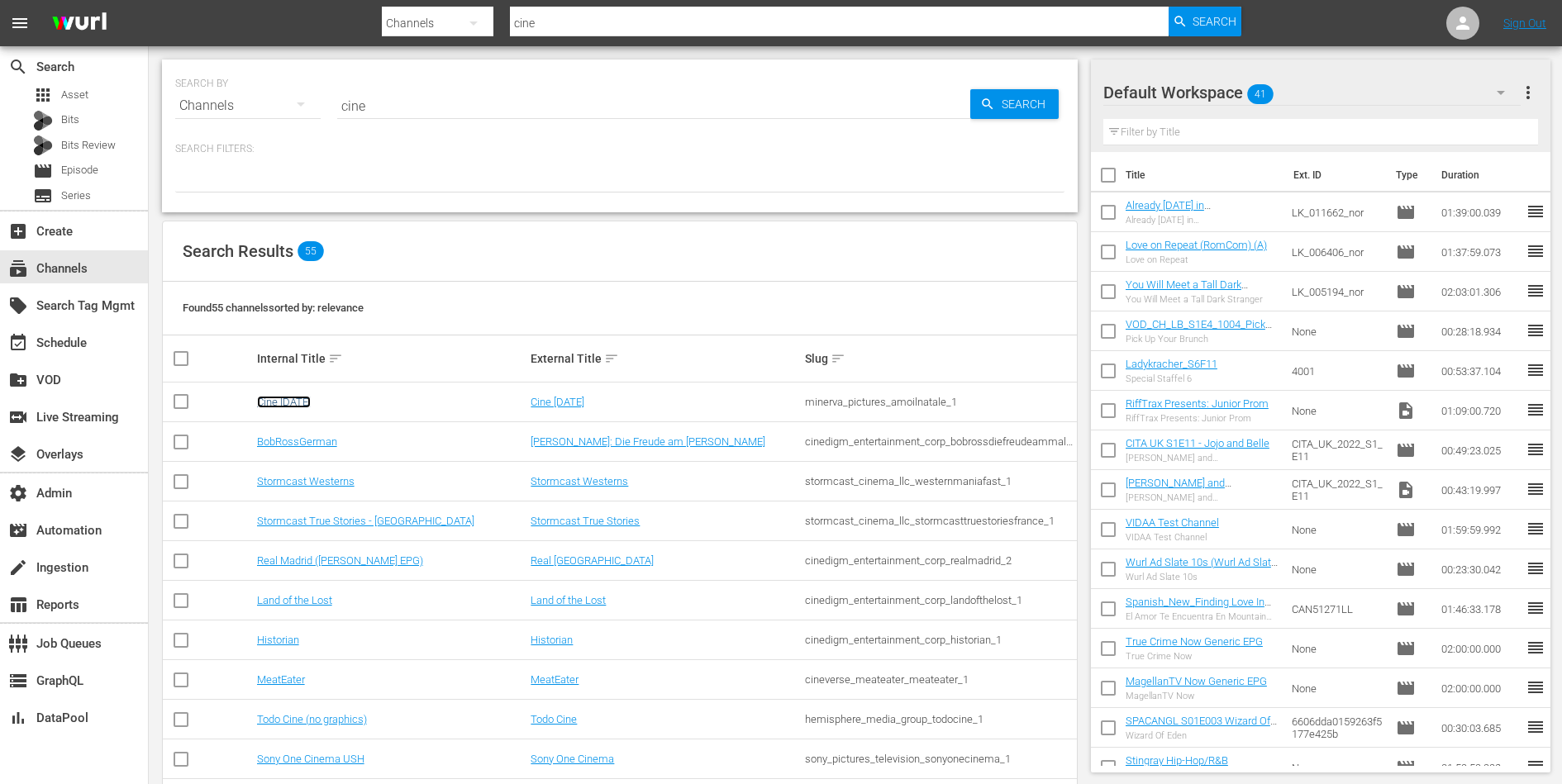
click at [294, 398] on link "Cine [DATE]" at bounding box center [283, 401] width 54 height 13
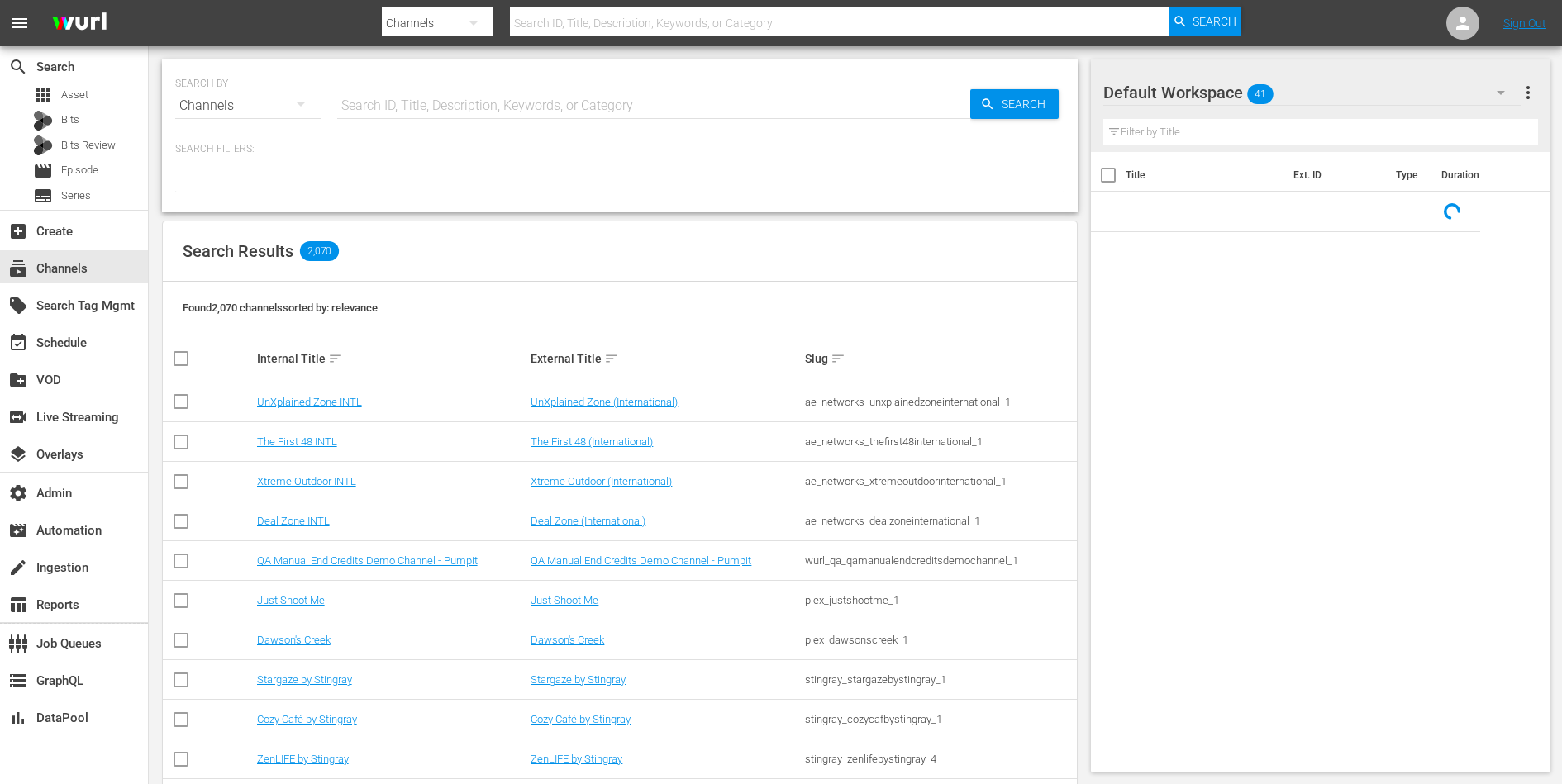
click at [456, 112] on input "text" at bounding box center [653, 105] width 633 height 39
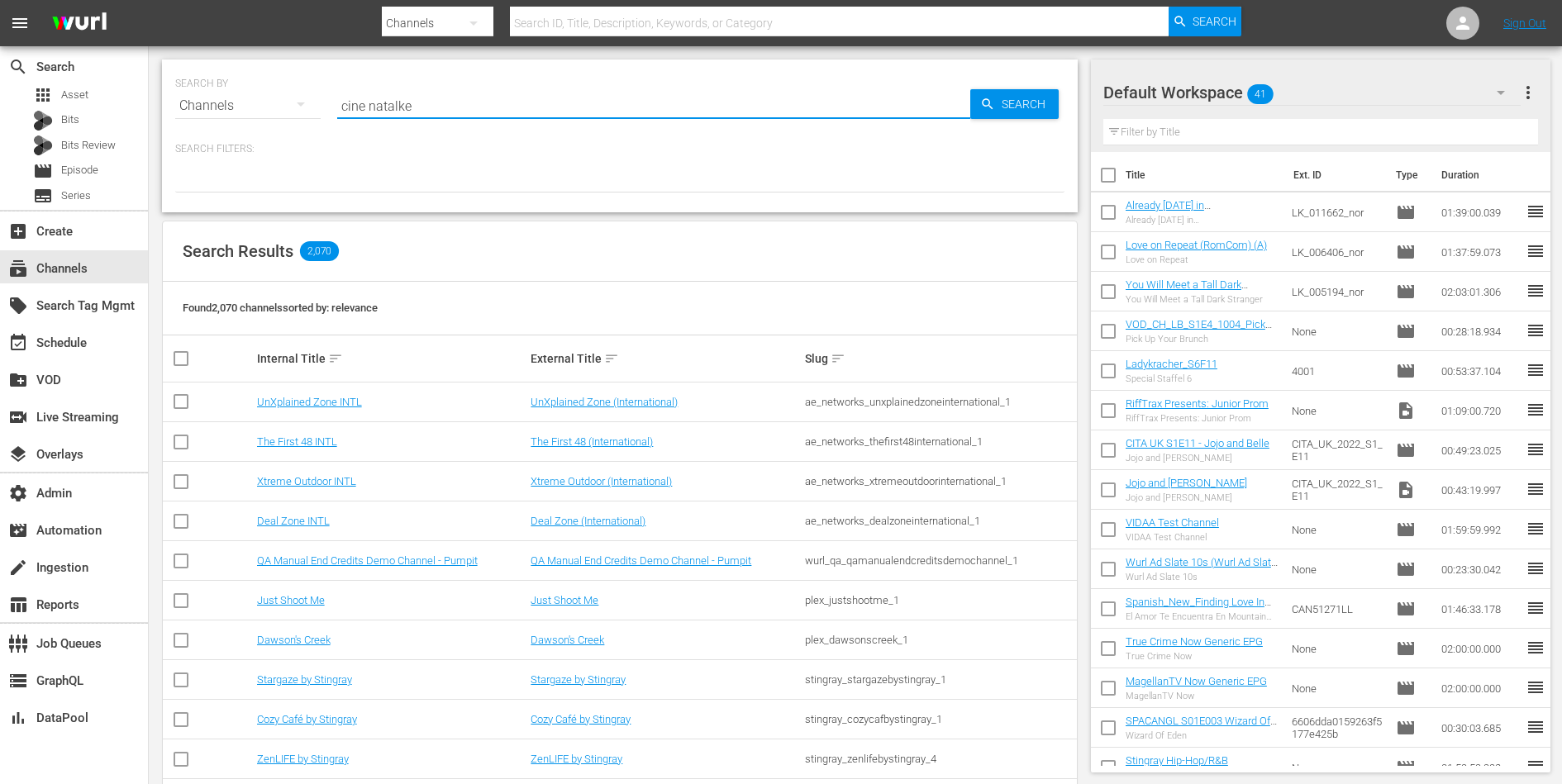
type input "cine natalke"
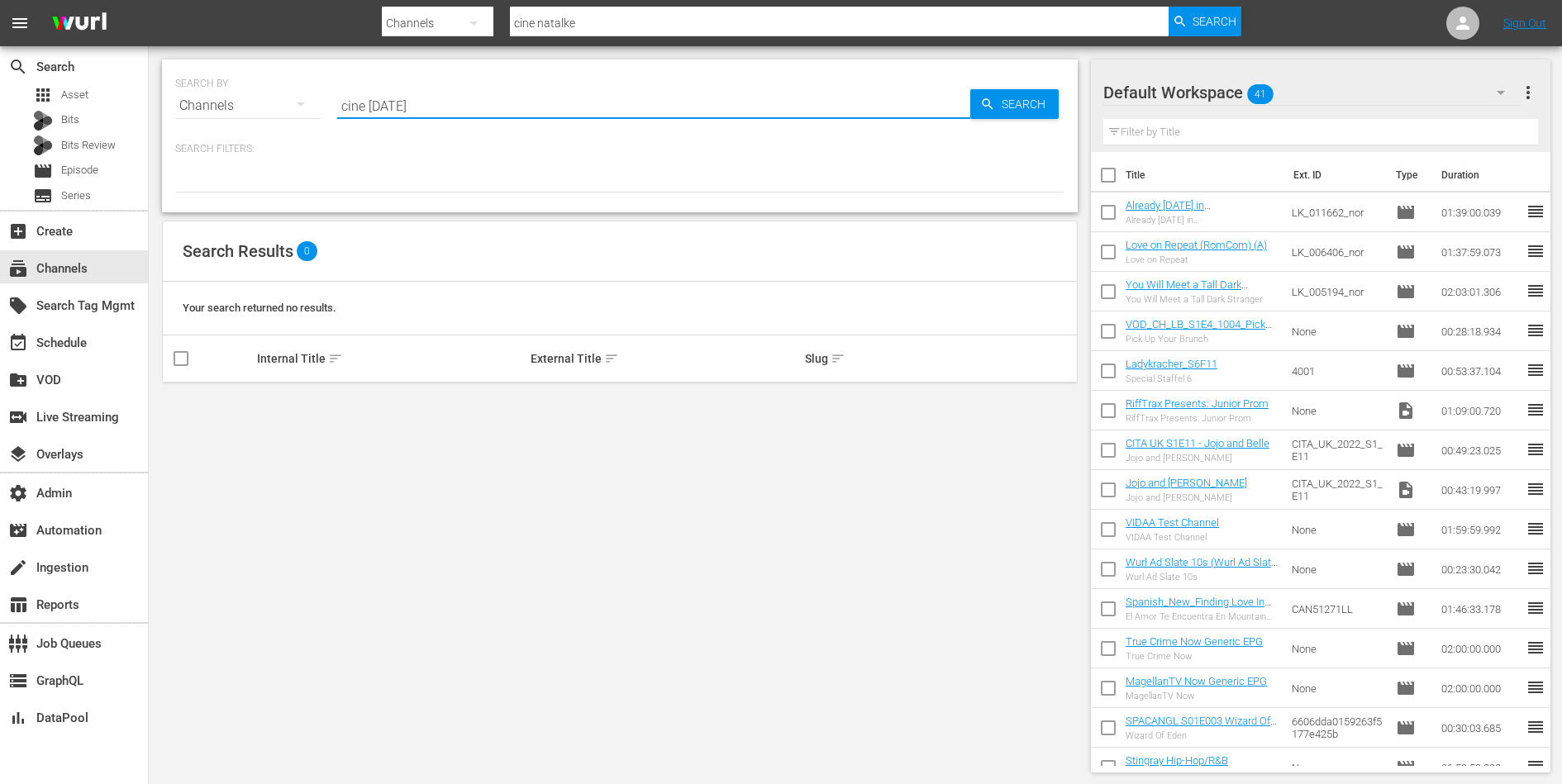
type input "cine natale"
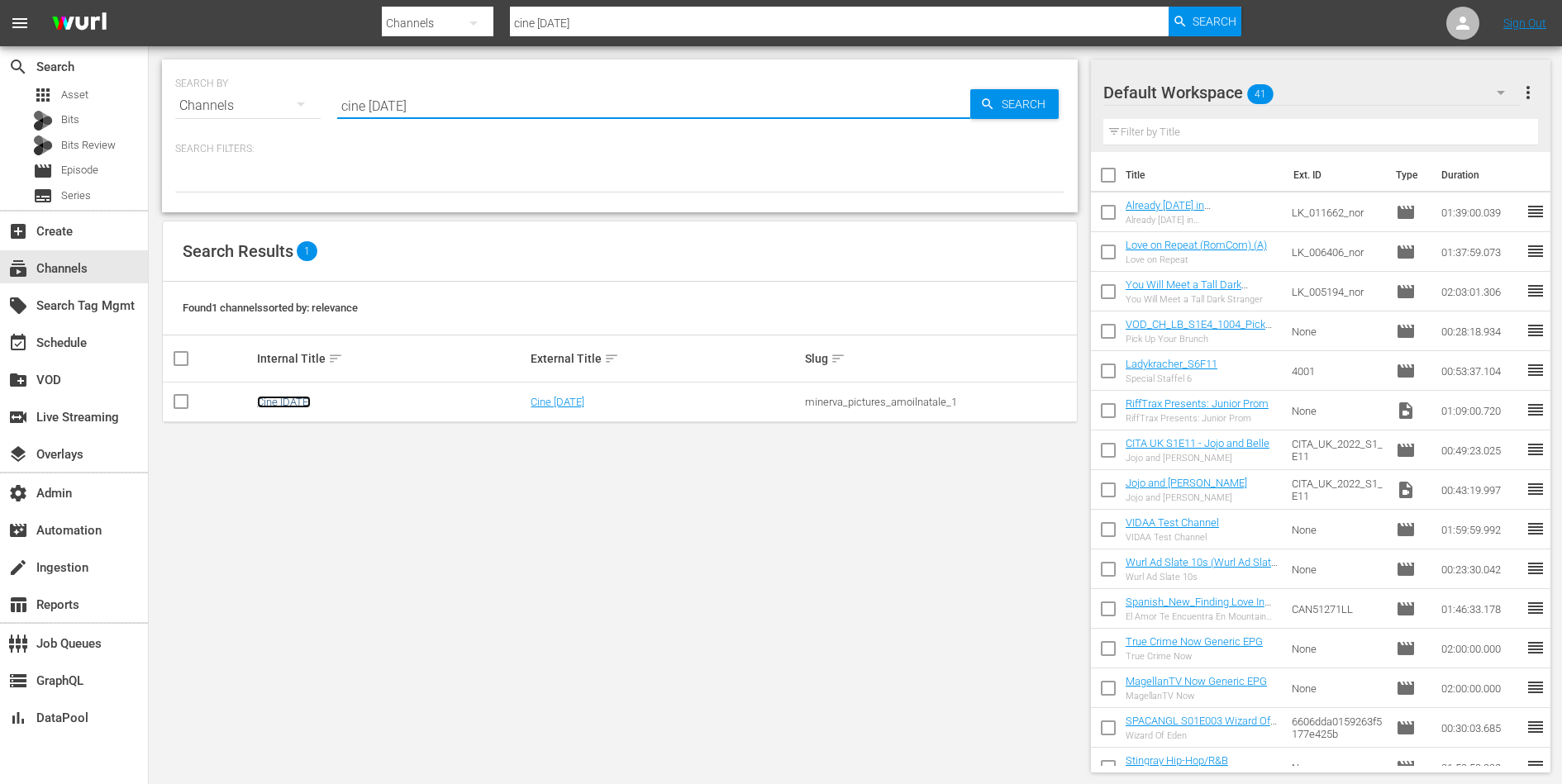
click at [278, 401] on link "Cine [DATE]" at bounding box center [283, 401] width 54 height 13
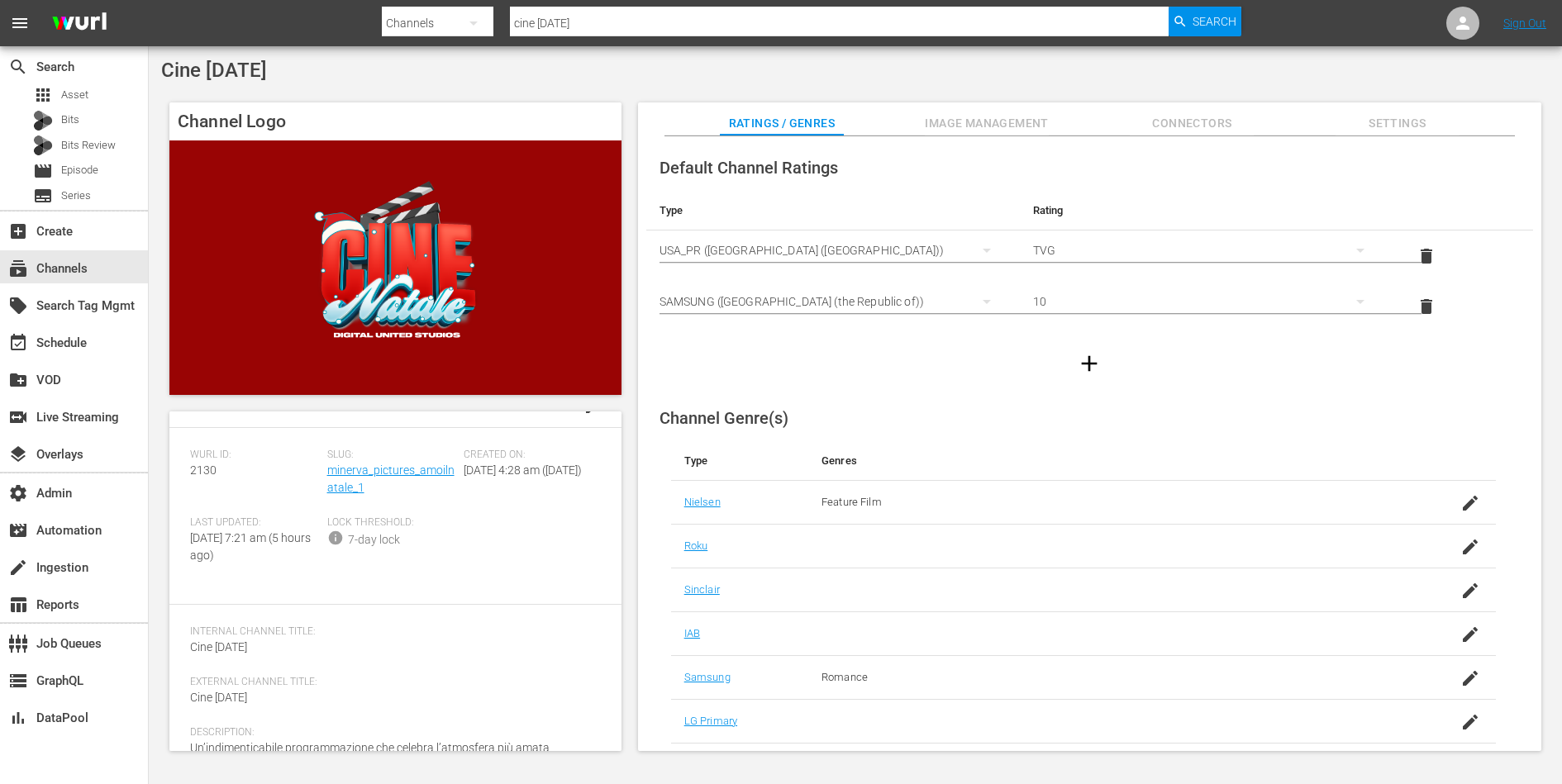
scroll to position [19, 0]
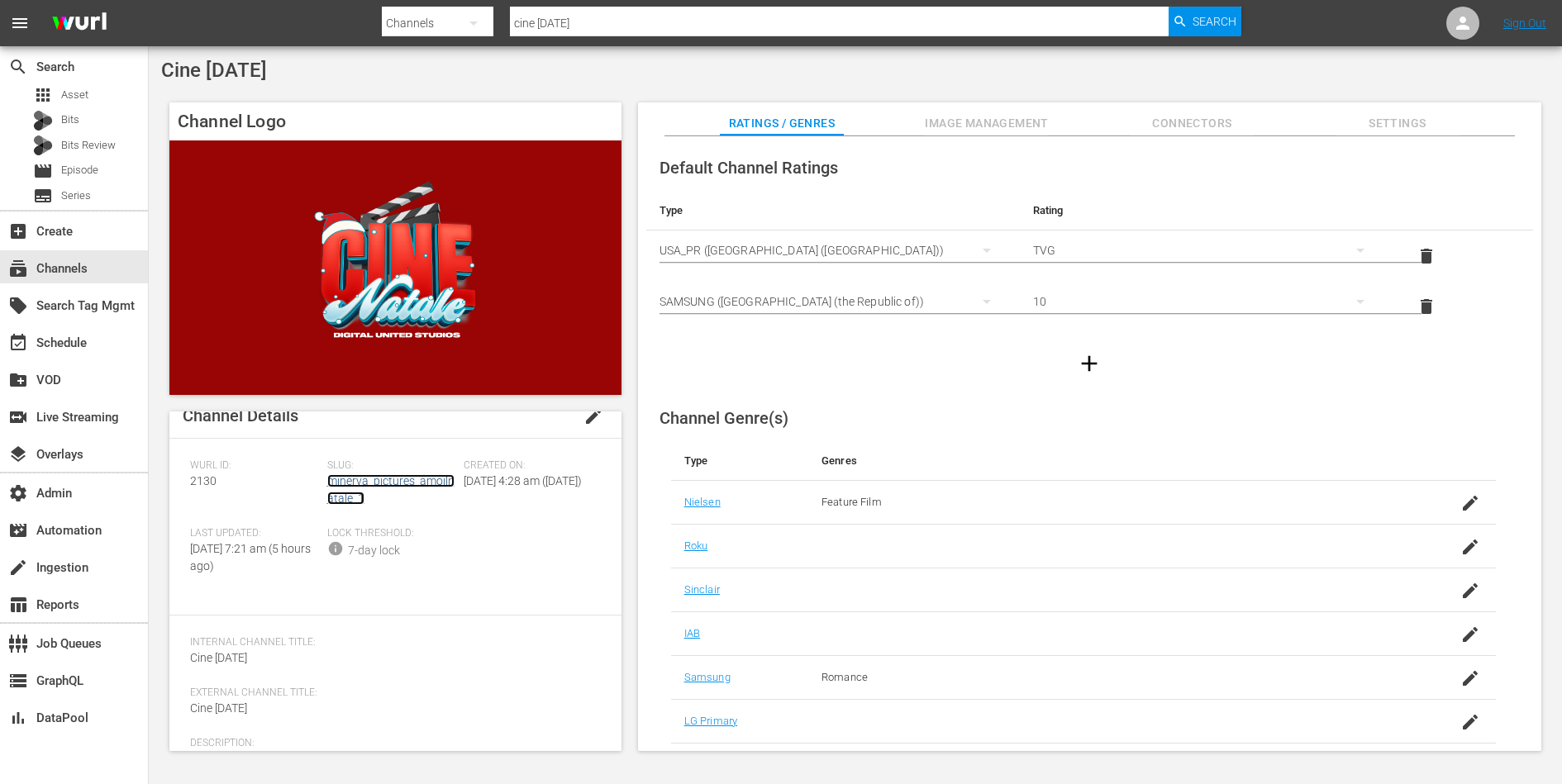
click at [376, 480] on link "minerva_pictures_amoilnatale_1" at bounding box center [390, 489] width 127 height 31
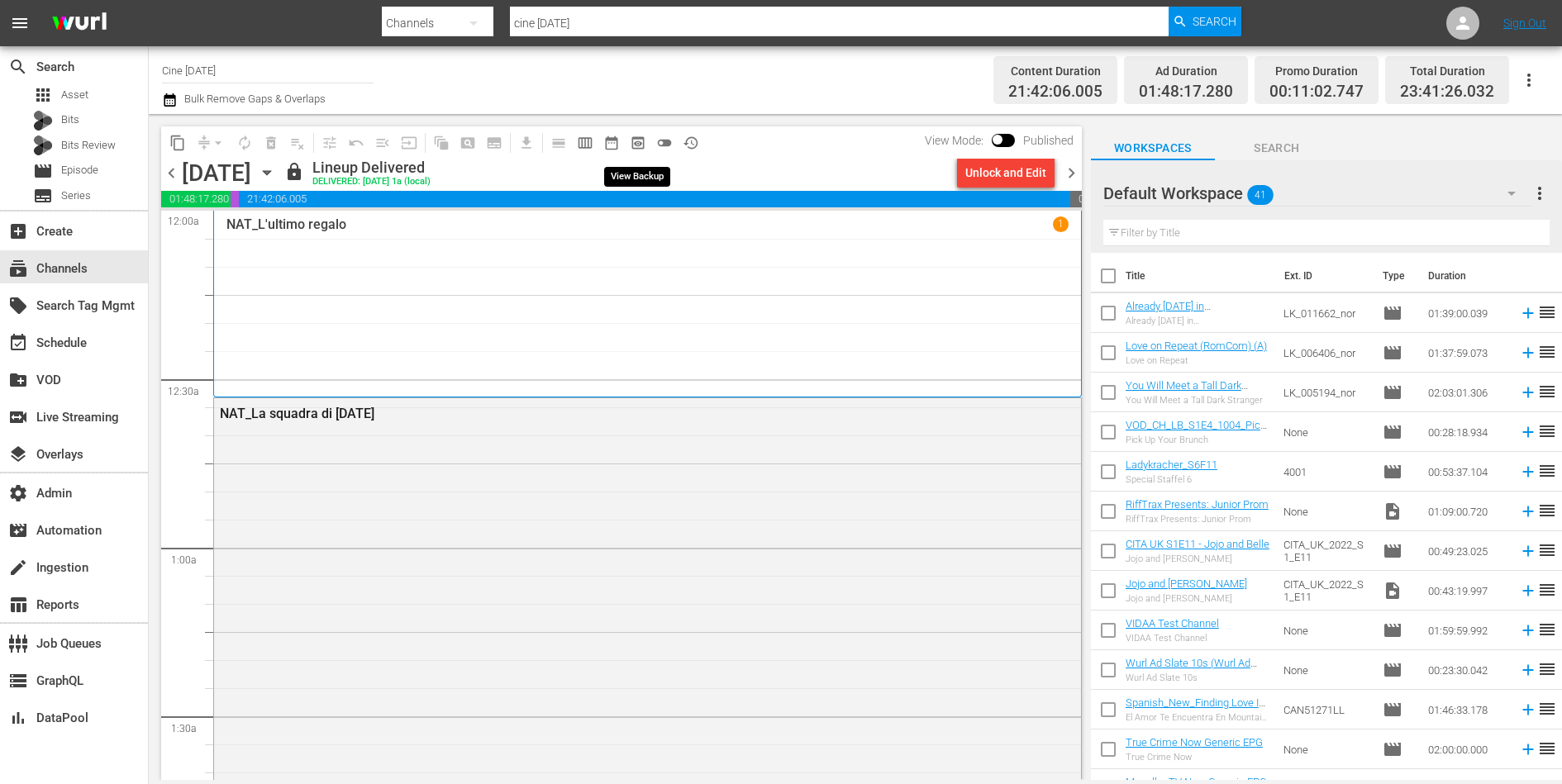
click at [637, 143] on span "preview_outlined" at bounding box center [638, 143] width 17 height 17
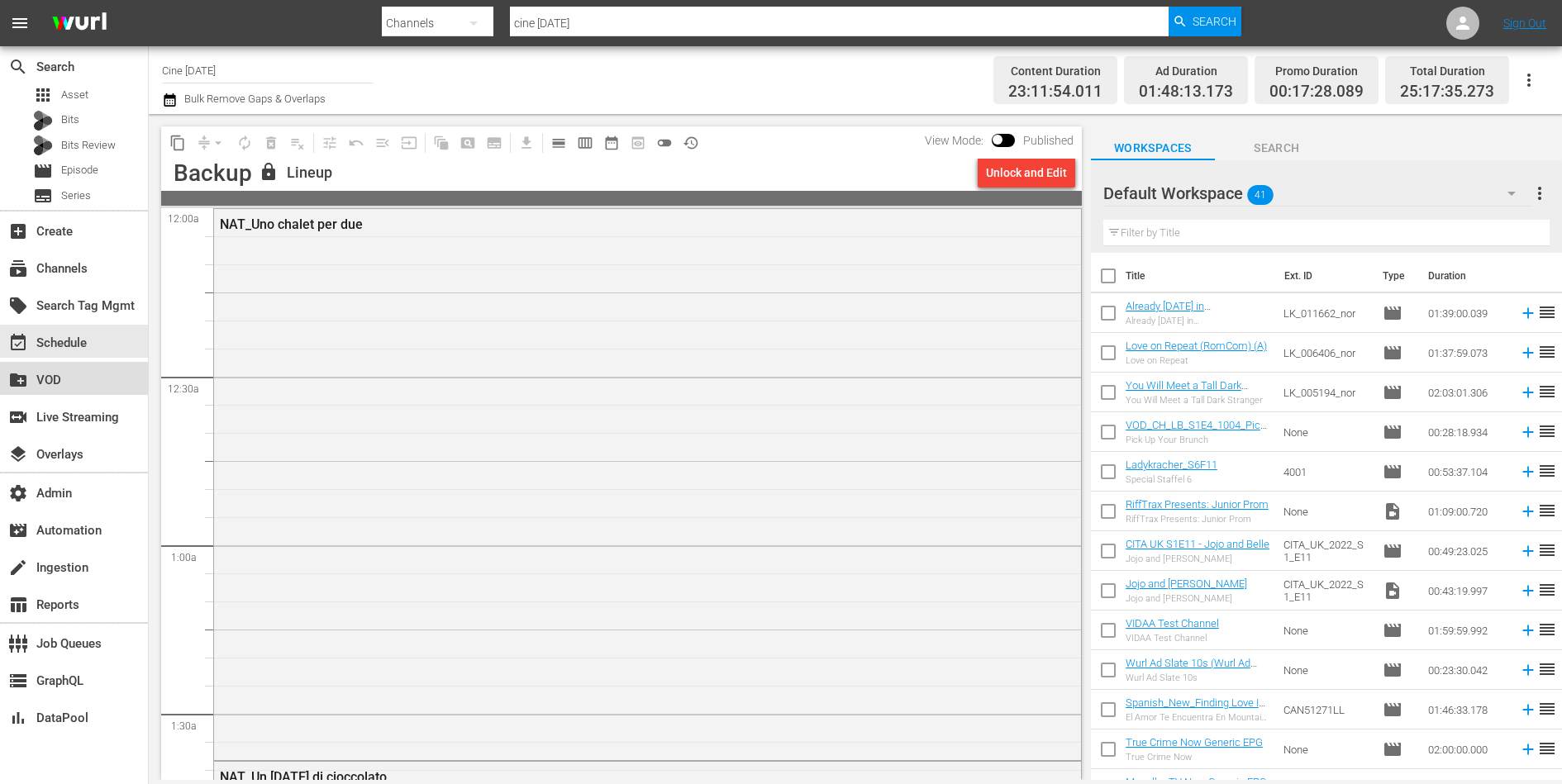
click at [65, 375] on div "create_new_folder VOD" at bounding box center [46, 378] width 93 height 15
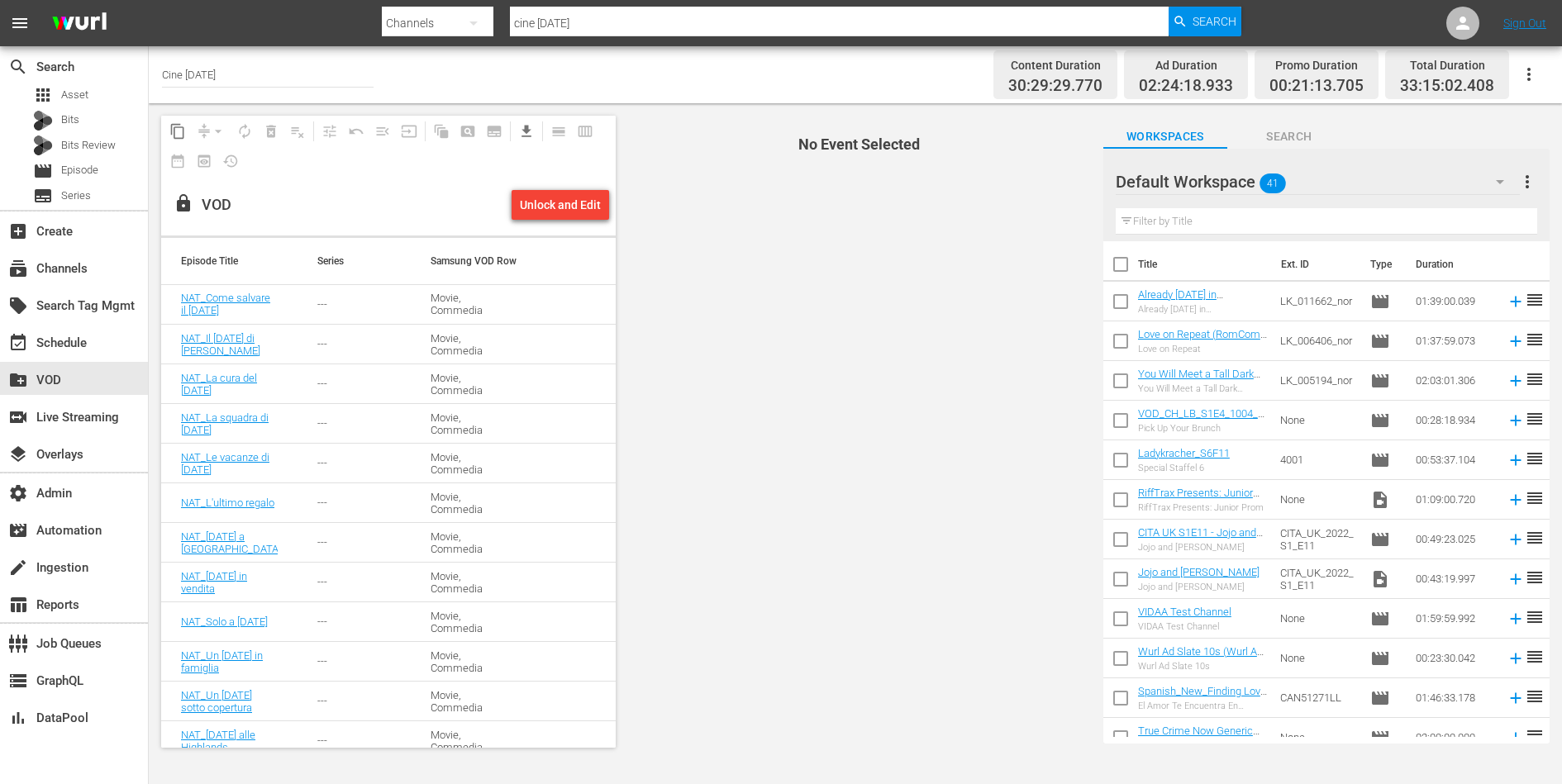
scroll to position [370, 0]
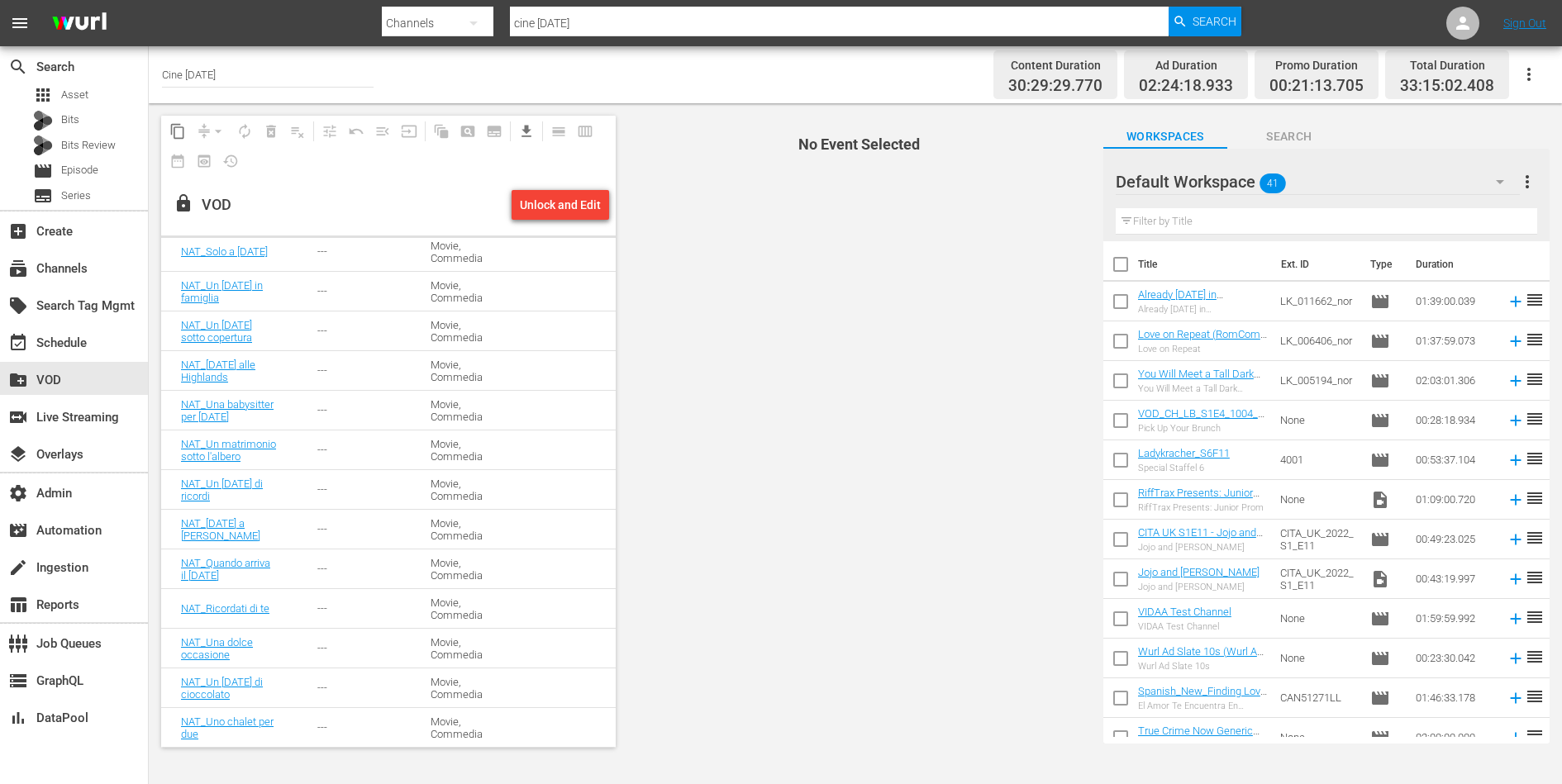
click at [358, 466] on td "---" at bounding box center [354, 450] width 113 height 39
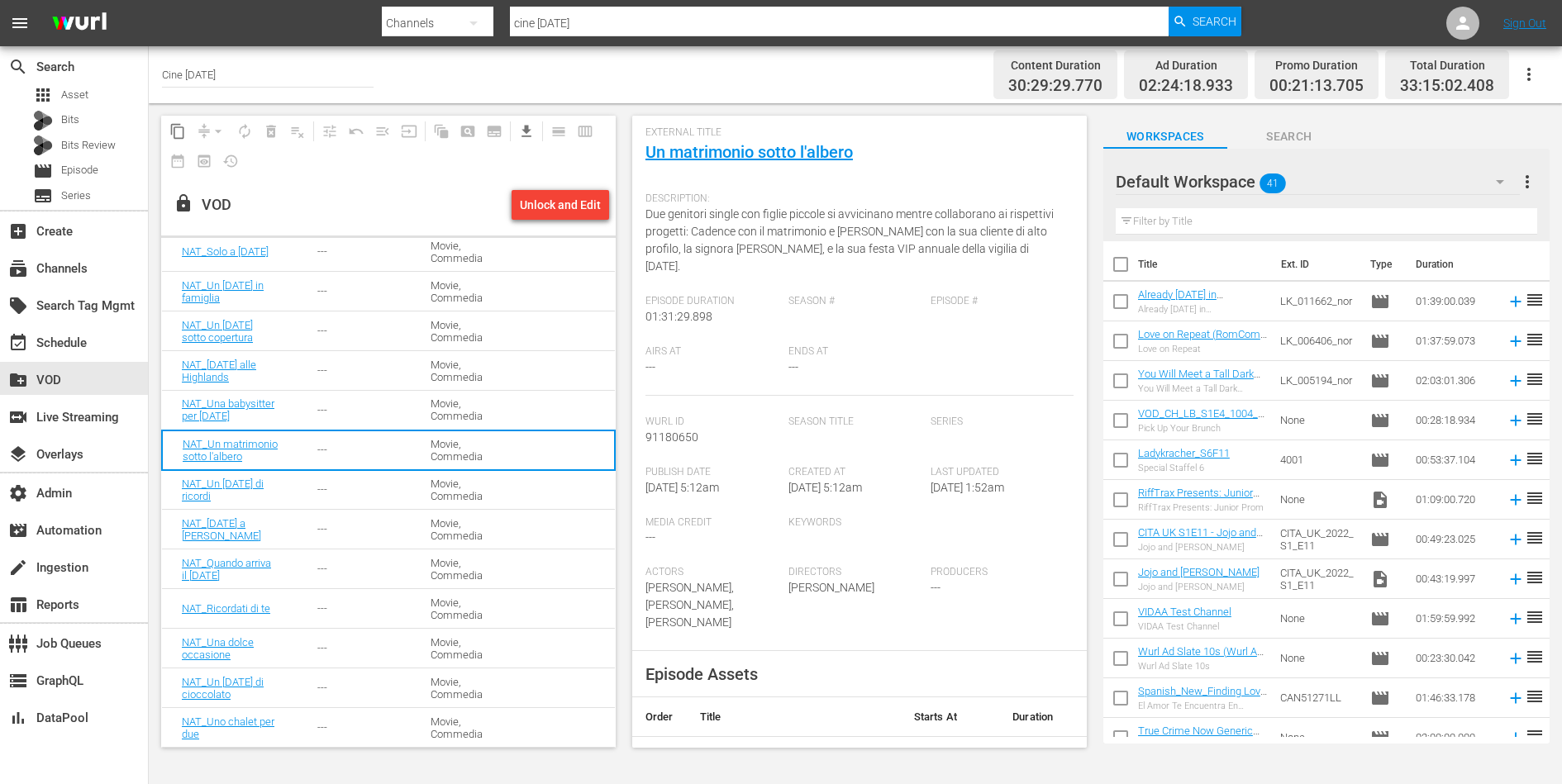
scroll to position [0, 0]
